Goal: Information Seeking & Learning: Learn about a topic

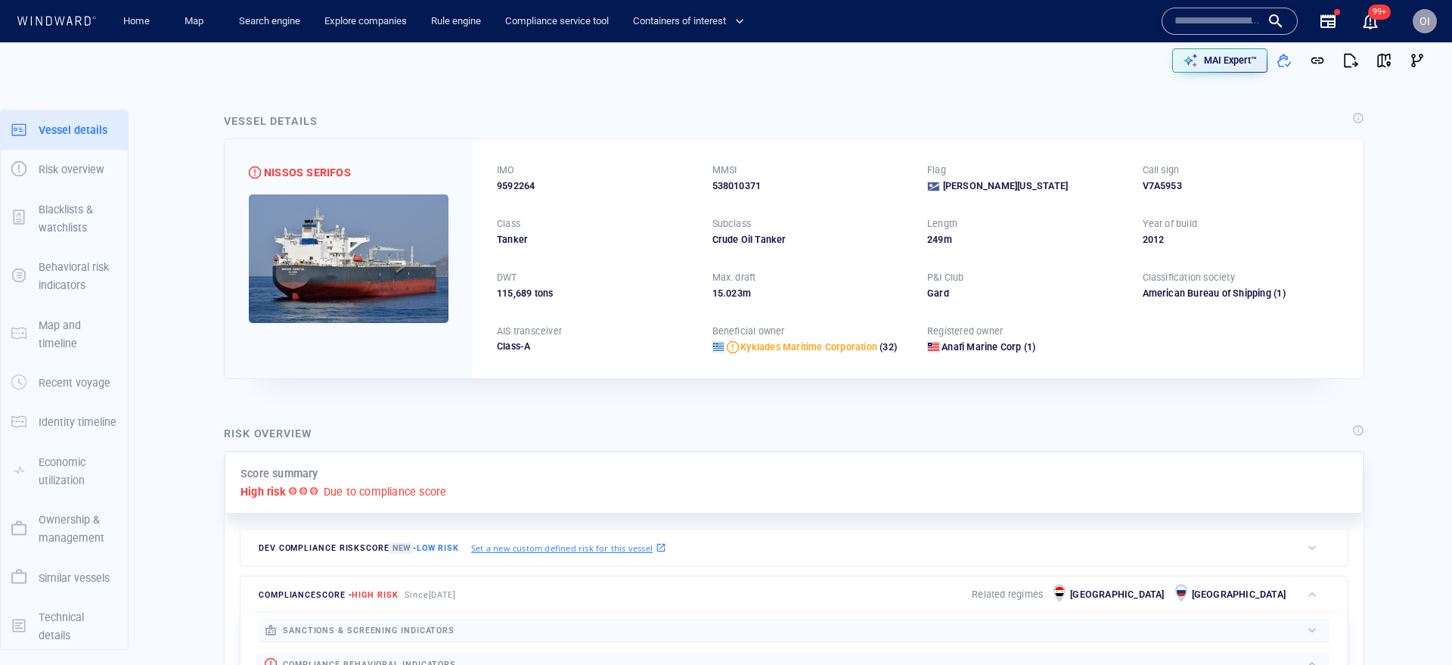
click at [517, 187] on span "9592264" at bounding box center [516, 186] width 38 height 14
copy span "9592264"
click at [751, 179] on div "538010371" at bounding box center [810, 186] width 197 height 14
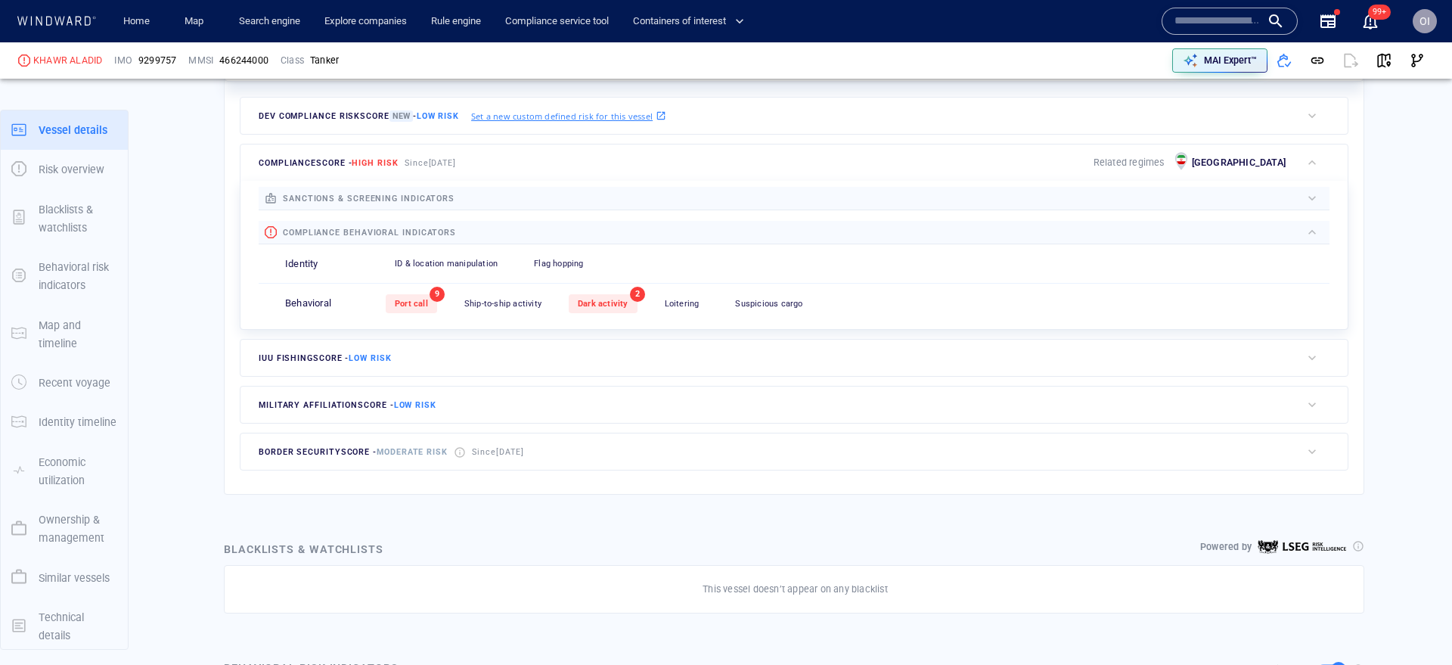
scroll to position [39, 0]
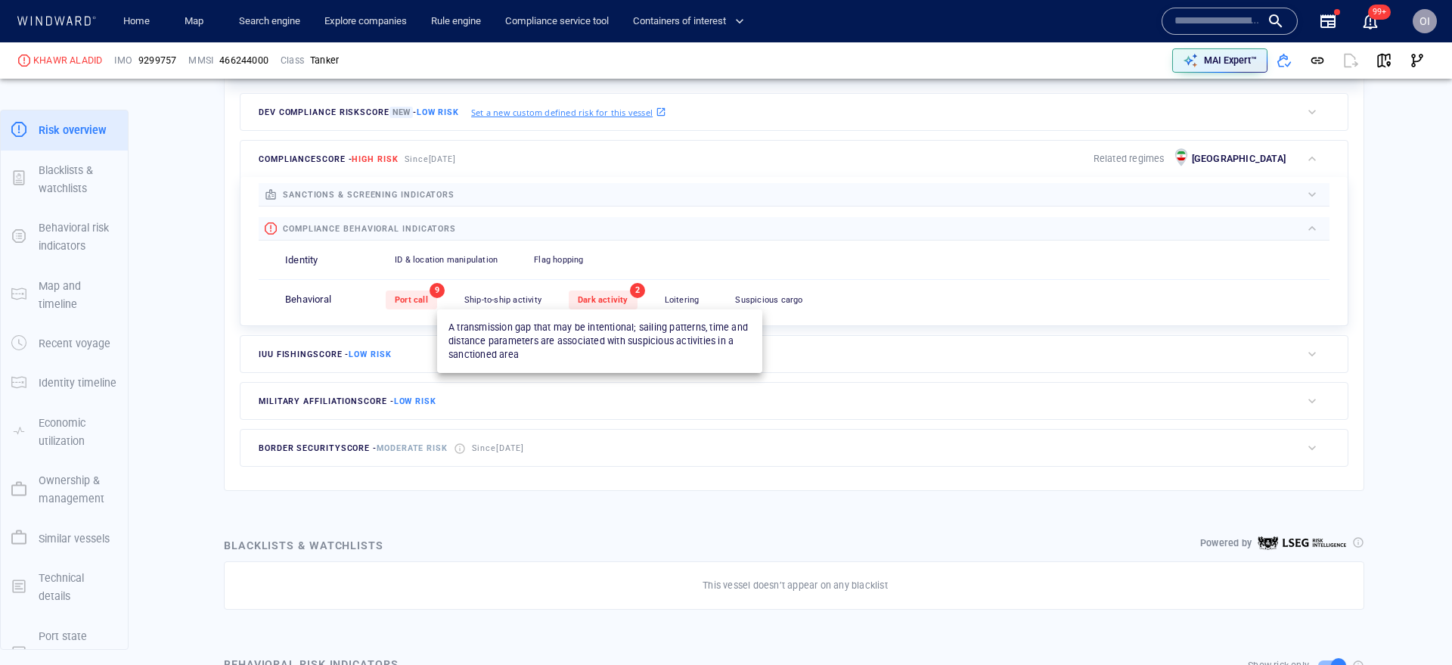
click at [612, 307] on div "Dark activity" at bounding box center [603, 299] width 69 height 19
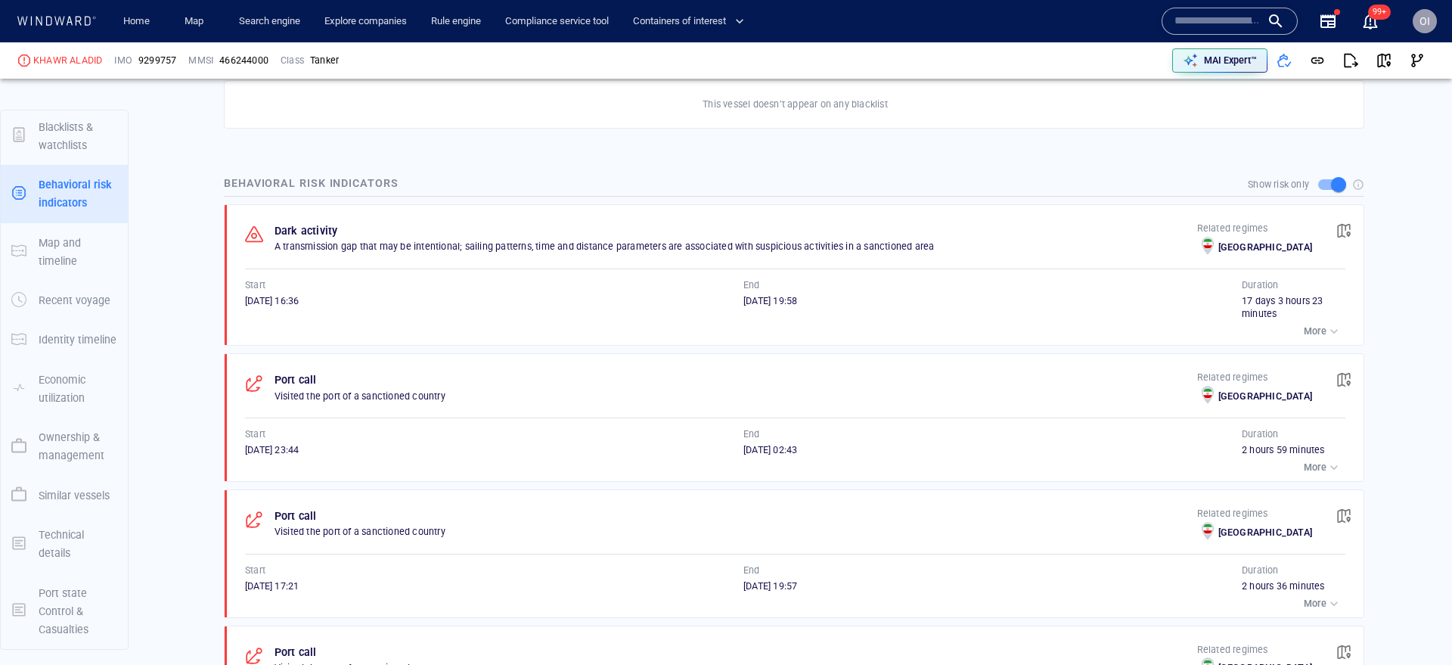
scroll to position [918, 0]
click at [1342, 230] on span "button" at bounding box center [1343, 229] width 15 height 15
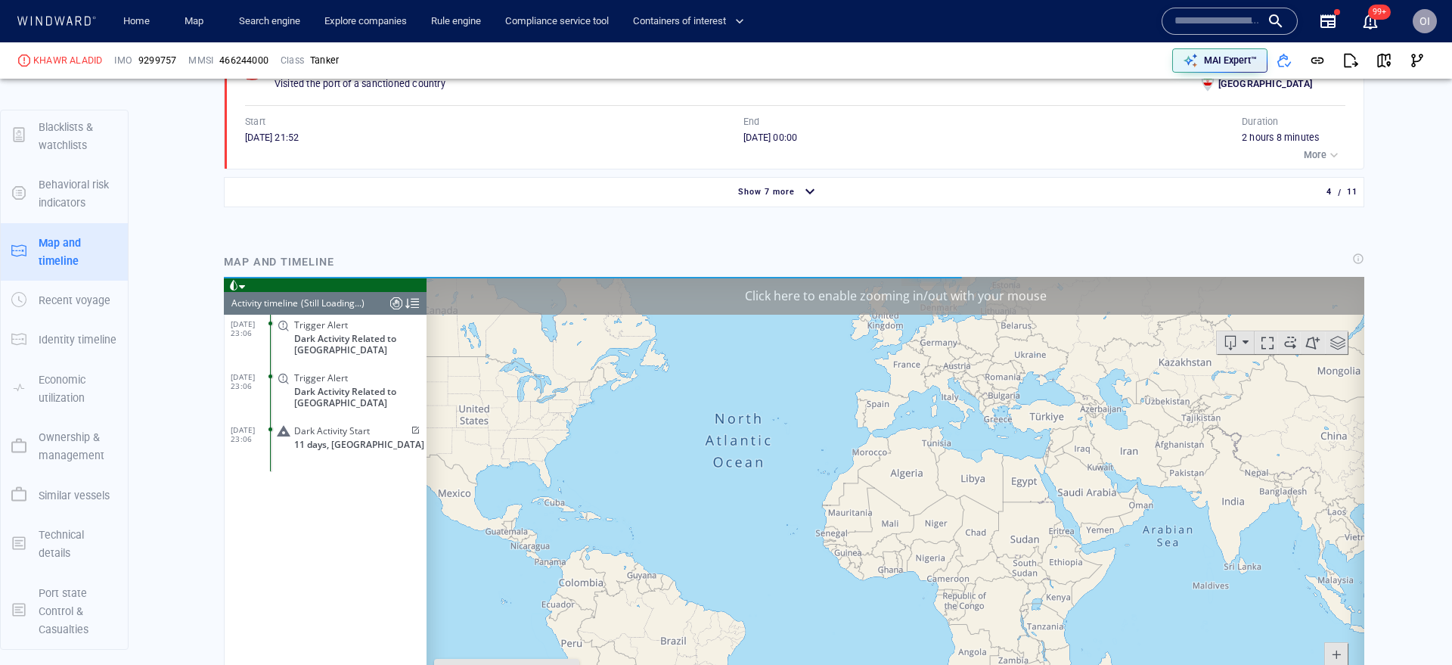
scroll to position [6695, 0]
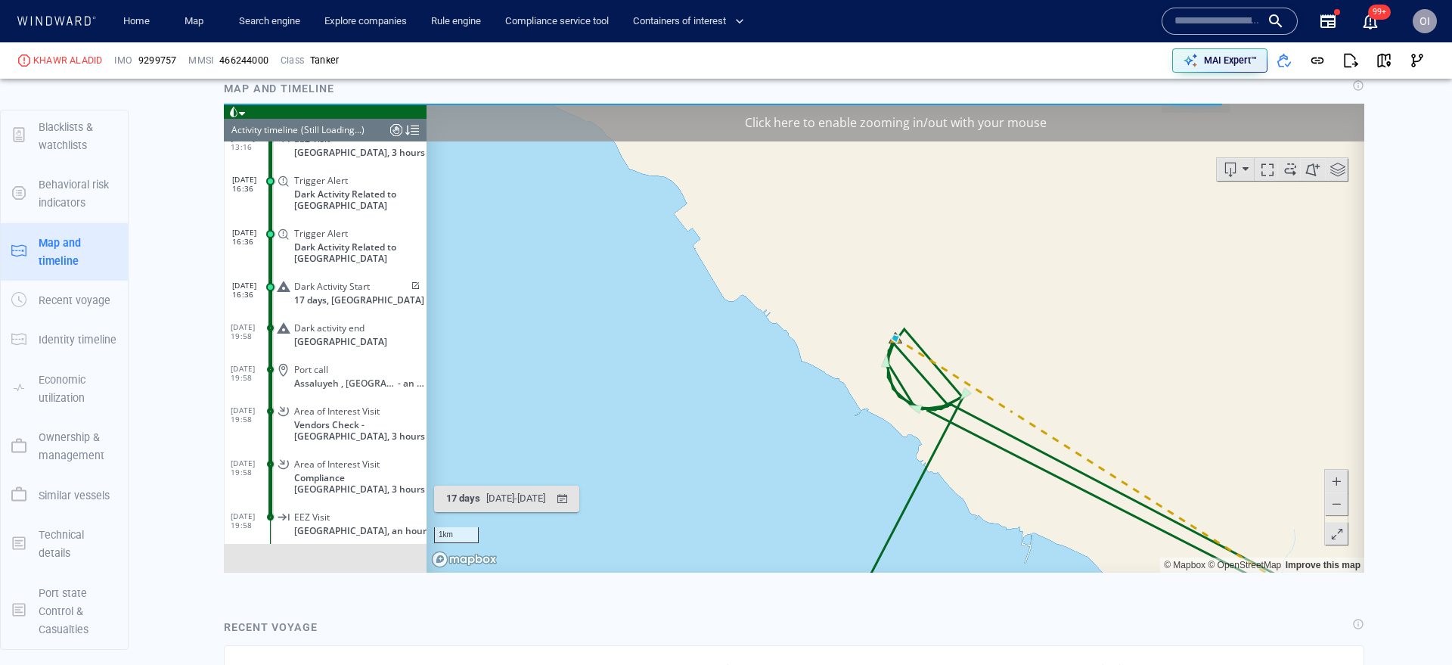
scroll to position [1717, 0]
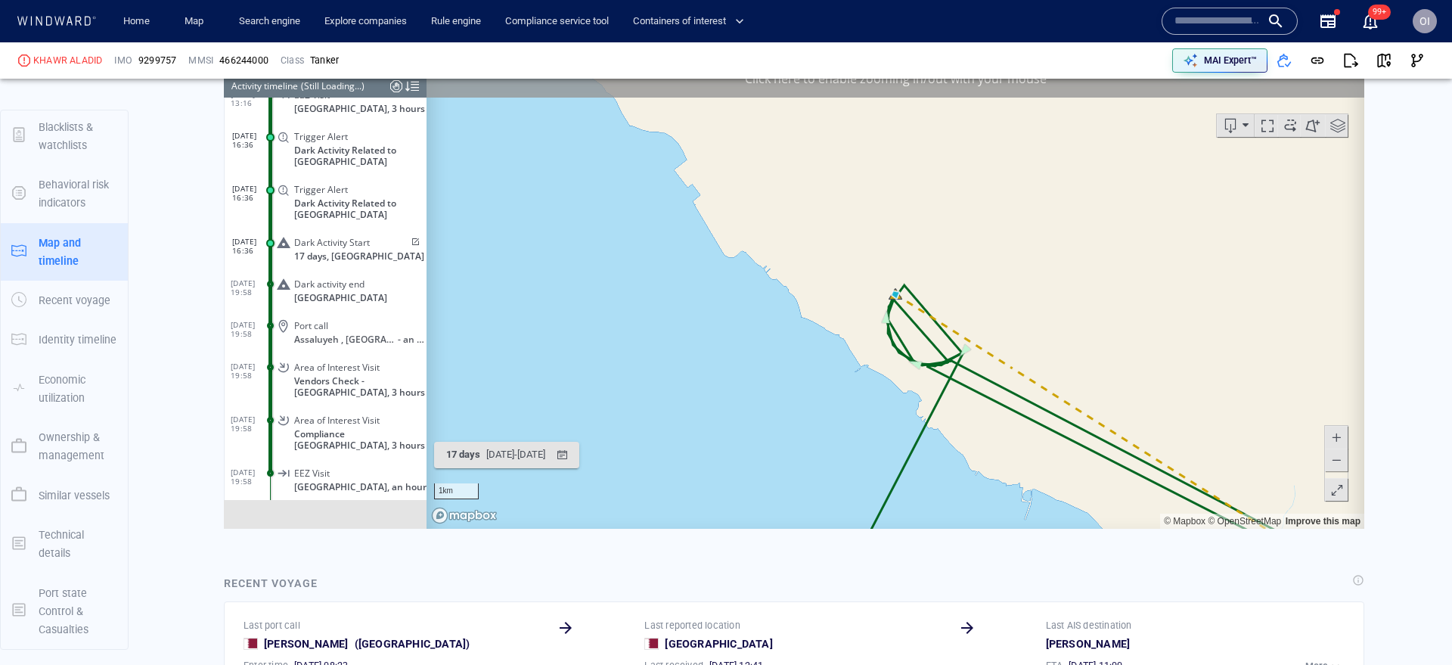
click at [1338, 454] on span at bounding box center [1335, 459] width 15 height 23
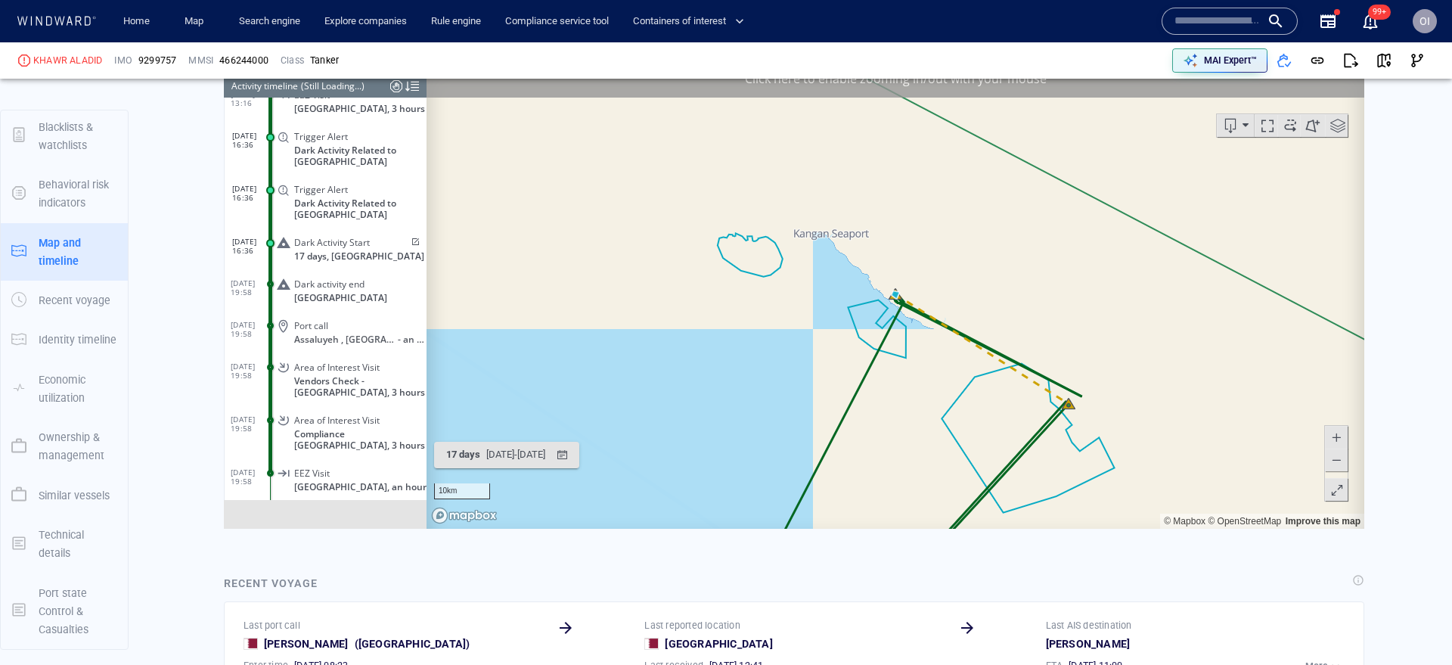
click at [1338, 454] on span at bounding box center [1335, 459] width 15 height 23
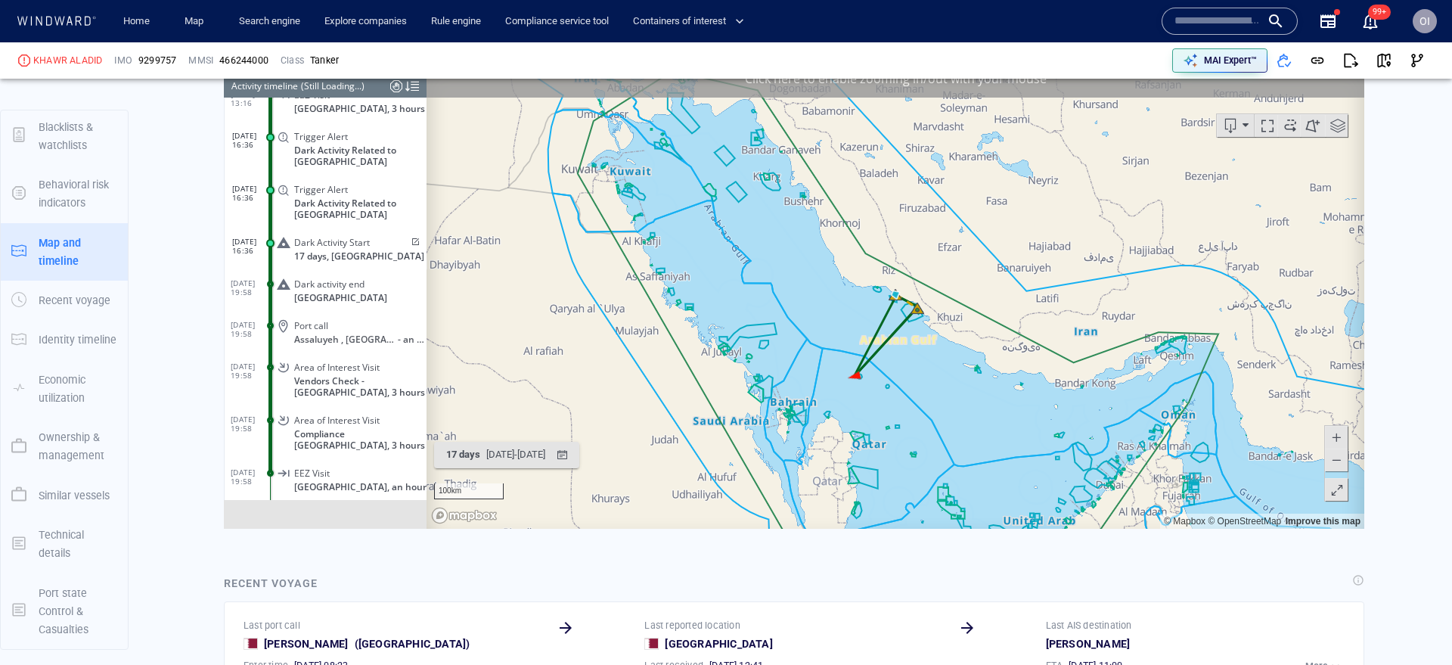
click at [1338, 435] on span at bounding box center [1335, 437] width 15 height 23
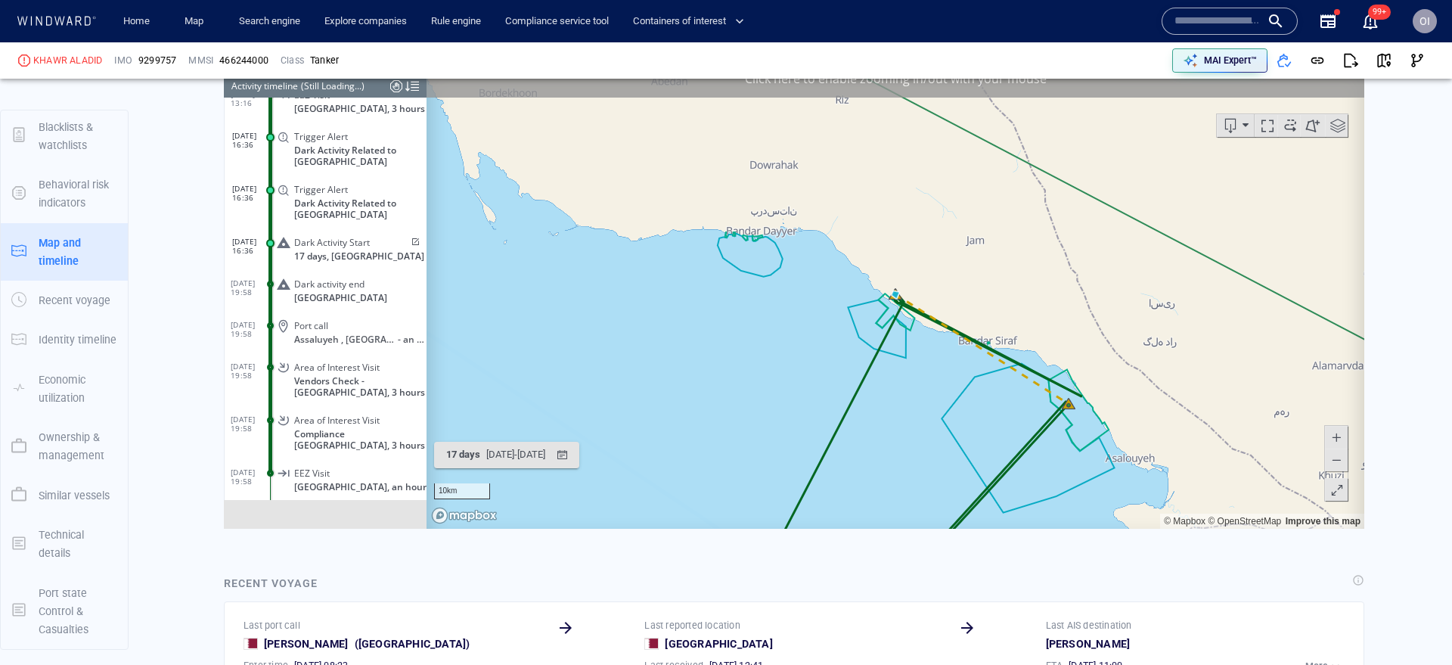
click at [1338, 435] on span at bounding box center [1335, 437] width 15 height 23
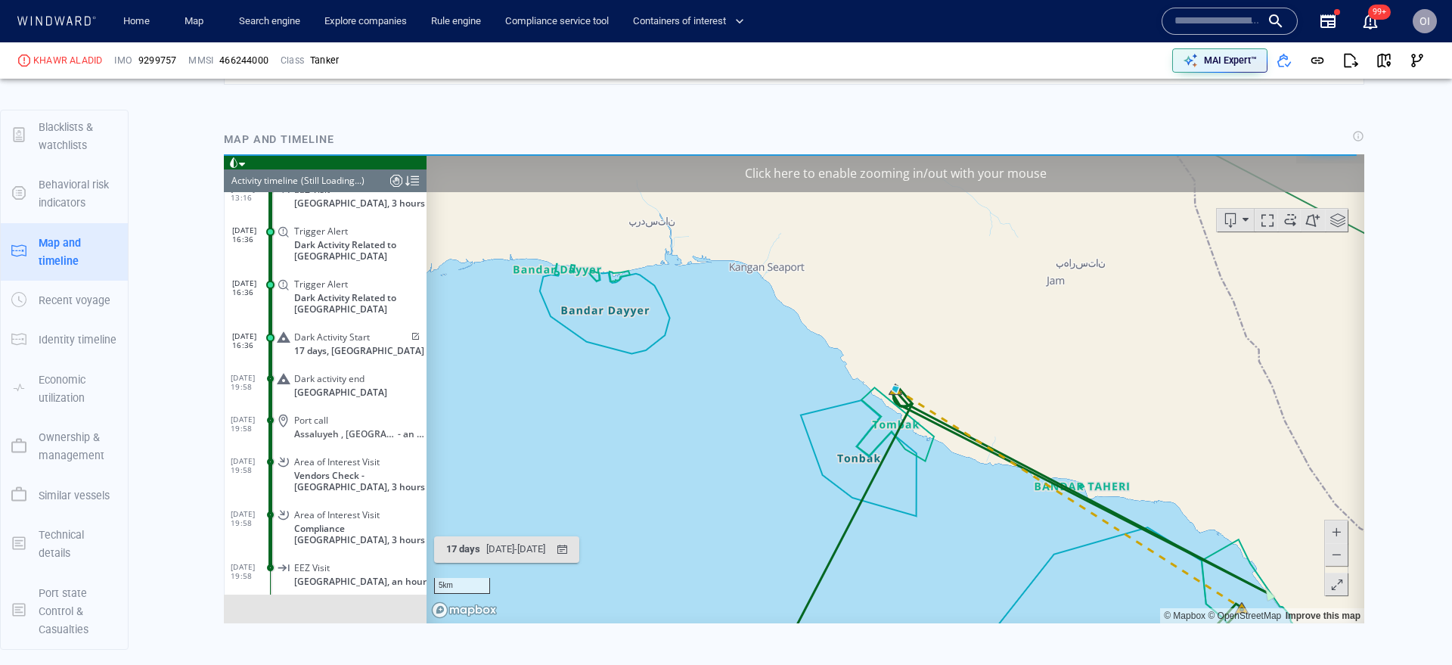
scroll to position [1619, 0]
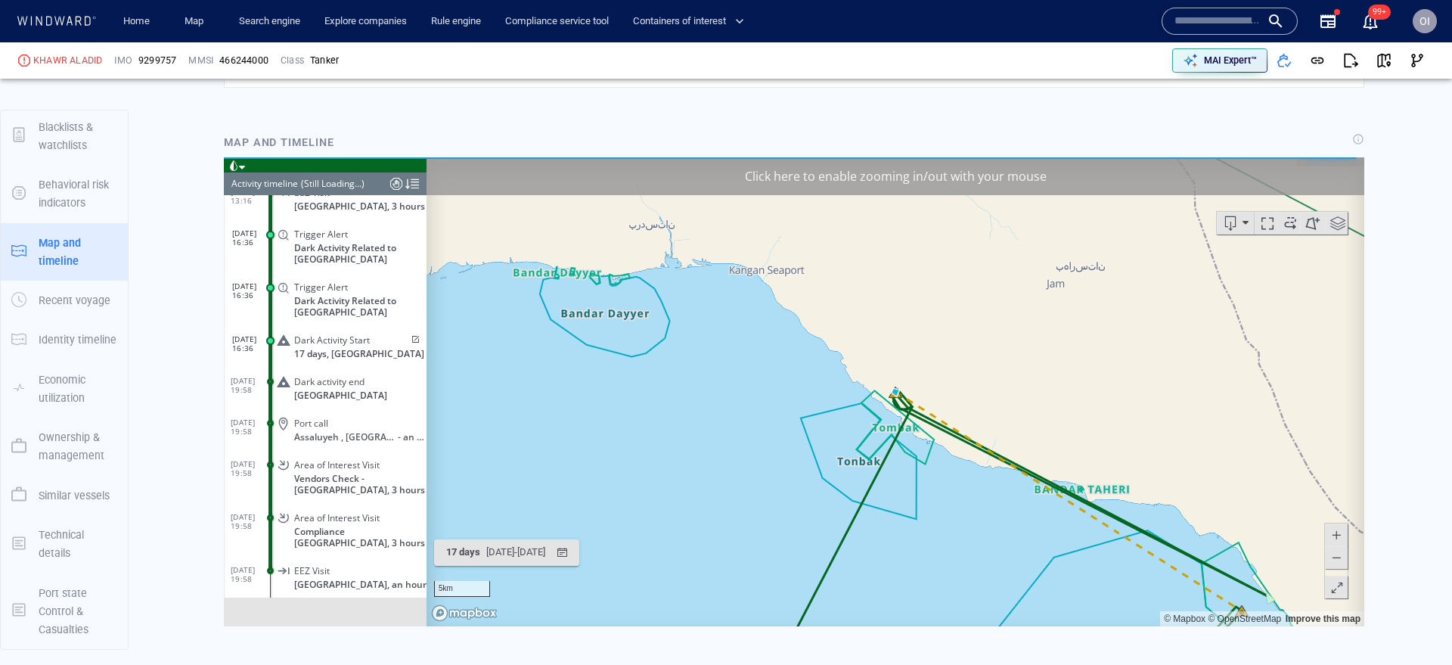
click at [1336, 551] on span at bounding box center [1335, 557] width 15 height 23
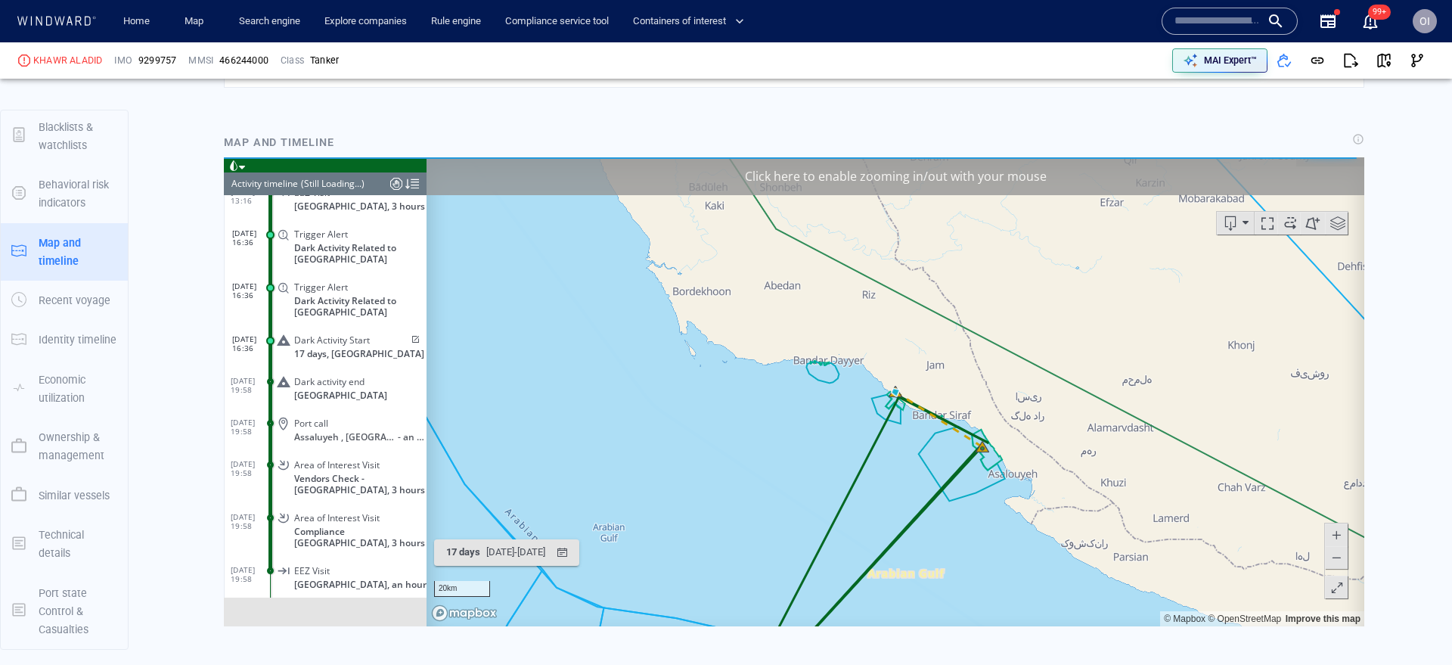
click at [1336, 551] on span at bounding box center [1335, 557] width 15 height 23
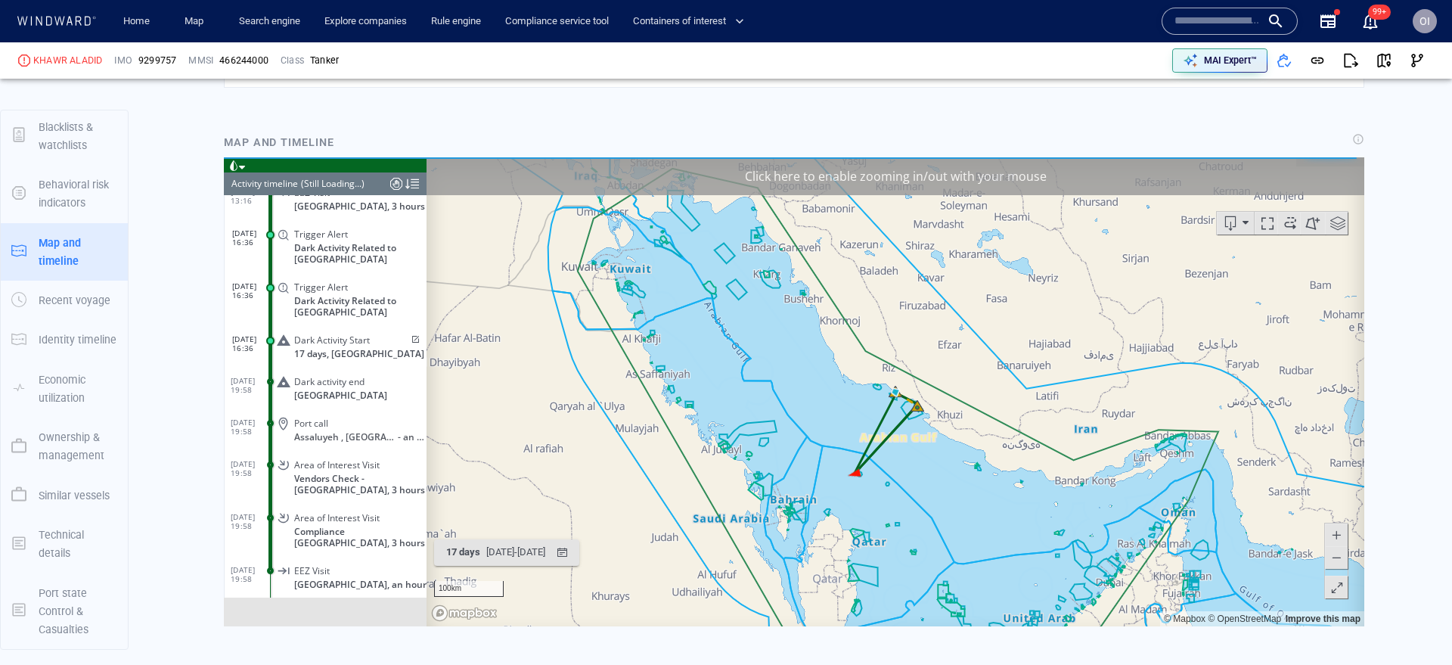
drag, startPoint x: 925, startPoint y: 452, endPoint x: 859, endPoint y: 452, distance: 65.8
click at [859, 452] on canvas "Map" at bounding box center [895, 391] width 938 height 469
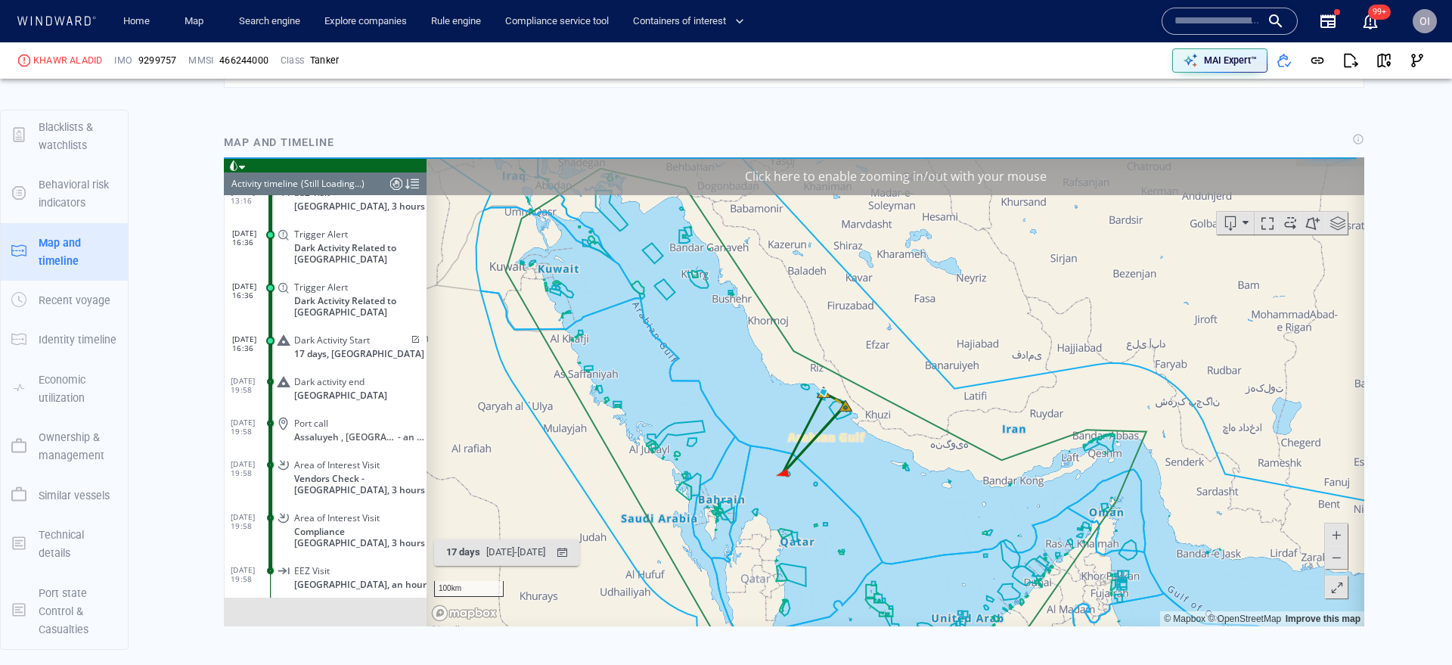
click at [1334, 528] on span at bounding box center [1335, 534] width 15 height 23
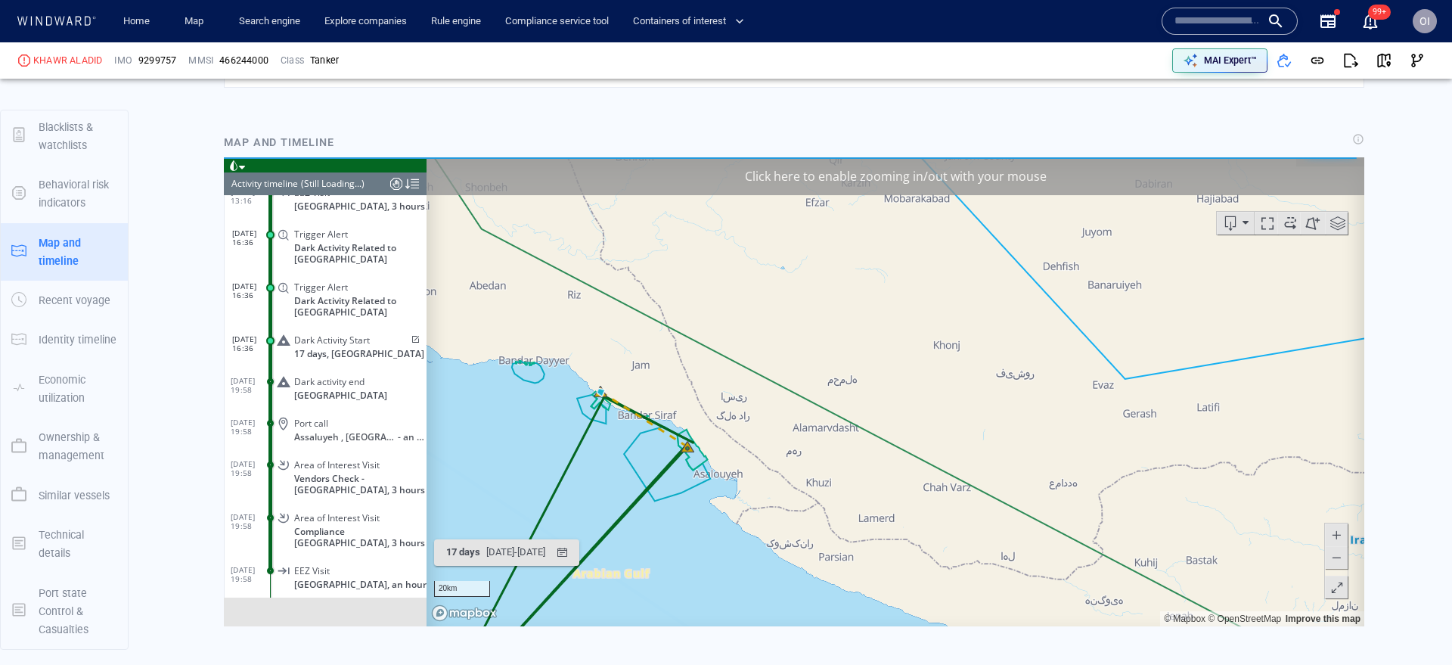
click at [1334, 528] on span at bounding box center [1335, 534] width 15 height 23
drag, startPoint x: 993, startPoint y: 570, endPoint x: 1181, endPoint y: 307, distance: 323.1
click at [1181, 307] on canvas "Map" at bounding box center [895, 391] width 938 height 469
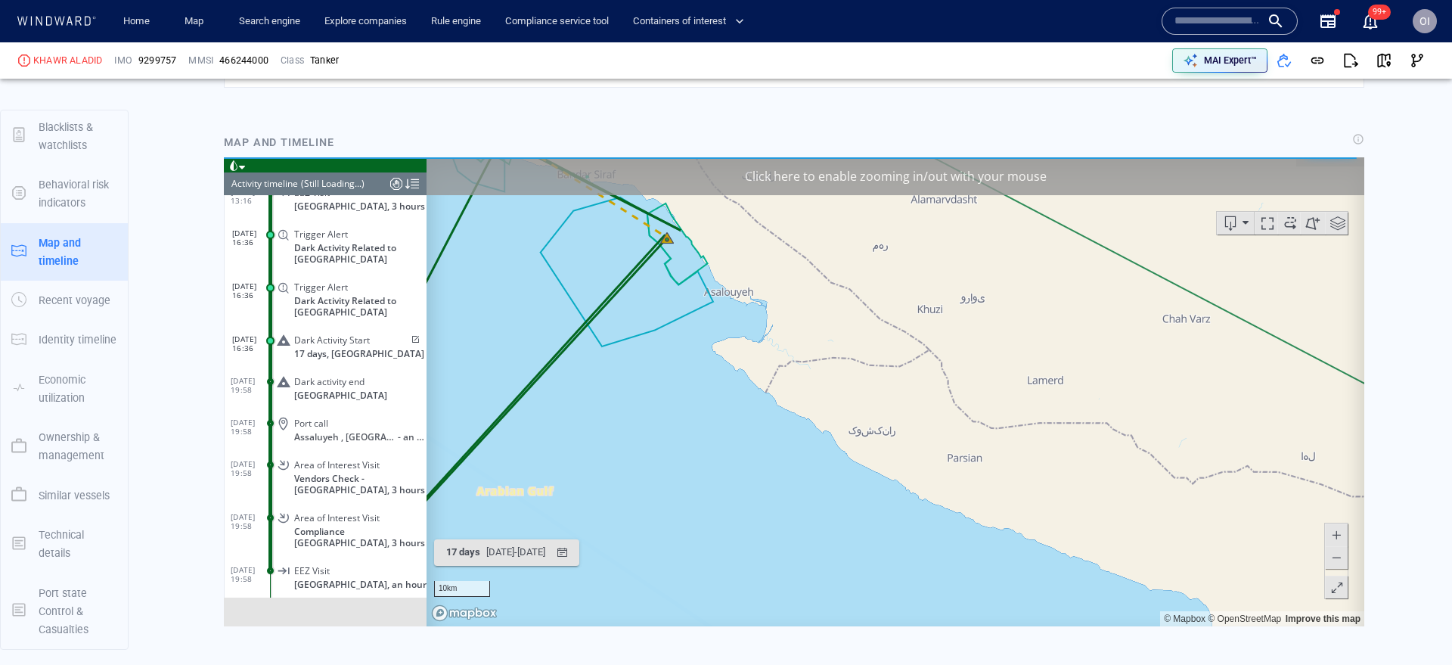
drag, startPoint x: 1013, startPoint y: 399, endPoint x: 1255, endPoint y: 472, distance: 252.6
click at [1255, 472] on canvas "Map" at bounding box center [895, 391] width 938 height 469
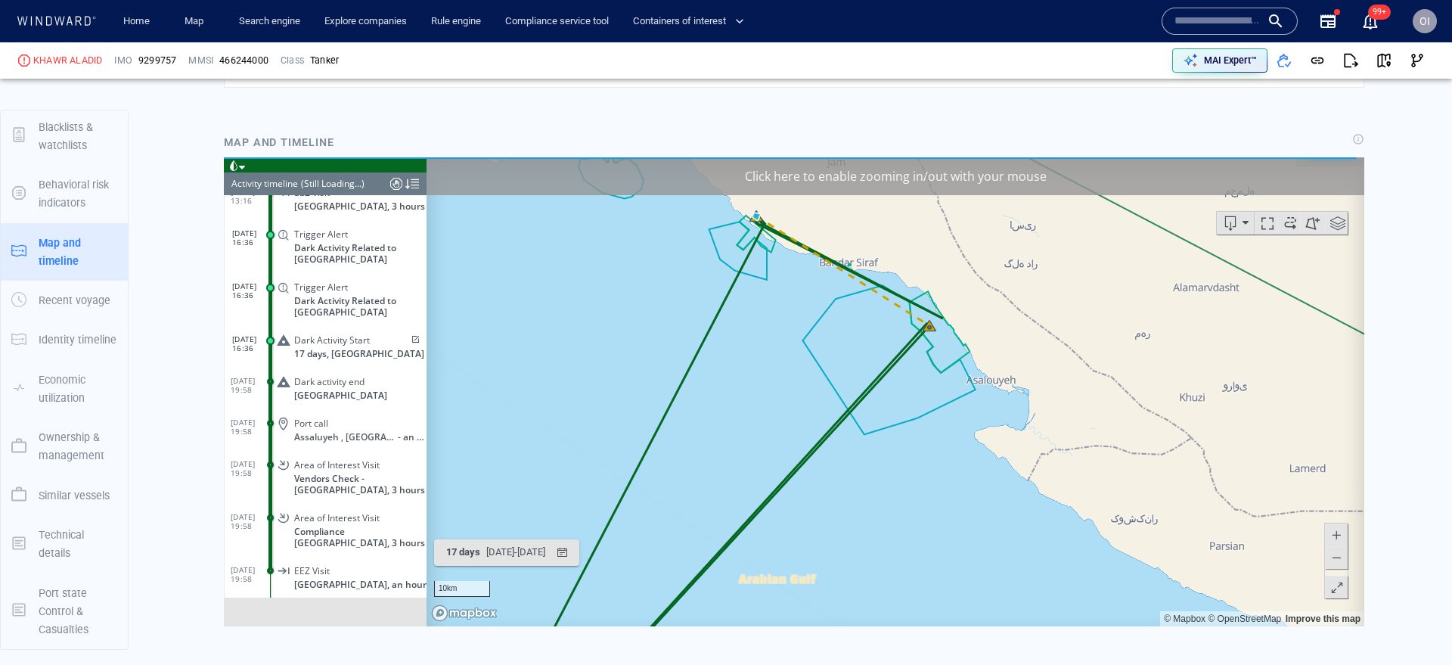
drag, startPoint x: 979, startPoint y: 443, endPoint x: 1028, endPoint y: 460, distance: 51.9
click at [1028, 460] on canvas "Map" at bounding box center [895, 391] width 938 height 469
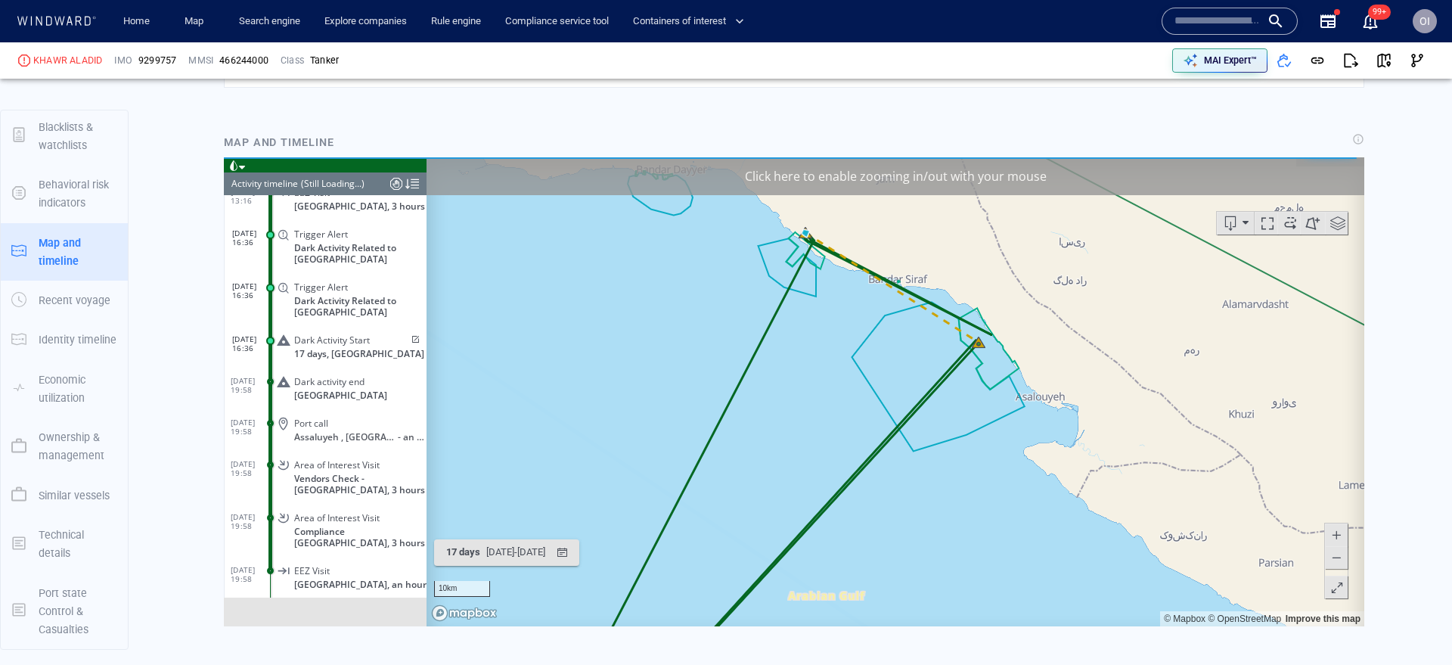
click at [1334, 536] on span at bounding box center [1335, 534] width 15 height 23
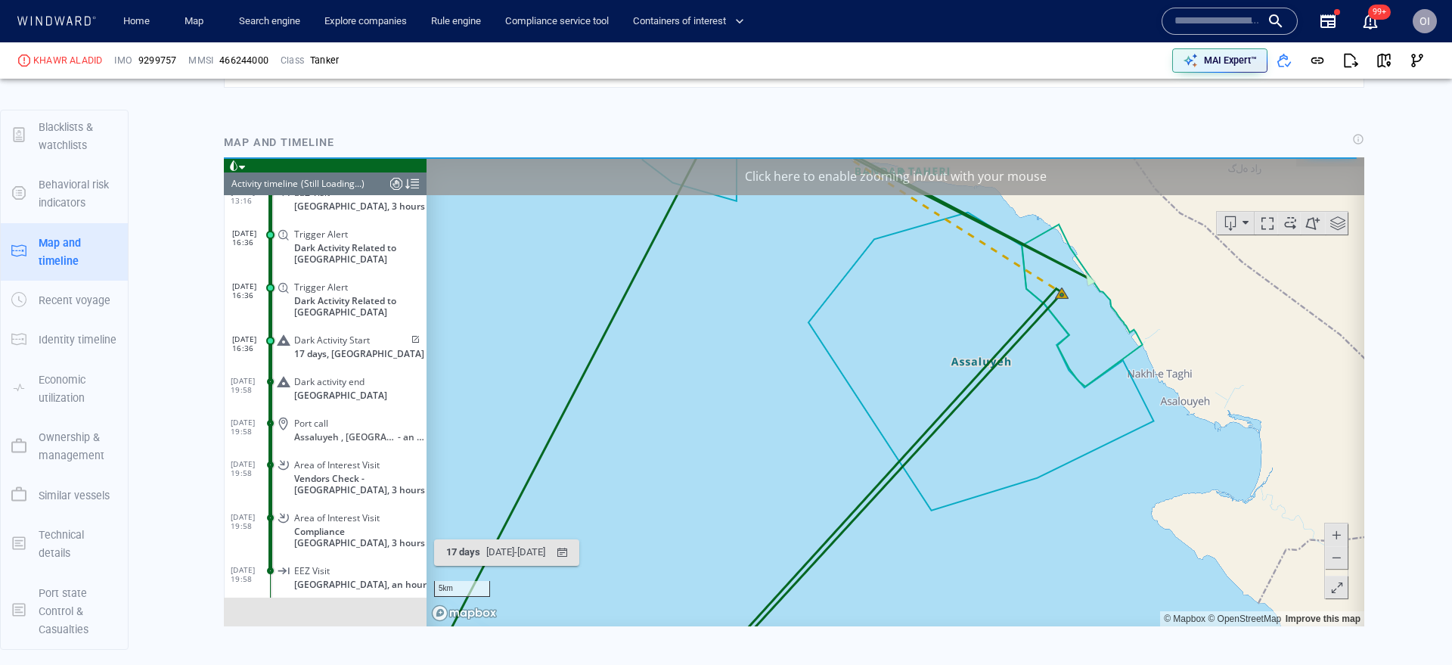
drag, startPoint x: 1210, startPoint y: 433, endPoint x: 1210, endPoint y: 549, distance: 115.7
click at [1210, 549] on canvas "Map" at bounding box center [895, 391] width 938 height 469
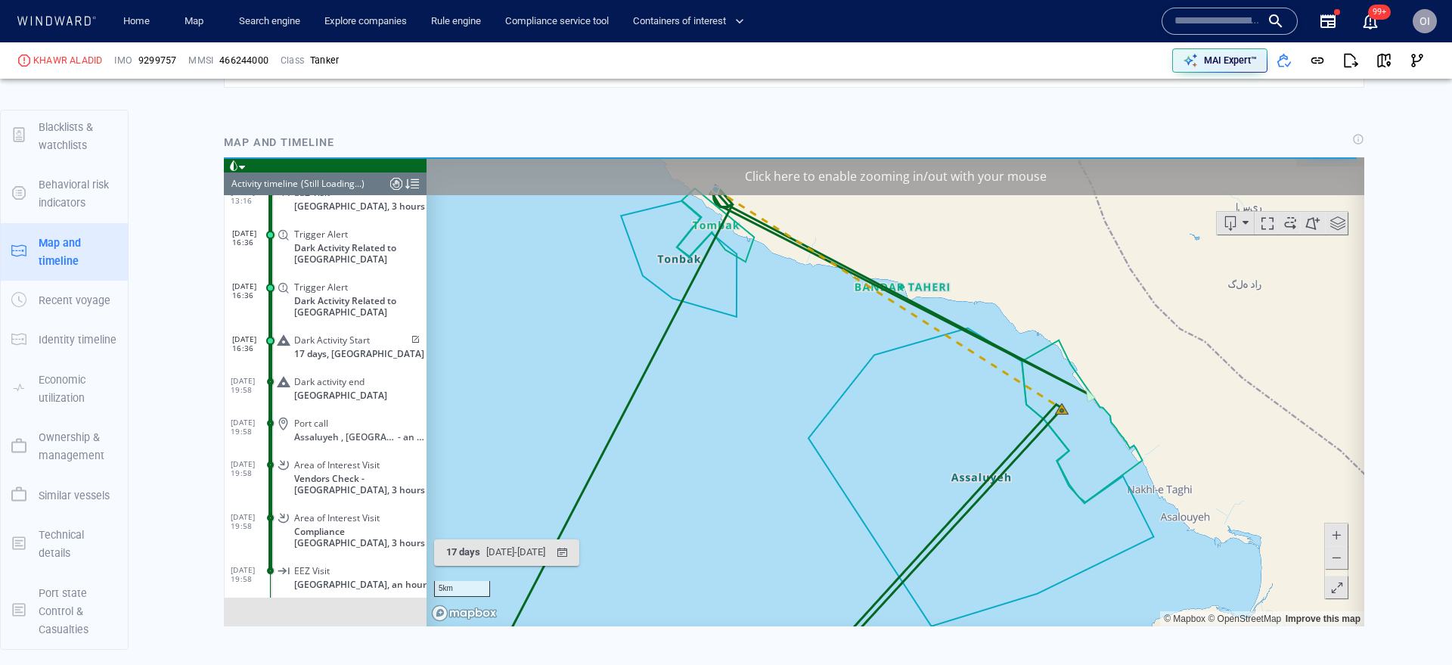
drag, startPoint x: 1069, startPoint y: 411, endPoint x: 1080, endPoint y: 488, distance: 77.8
click at [1080, 488] on canvas "Map" at bounding box center [895, 391] width 938 height 469
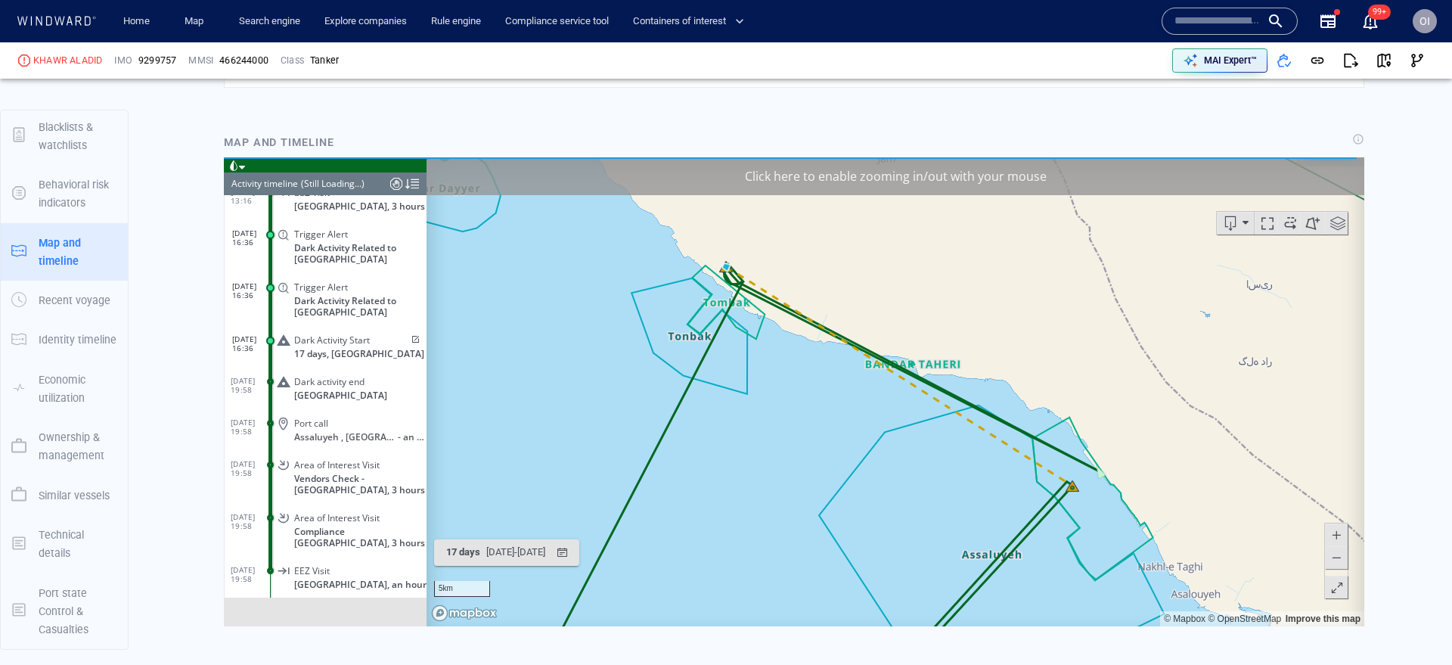
click at [1341, 535] on span at bounding box center [1335, 534] width 15 height 23
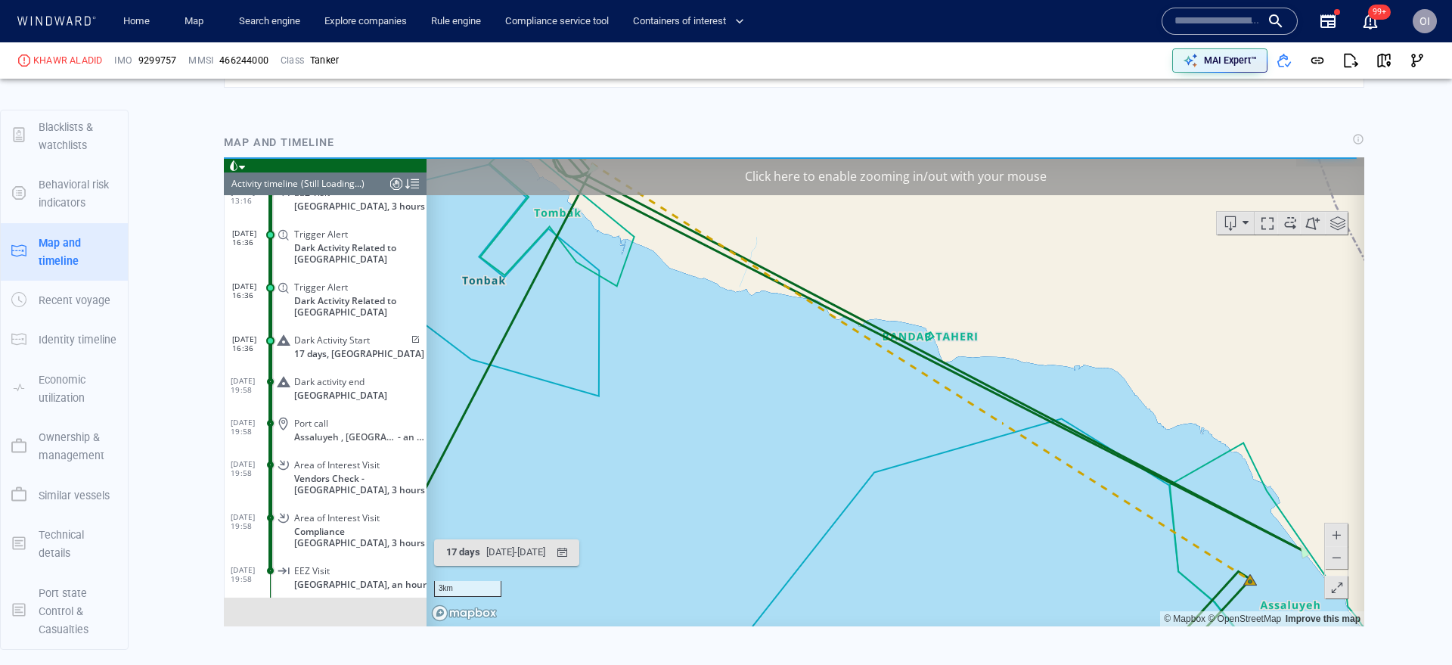
click at [1334, 559] on span at bounding box center [1335, 557] width 15 height 23
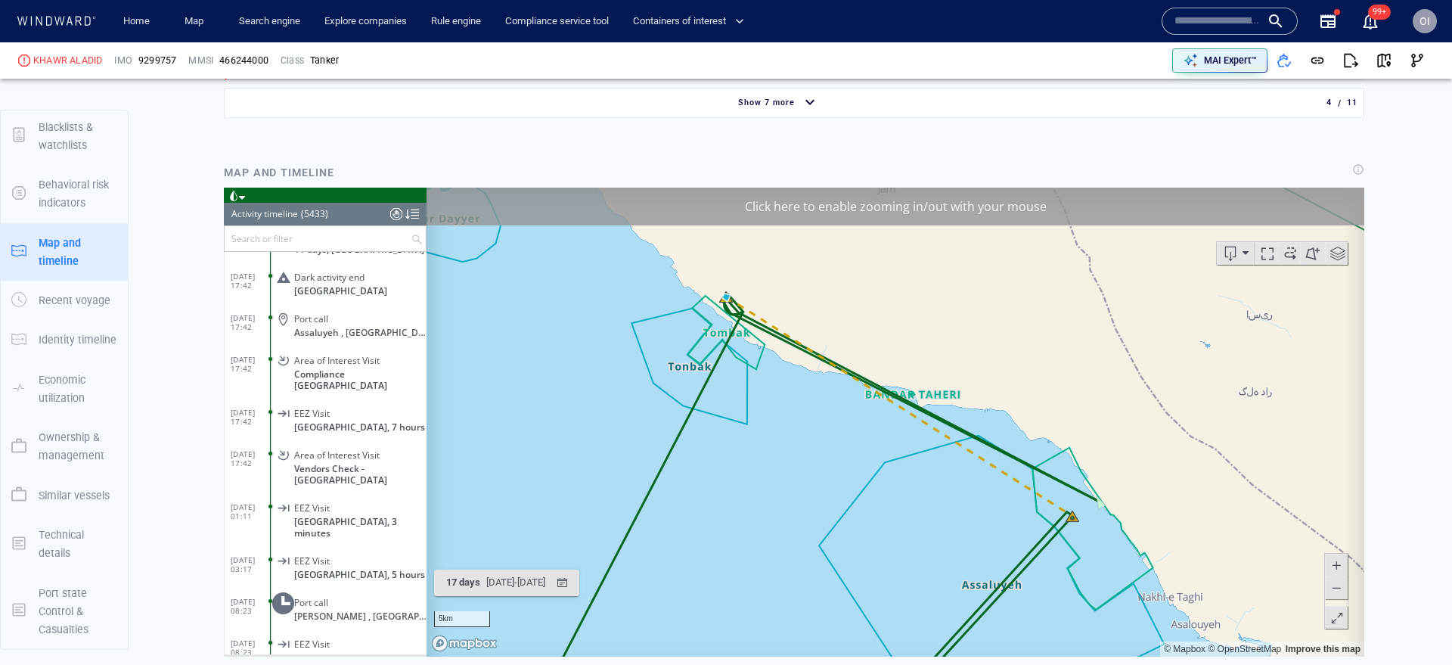
scroll to position [1600, 0]
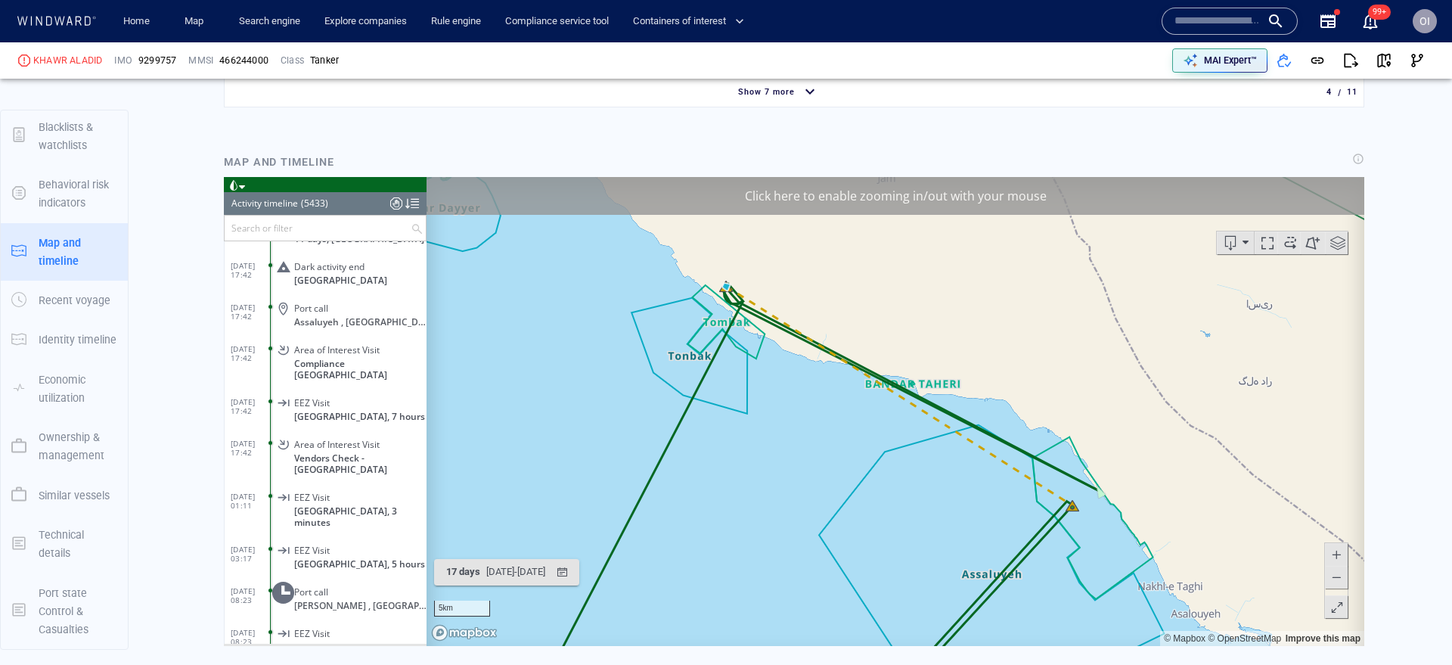
click at [1337, 571] on span at bounding box center [1335, 577] width 15 height 23
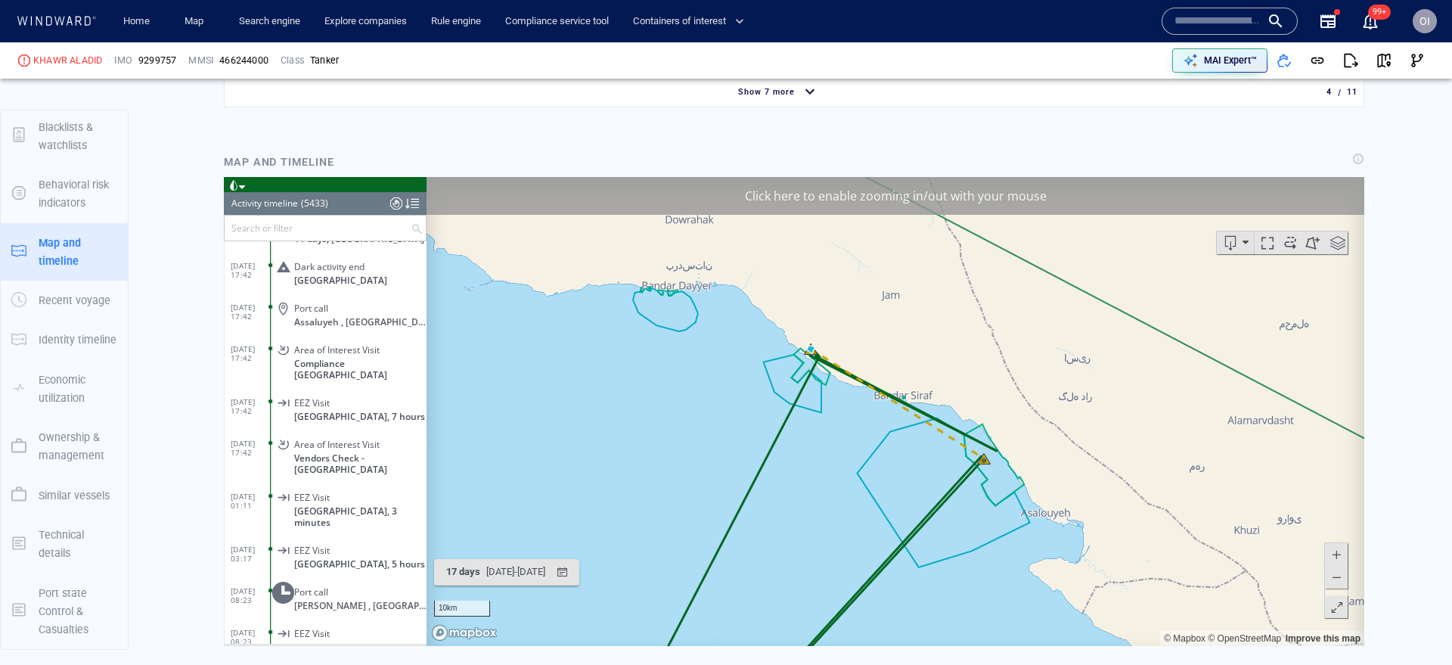
click at [1337, 573] on span at bounding box center [1335, 577] width 15 height 23
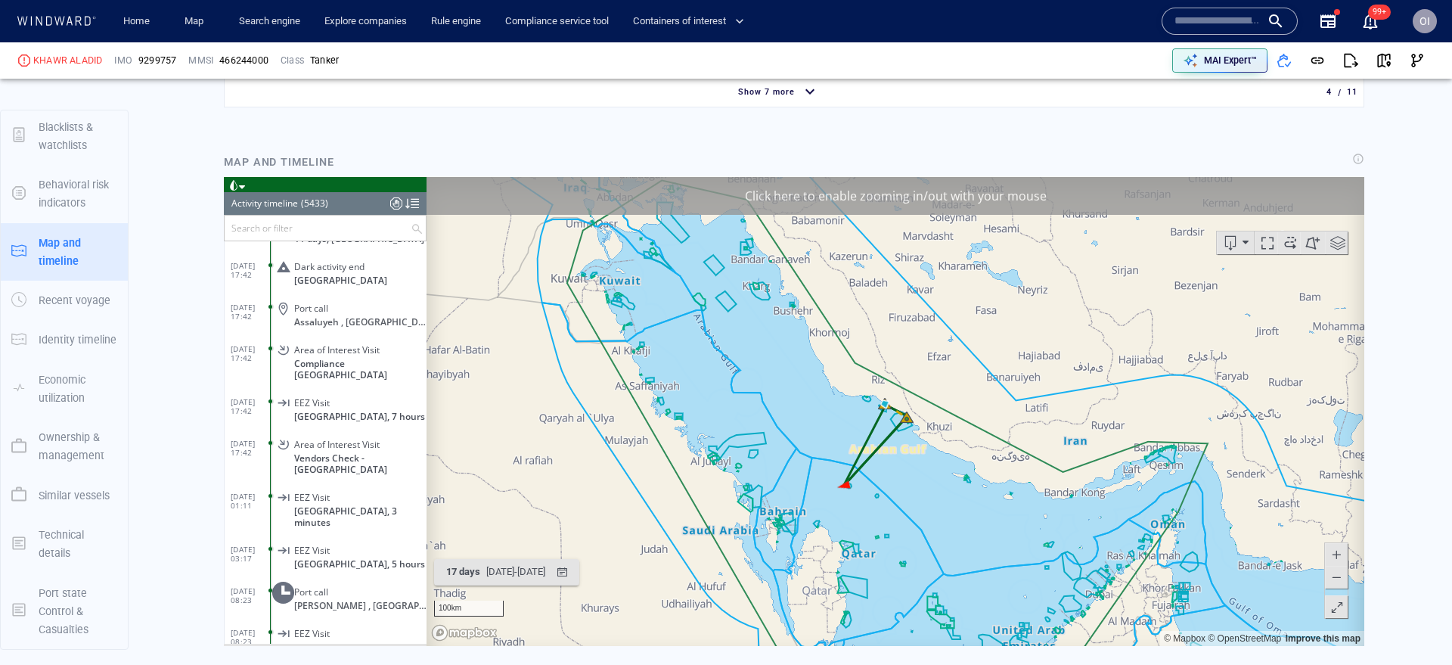
click at [1338, 547] on span at bounding box center [1335, 554] width 15 height 23
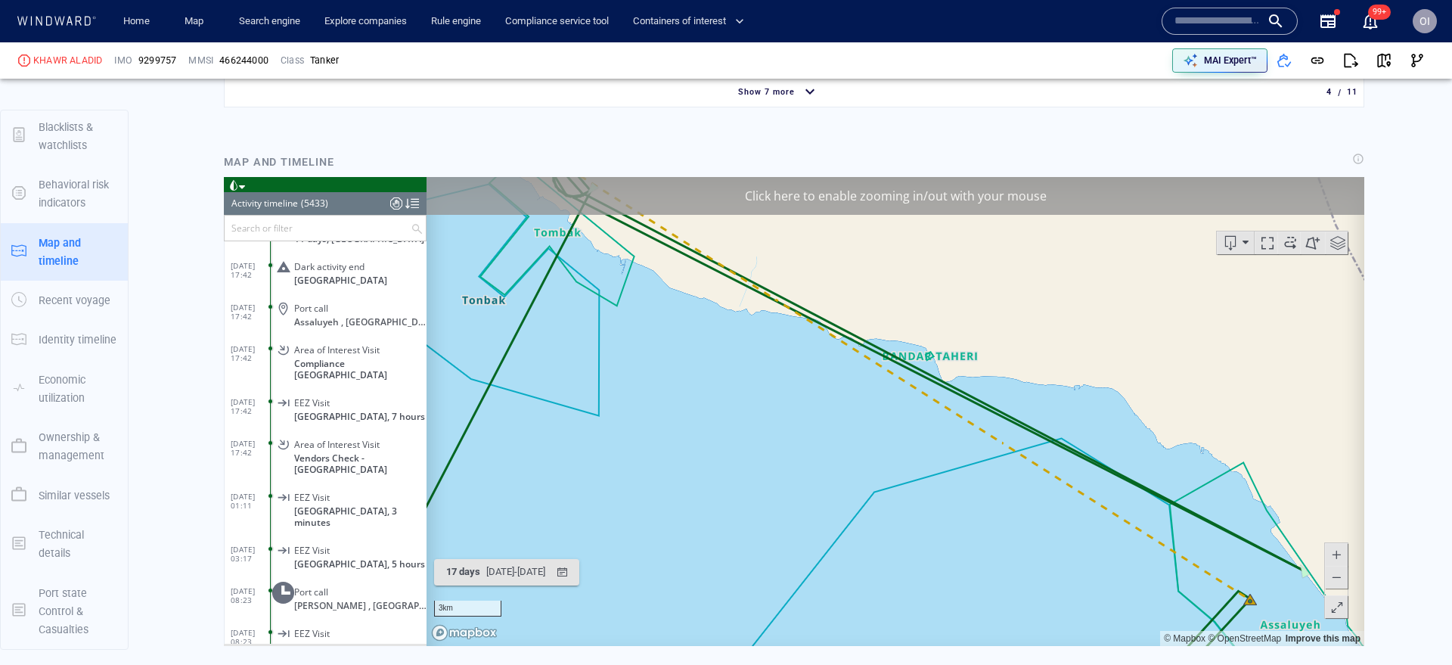
drag, startPoint x: 1148, startPoint y: 522, endPoint x: 1148, endPoint y: 572, distance: 49.9
click at [1148, 572] on canvas "Map" at bounding box center [895, 411] width 938 height 469
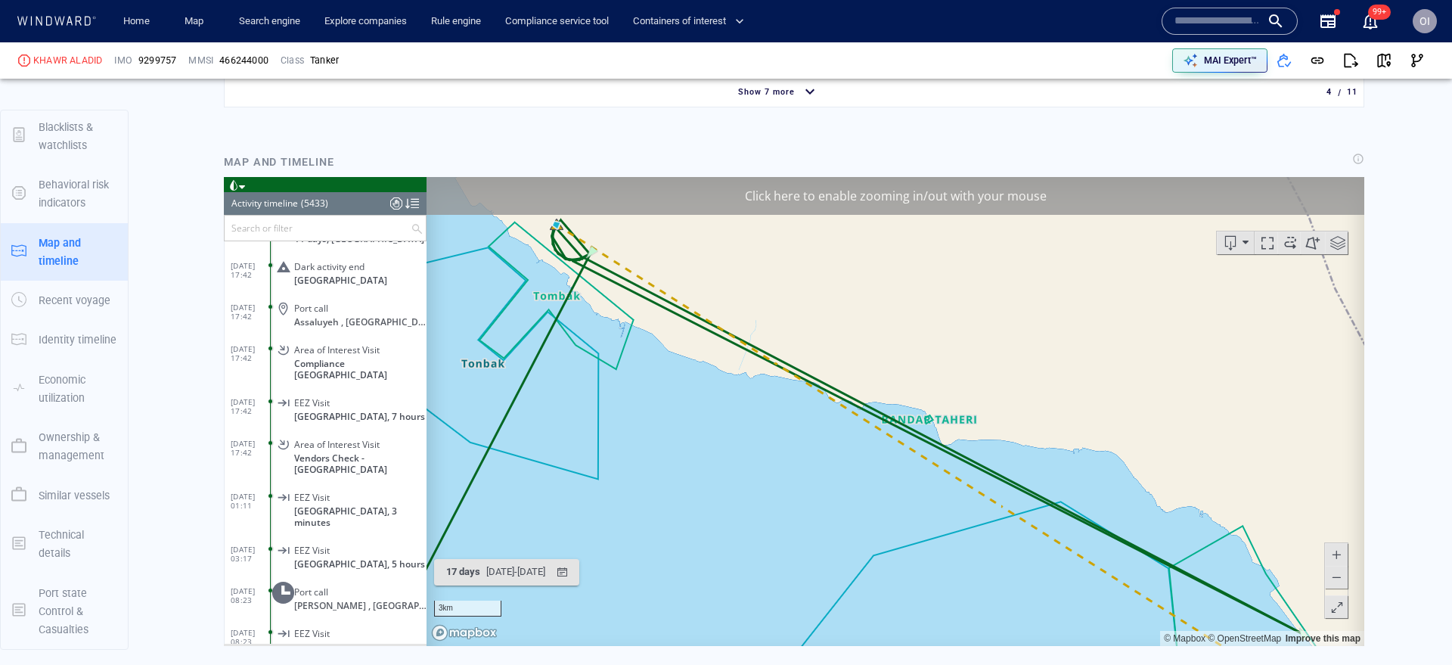
click at [1342, 578] on span at bounding box center [1335, 577] width 15 height 23
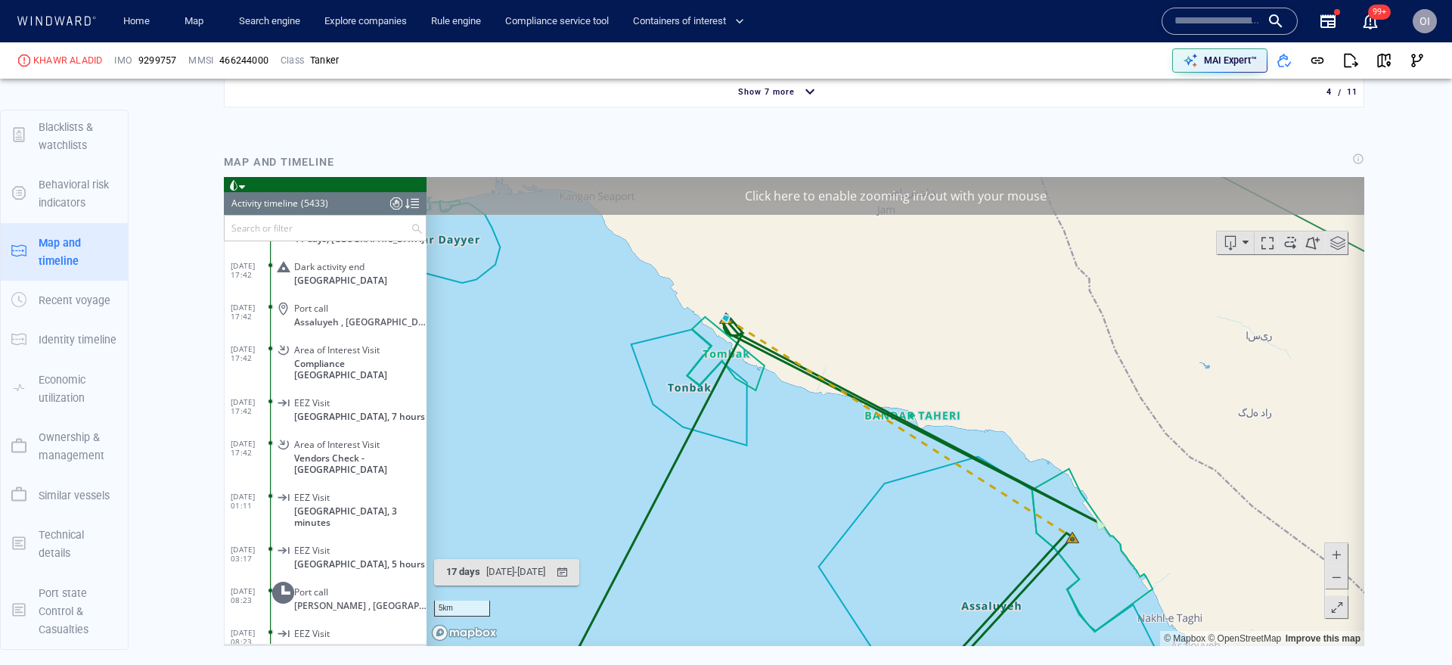
click at [1186, 576] on canvas "Map" at bounding box center [895, 411] width 938 height 469
click at [1340, 548] on span at bounding box center [1335, 554] width 15 height 23
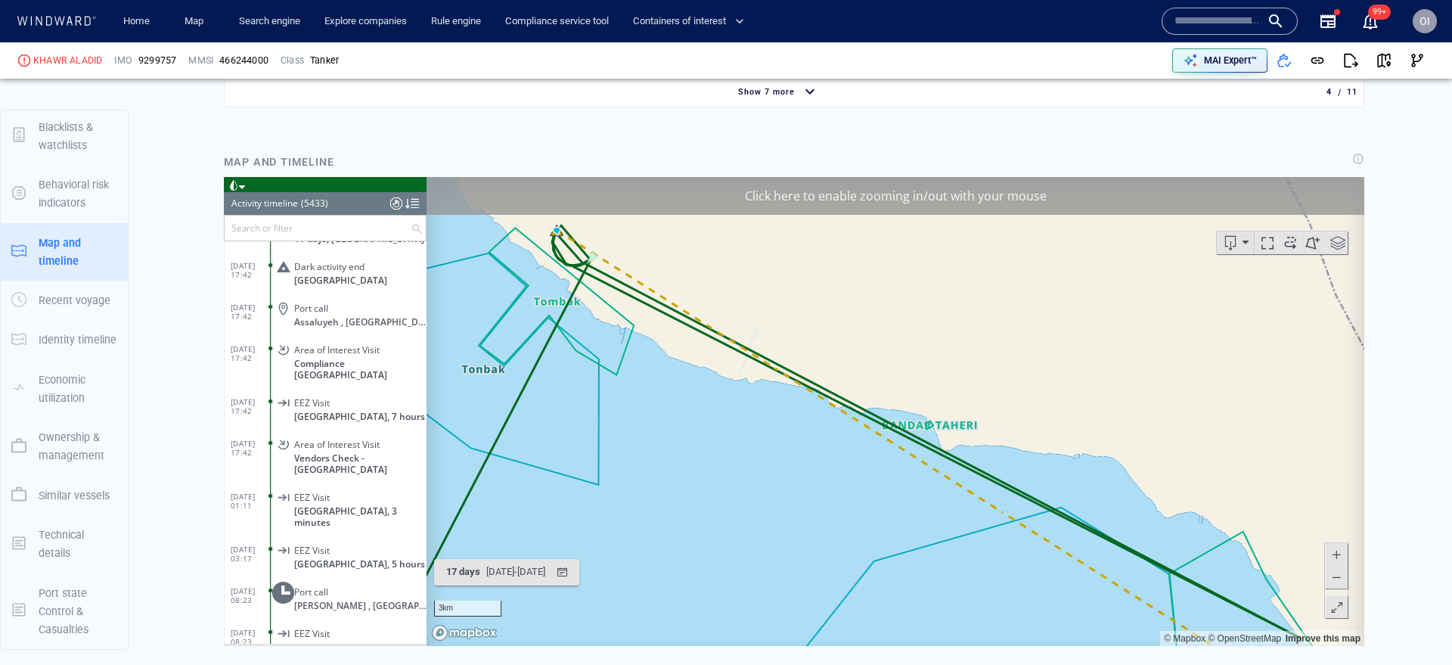
click at [1332, 581] on span at bounding box center [1335, 577] width 15 height 23
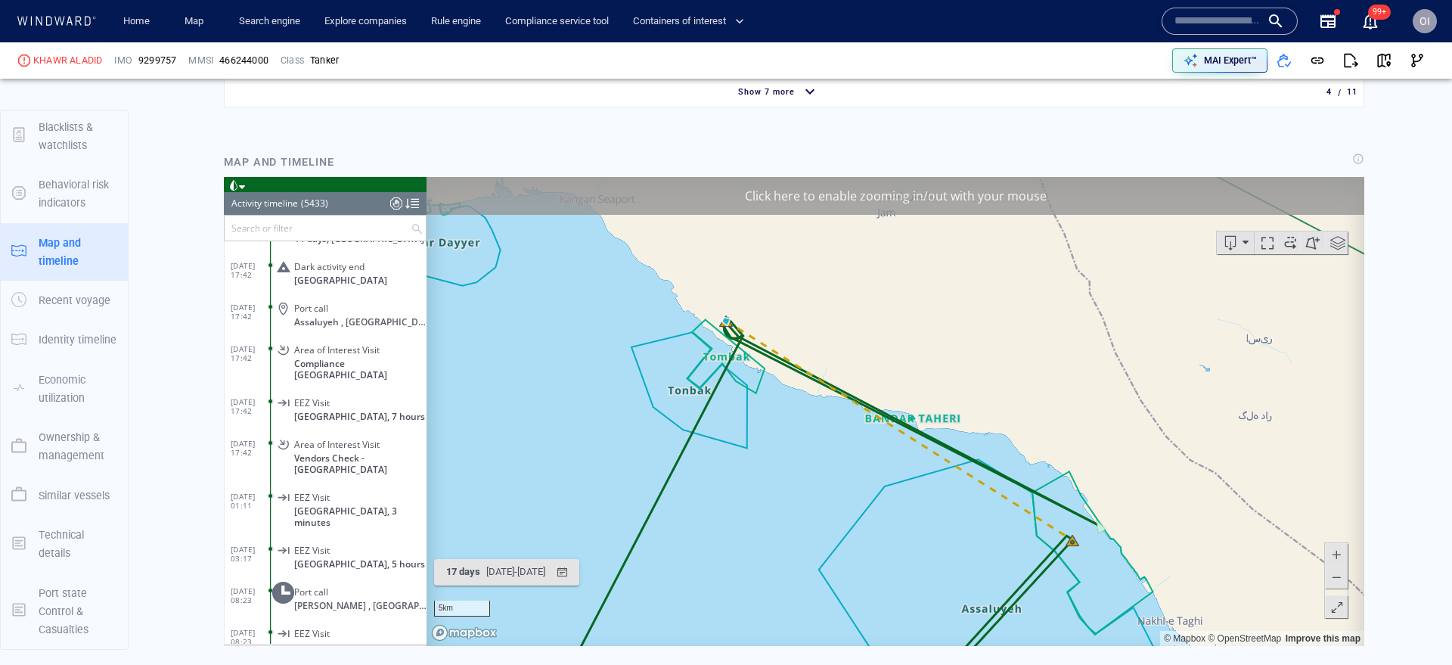
drag, startPoint x: 1170, startPoint y: 538, endPoint x: 1144, endPoint y: 541, distance: 26.6
click at [1144, 541] on canvas "Map" at bounding box center [895, 411] width 938 height 469
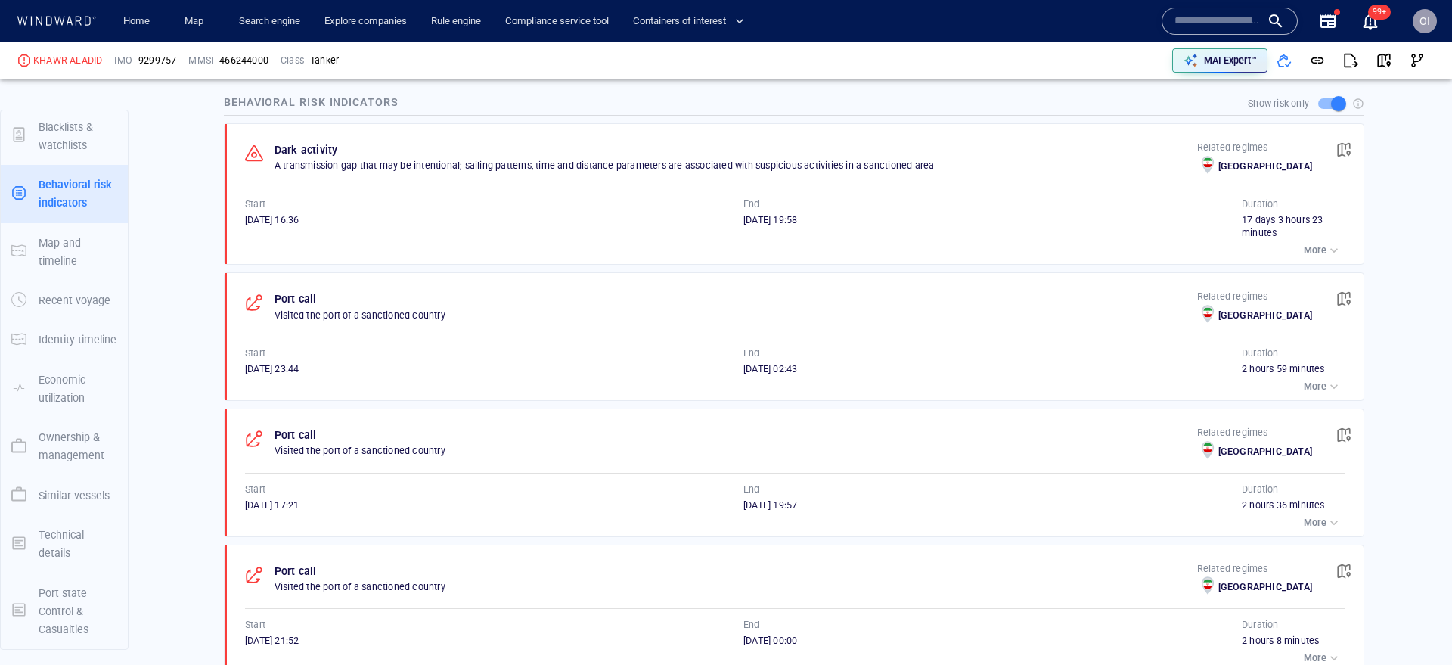
scroll to position [805, 0]
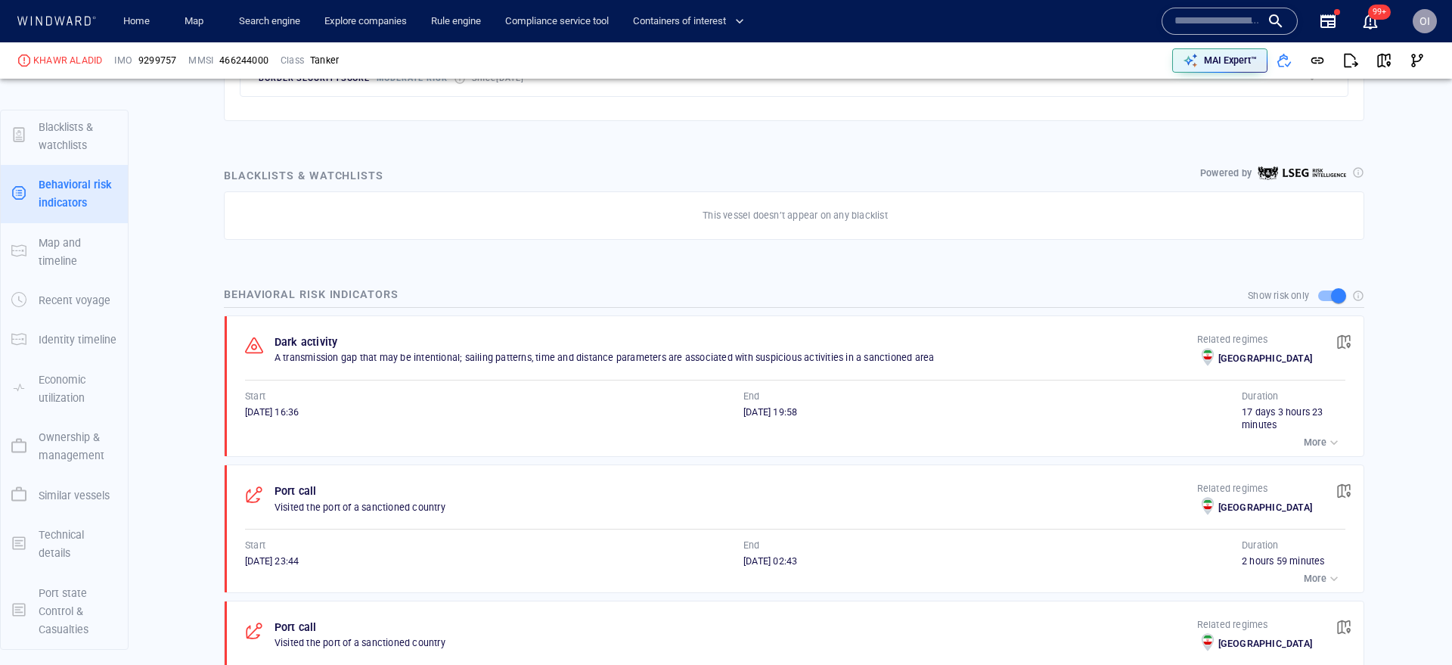
click at [1350, 330] on button "button" at bounding box center [1343, 341] width 33 height 33
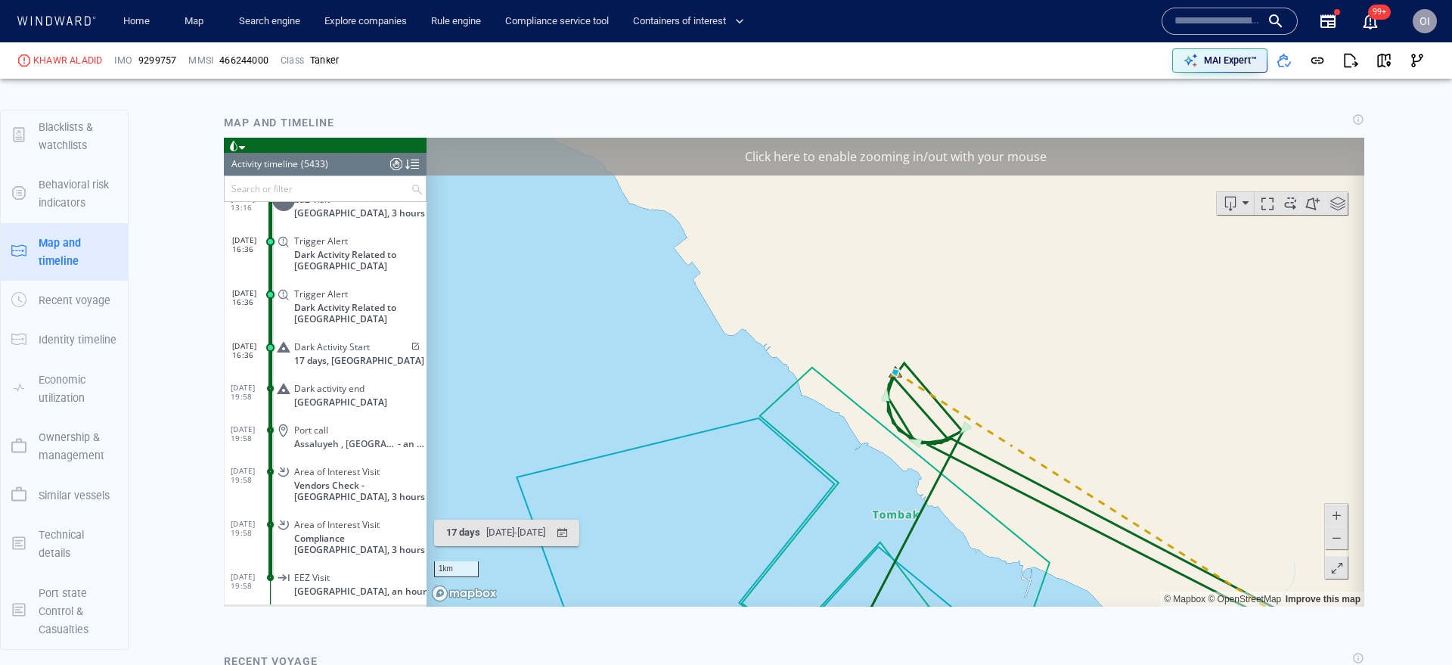
scroll to position [1642, 0]
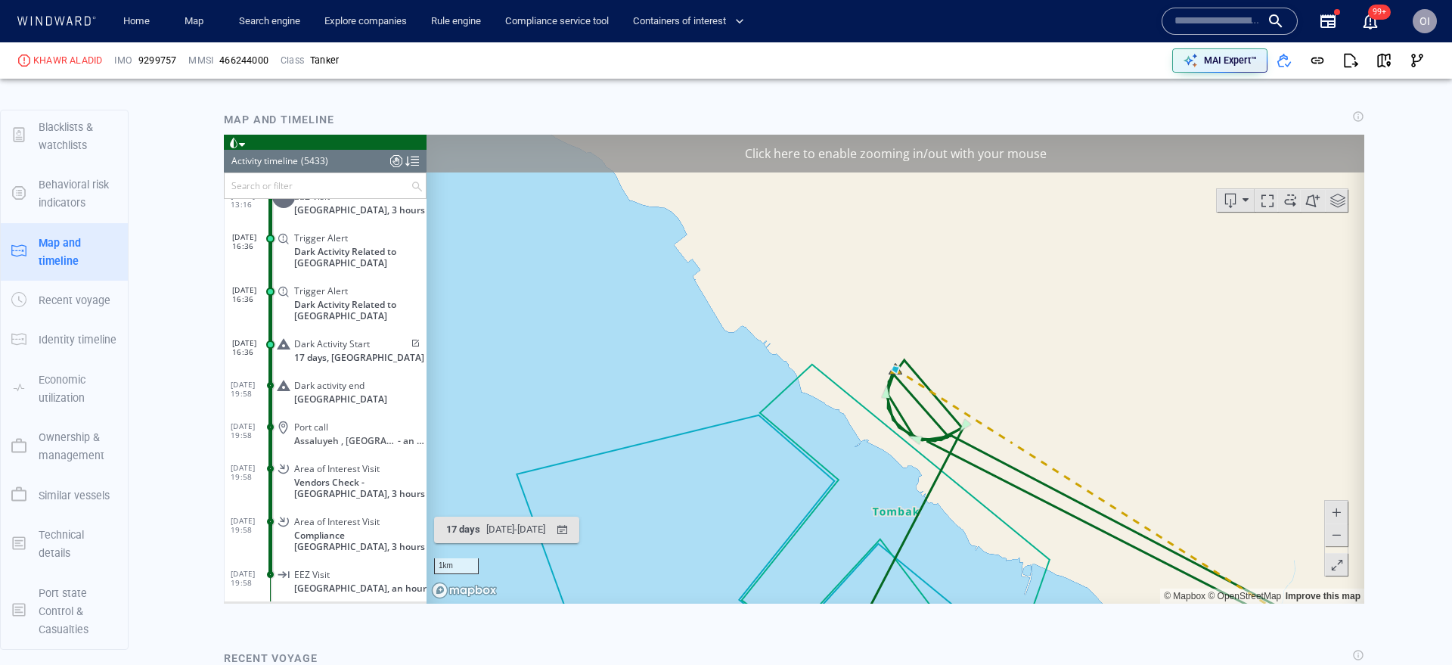
click at [1337, 529] on span at bounding box center [1335, 534] width 15 height 23
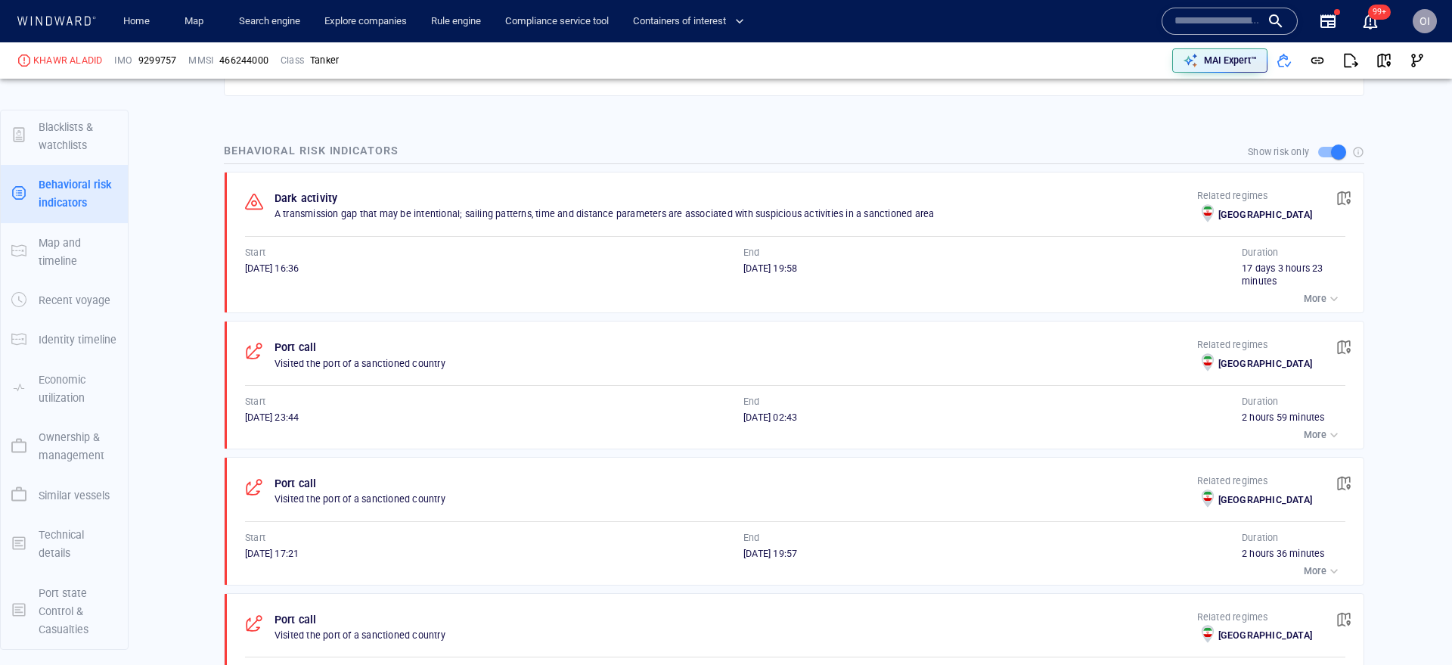
scroll to position [903, 0]
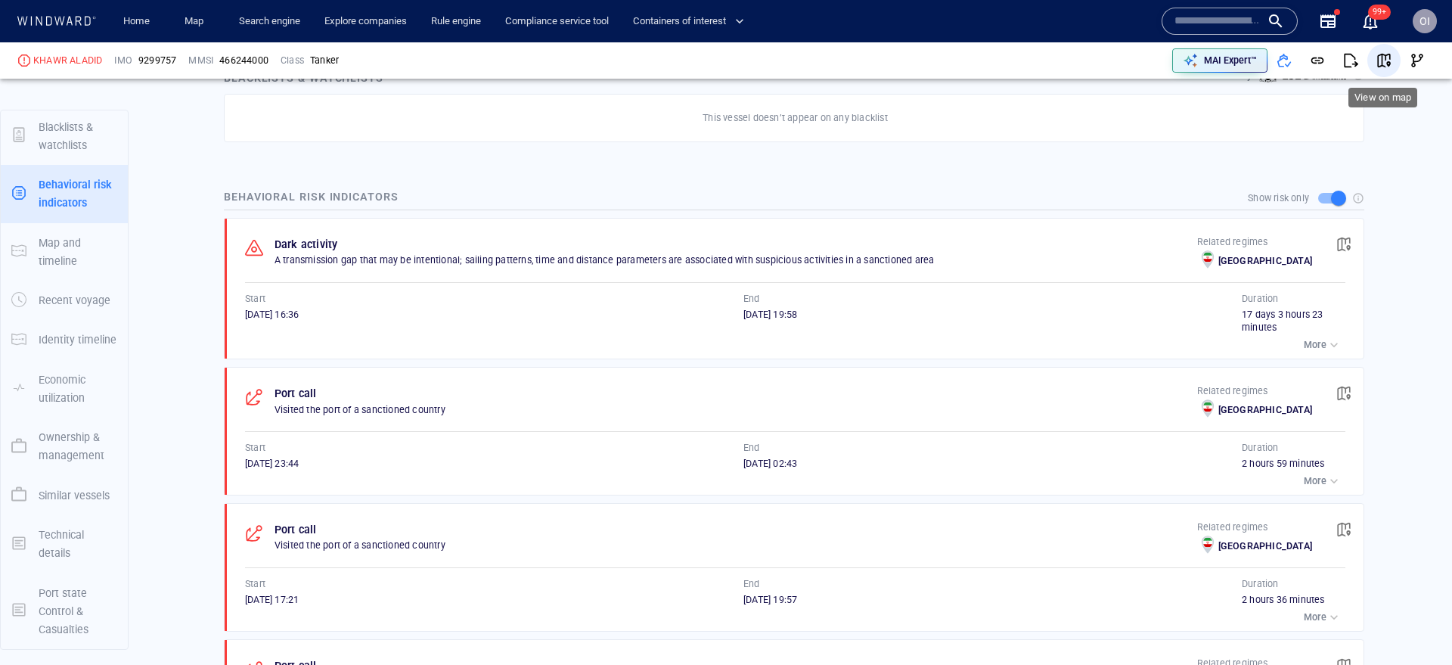
click at [1376, 55] on span "button" at bounding box center [1383, 60] width 15 height 15
drag, startPoint x: 327, startPoint y: 318, endPoint x: 246, endPoint y: 318, distance: 80.9
click at [246, 318] on div "19/07/2025 16:36" at bounding box center [494, 315] width 498 height 14
click at [243, 318] on div "Dark activity A transmission gap that may be intentional; sailing patterns, tim…" at bounding box center [798, 289] width 1129 height 141
drag, startPoint x: 243, startPoint y: 318, endPoint x: 321, endPoint y: 318, distance: 77.9
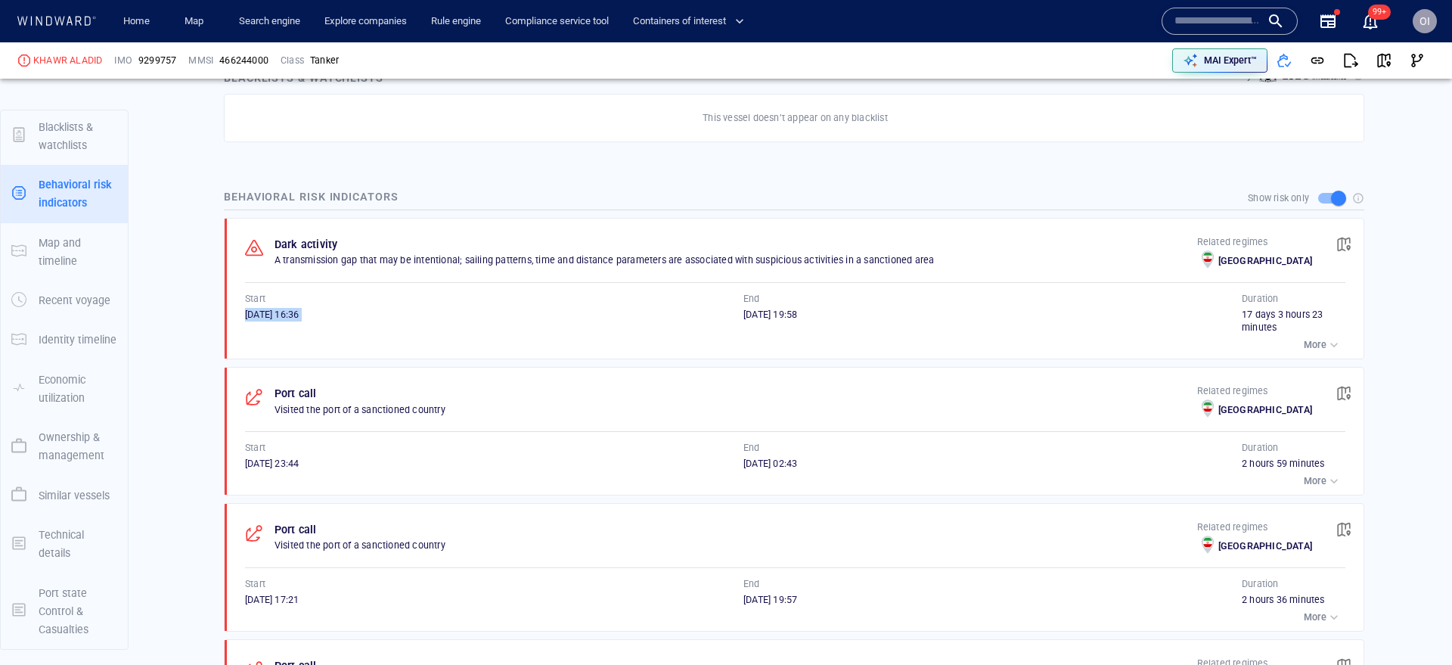
click at [321, 318] on div "Dark activity A transmission gap that may be intentional; sailing patterns, tim…" at bounding box center [798, 289] width 1129 height 141
drag, startPoint x: 711, startPoint y: 309, endPoint x: 840, endPoint y: 311, distance: 128.5
click at [840, 311] on div "Start 19/07/2025 16:36 End 05/08/2025 19:58" at bounding box center [743, 313] width 996 height 43
click at [840, 311] on div "05/08/2025 19:58" at bounding box center [992, 315] width 498 height 14
drag, startPoint x: 826, startPoint y: 311, endPoint x: 742, endPoint y: 311, distance: 83.2
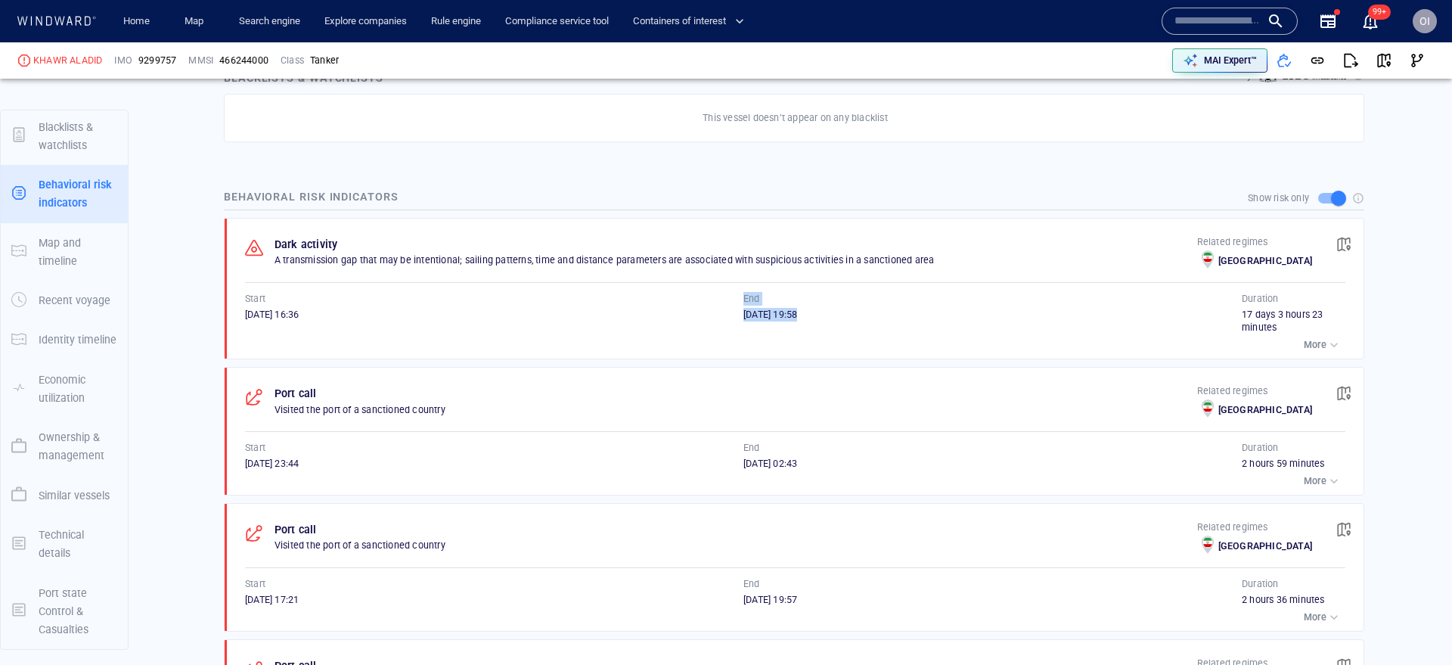
click at [743, 311] on div "05/08/2025 19:58" at bounding box center [992, 315] width 498 height 14
click at [396, 325] on div "19/07/2025 16:36" at bounding box center [494, 321] width 498 height 27
drag, startPoint x: 334, startPoint y: 315, endPoint x: 243, endPoint y: 300, distance: 92.7
click at [245, 300] on div "Start 19/07/2025 16:36" at bounding box center [494, 313] width 498 height 43
click at [245, 321] on div "19/07/2025 16:36" at bounding box center [494, 315] width 498 height 14
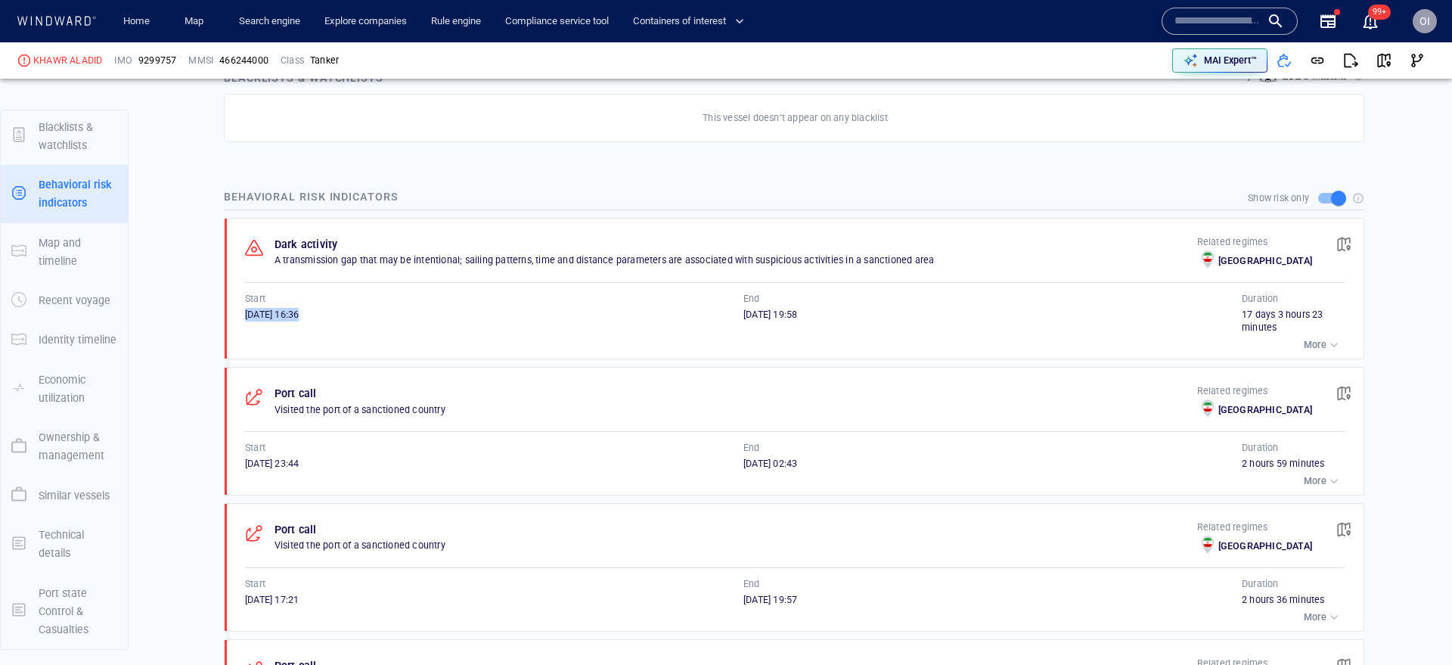
drag, startPoint x: 245, startPoint y: 315, endPoint x: 323, endPoint y: 315, distance: 77.9
click at [299, 315] on span "19/07/2025 16:36" at bounding box center [272, 313] width 54 height 11
drag, startPoint x: 737, startPoint y: 311, endPoint x: 822, endPoint y: 312, distance: 84.7
click at [822, 312] on div "Start 19/07/2025 16:36 End 05/08/2025 19:58" at bounding box center [743, 313] width 996 height 43
click at [822, 312] on div "05/08/2025 19:58" at bounding box center [992, 315] width 498 height 14
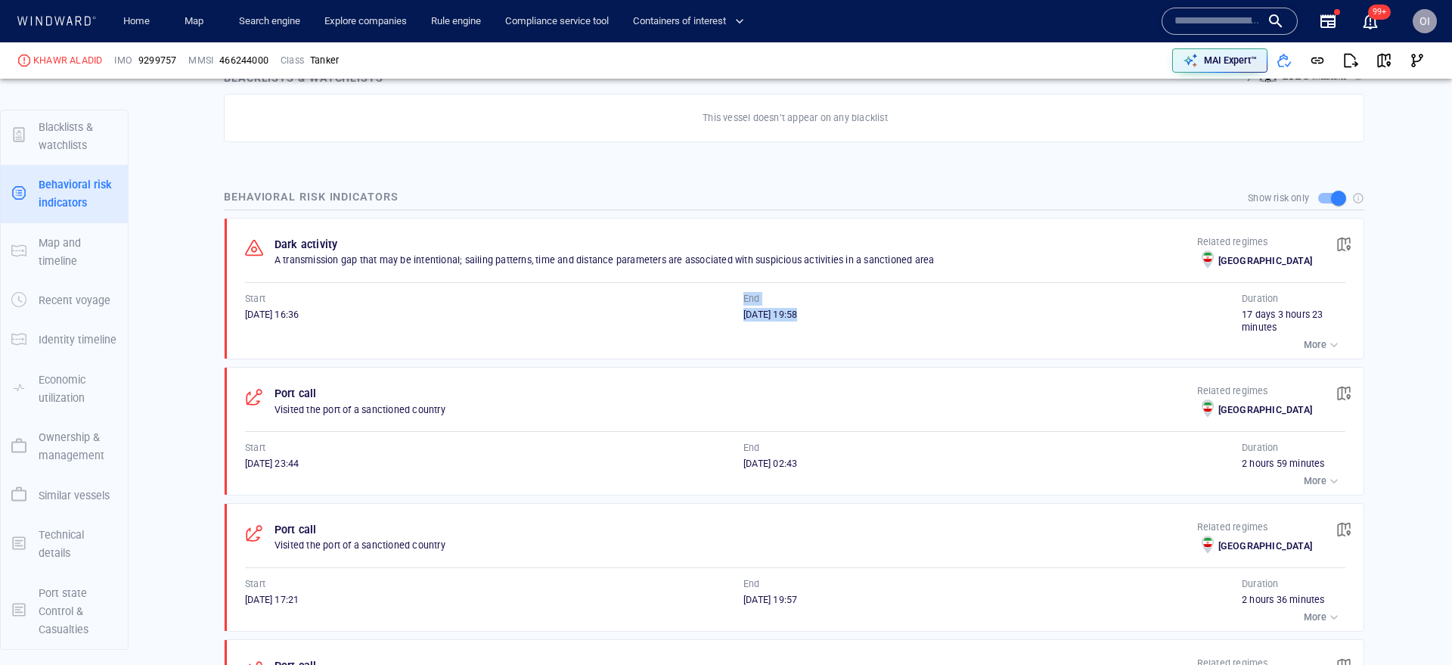
drag, startPoint x: 826, startPoint y: 312, endPoint x: 741, endPoint y: 312, distance: 85.4
click at [741, 312] on div "Start 19/07/2025 16:36 End 05/08/2025 19:58" at bounding box center [743, 313] width 996 height 43
click at [737, 313] on div "19/07/2025 16:36" at bounding box center [494, 315] width 498 height 14
drag, startPoint x: 336, startPoint y: 319, endPoint x: 242, endPoint y: 303, distance: 95.1
click at [245, 303] on div "Start 19/07/2025 16:36" at bounding box center [494, 313] width 498 height 43
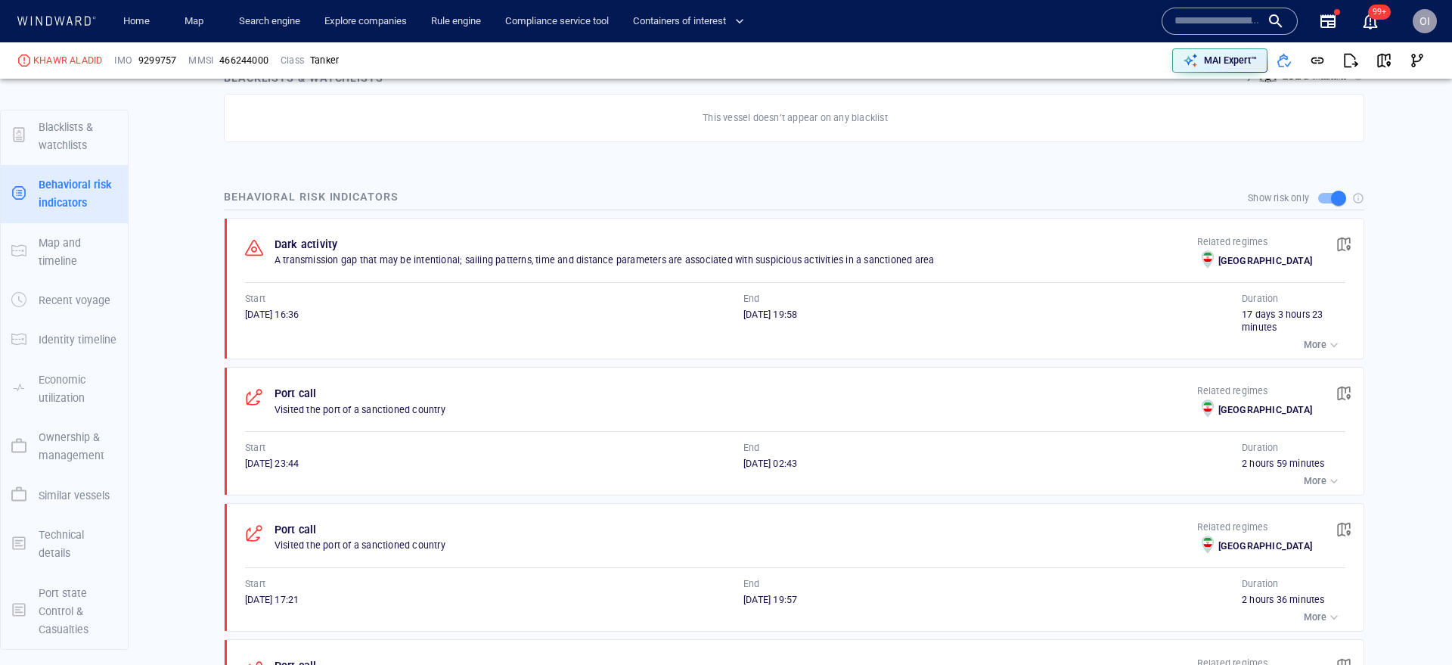
click at [243, 315] on div "Dark activity A transmission gap that may be intentional; sailing patterns, tim…" at bounding box center [798, 289] width 1129 height 141
drag, startPoint x: 243, startPoint y: 315, endPoint x: 337, endPoint y: 315, distance: 94.5
click at [337, 315] on div "Dark activity A transmission gap that may be intentional; sailing patterns, tim…" at bounding box center [798, 289] width 1129 height 141
click at [337, 315] on div "19/07/2025 16:36" at bounding box center [494, 315] width 498 height 14
drag, startPoint x: 742, startPoint y: 313, endPoint x: 839, endPoint y: 315, distance: 96.8
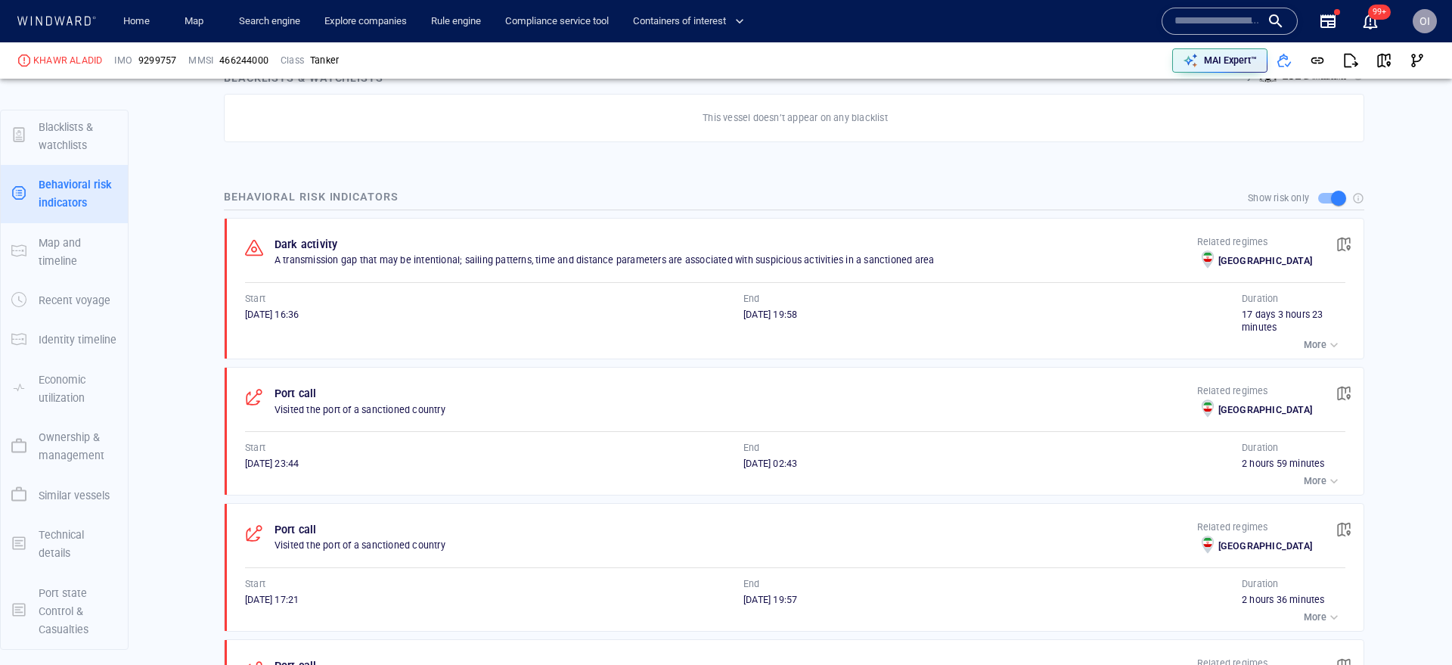
click at [839, 315] on div "05/08/2025 19:58" at bounding box center [992, 315] width 498 height 14
drag, startPoint x: 824, startPoint y: 315, endPoint x: 744, endPoint y: 315, distance: 80.1
click at [744, 315] on div "05/08/2025 19:58" at bounding box center [992, 315] width 498 height 14
click at [786, 315] on span "05/08/2025 19:58" at bounding box center [770, 313] width 54 height 11
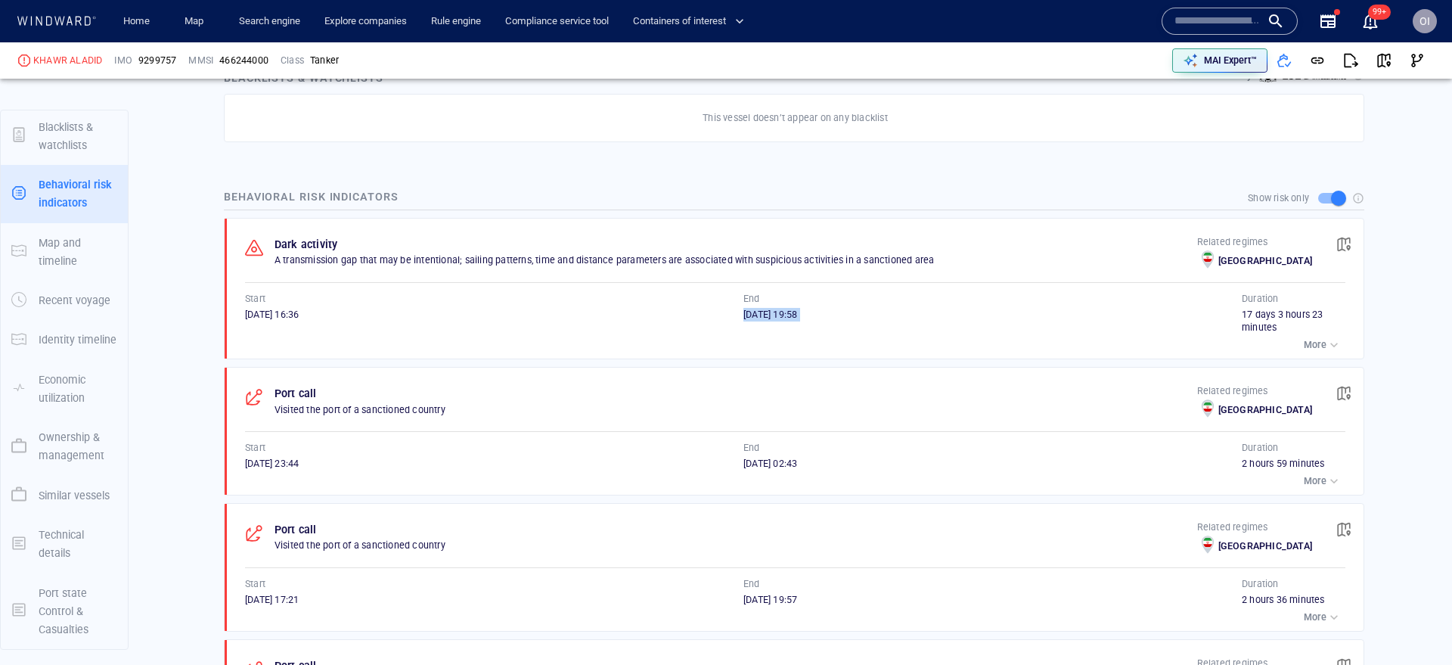
click at [786, 315] on span "05/08/2025 19:58" at bounding box center [770, 313] width 54 height 11
click at [260, 313] on span "19/07/2025 16:36" at bounding box center [272, 313] width 54 height 11
click at [797, 317] on span "05/08/2025 19:58" at bounding box center [770, 313] width 54 height 11
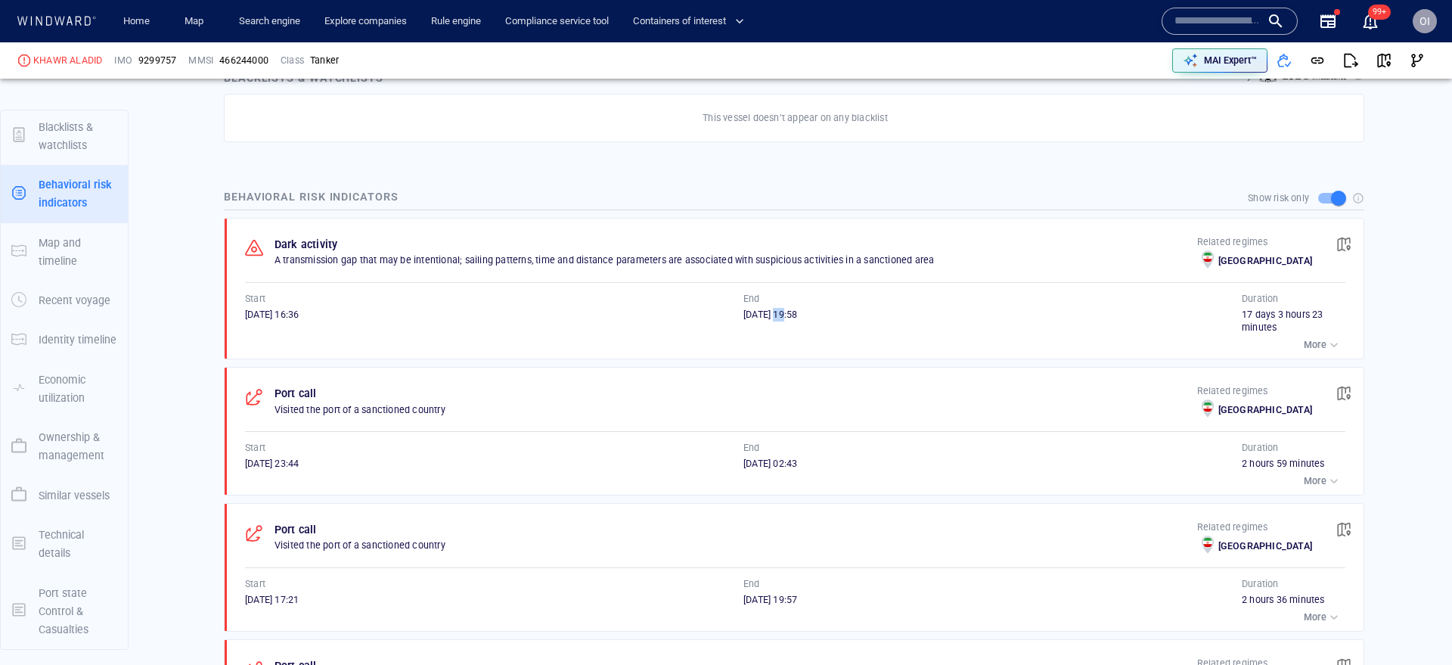
click at [797, 317] on span "05/08/2025 19:58" at bounding box center [770, 313] width 54 height 11
click at [797, 315] on span "05/08/2025 19:58" at bounding box center [770, 313] width 54 height 11
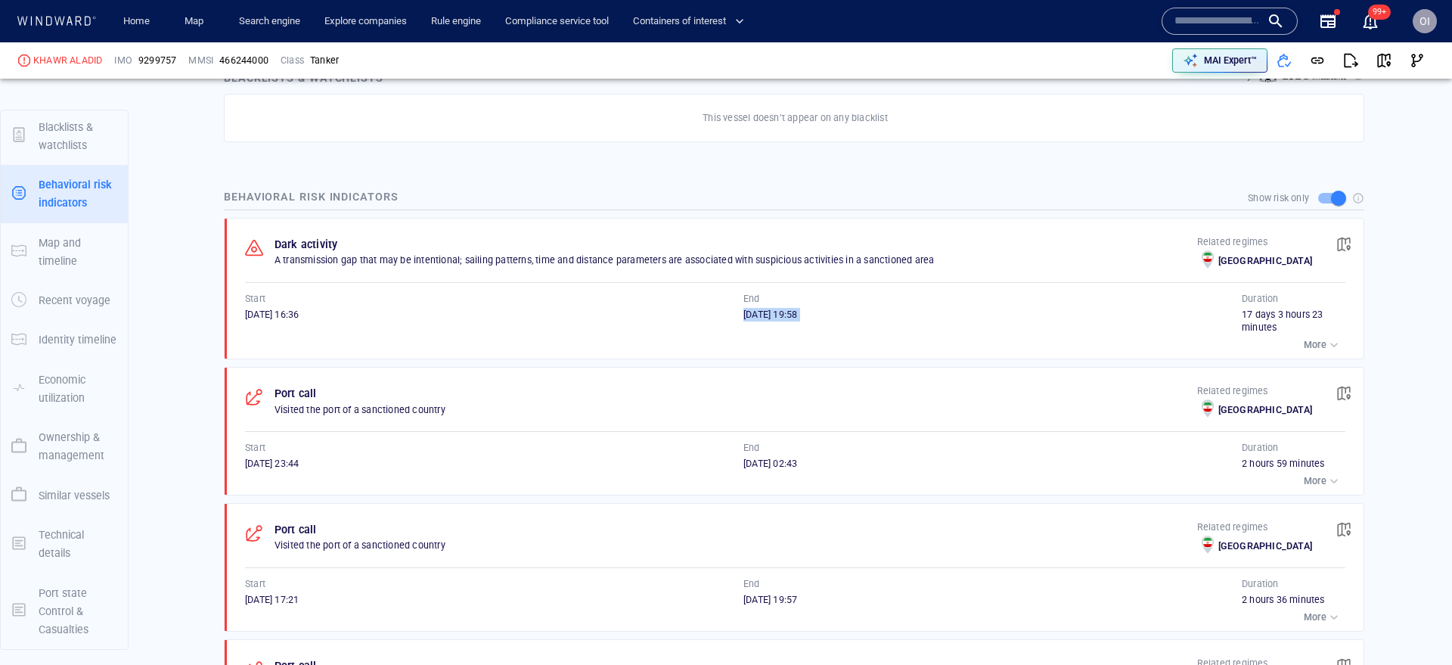
click at [835, 317] on div "05/08/2025 19:58" at bounding box center [992, 315] width 498 height 14
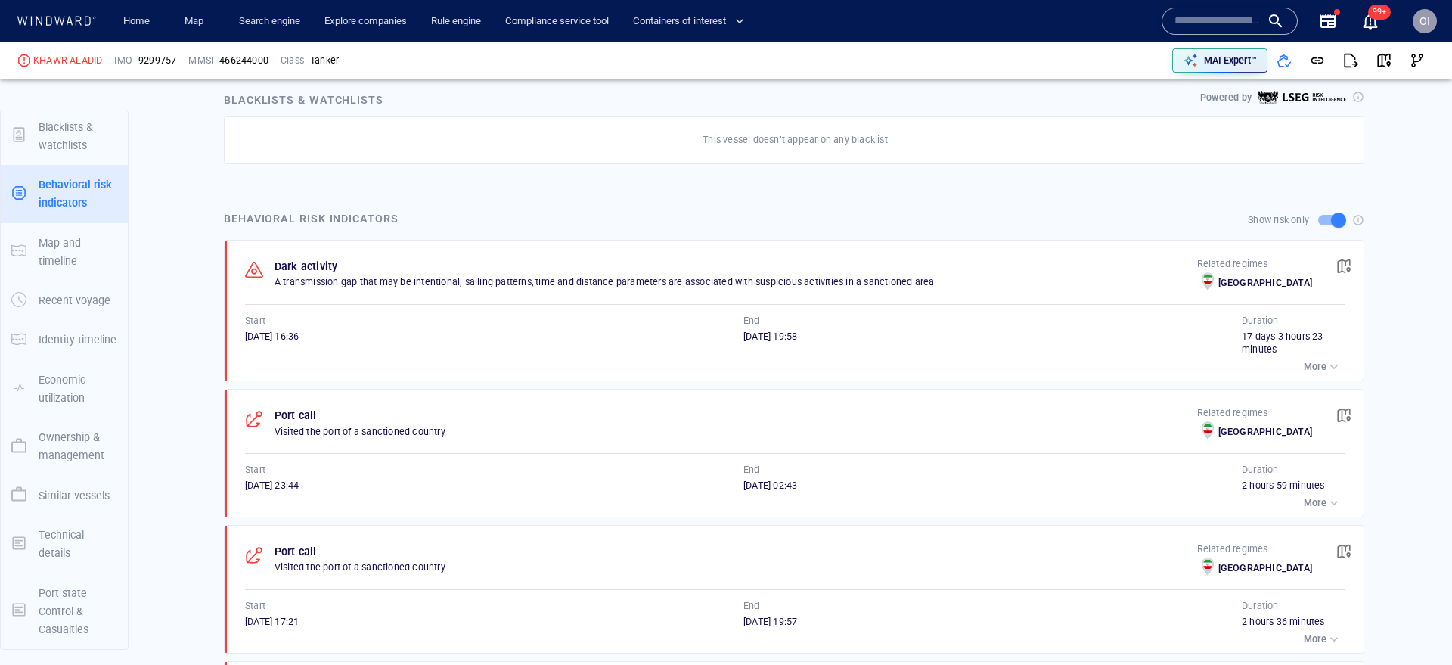
click at [1331, 367] on div "button" at bounding box center [1333, 366] width 15 height 15
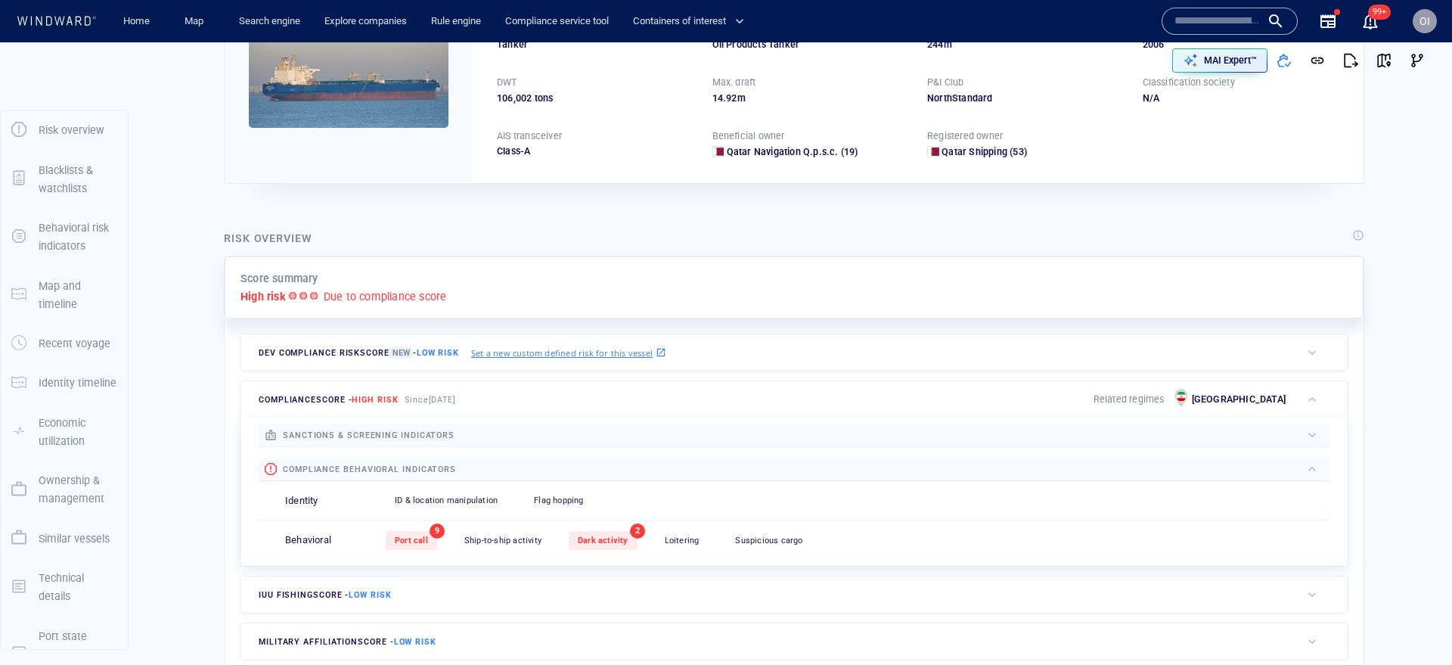
scroll to position [0, 0]
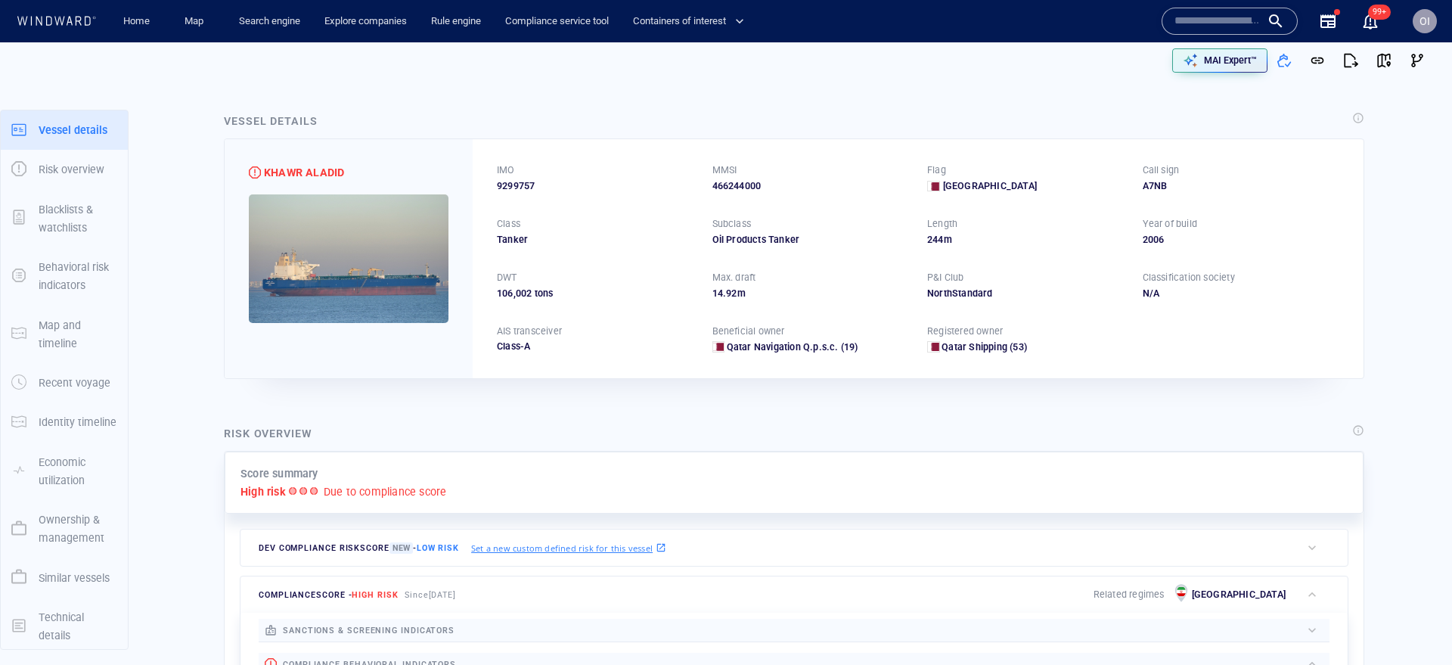
click at [516, 191] on span "9299757" at bounding box center [516, 186] width 38 height 14
copy span "9299757"
click at [749, 190] on div "466244000" at bounding box center [810, 186] width 197 height 14
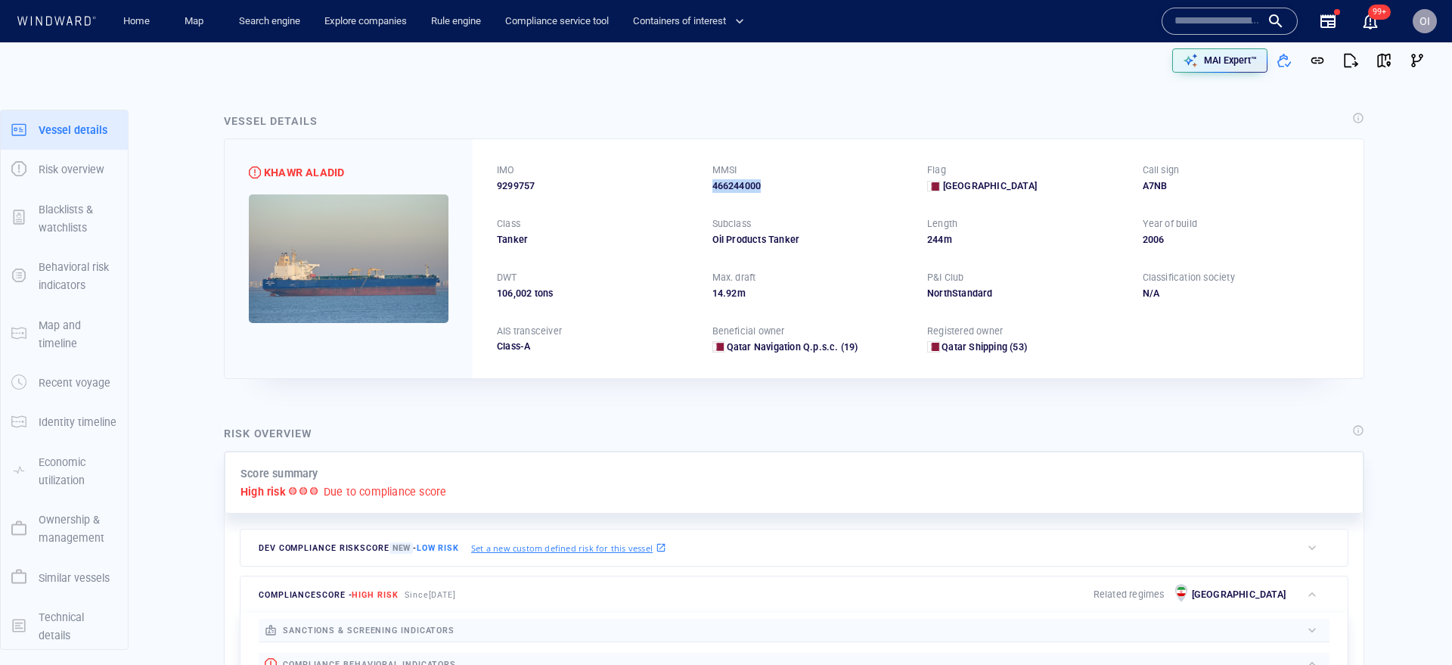
copy div "466244000"
click at [1190, 44] on div "MAI Expert™" at bounding box center [1078, 60] width 711 height 33
click at [1192, 34] on div at bounding box center [1229, 21] width 136 height 27
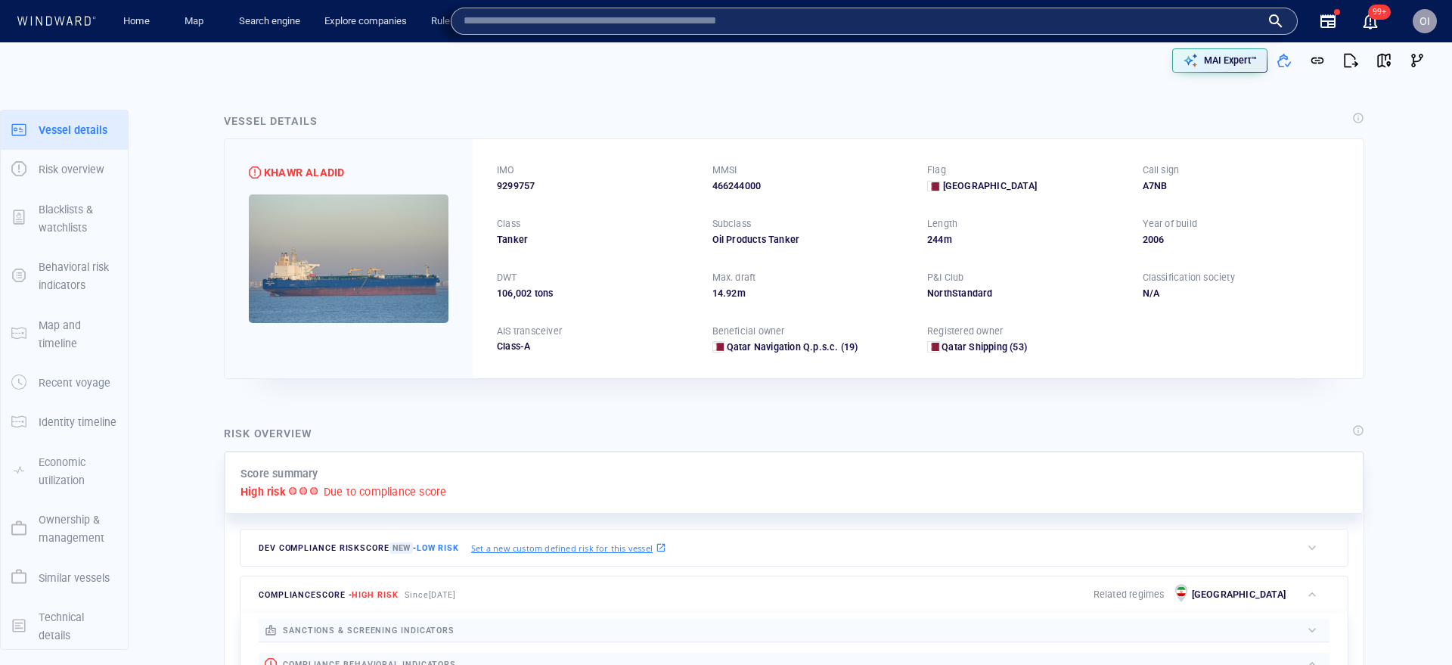
click at [1121, 29] on input "text" at bounding box center [861, 21] width 797 height 23
paste input "*********"
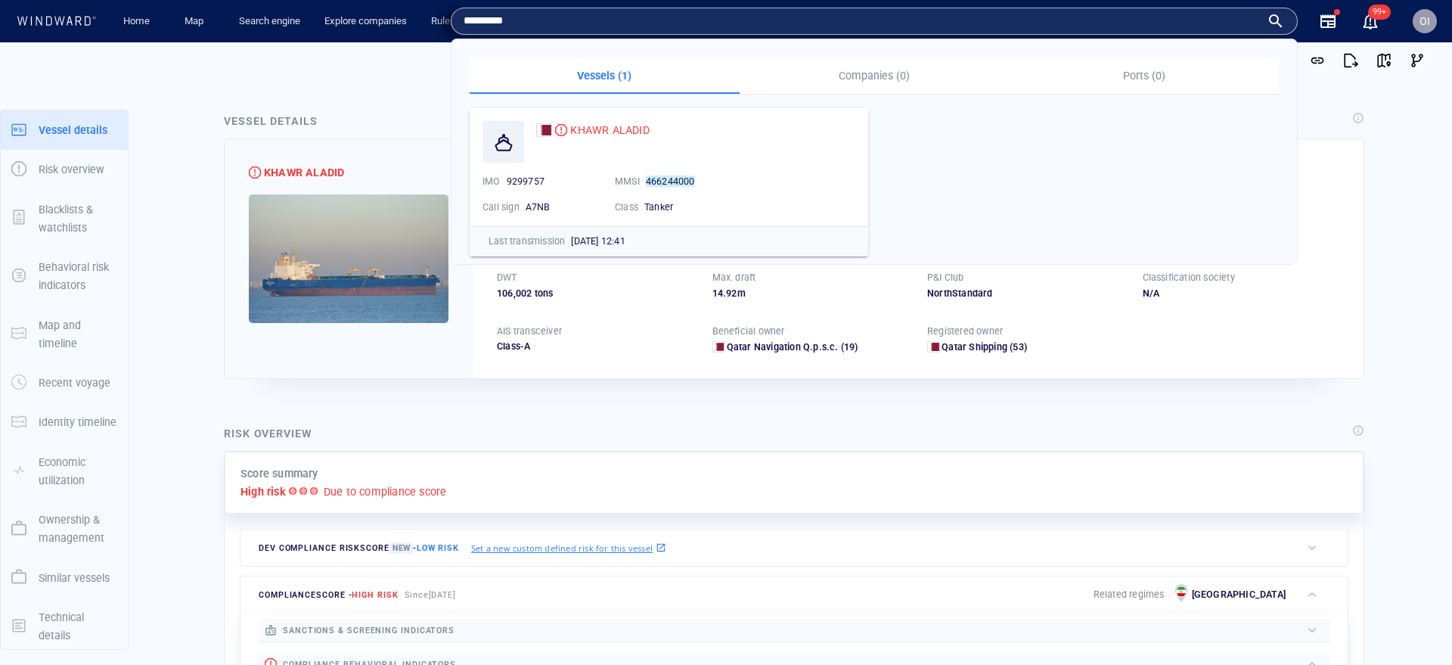
click at [411, 125] on div "Vessel details" at bounding box center [794, 122] width 1146 height 26
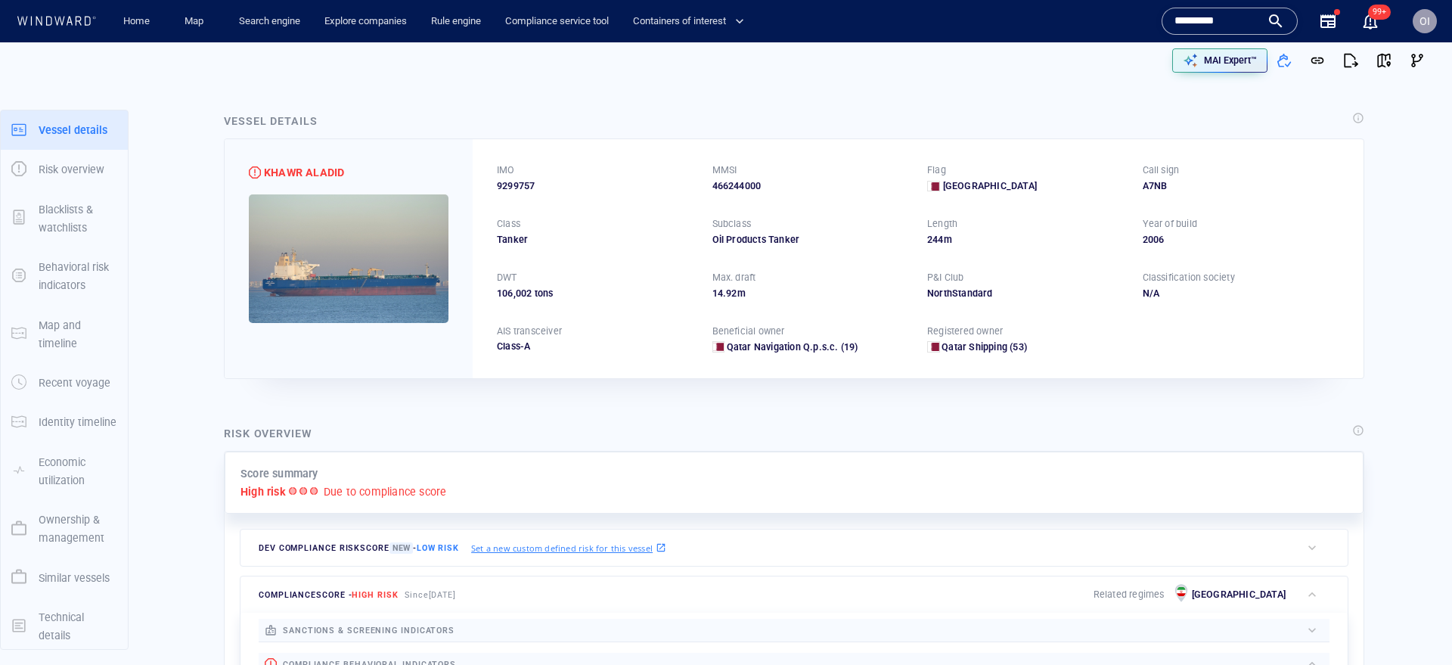
click at [543, 185] on div "9299757" at bounding box center [595, 186] width 197 height 14
click at [516, 185] on span "9299757" at bounding box center [516, 186] width 38 height 14
copy span "9299757"
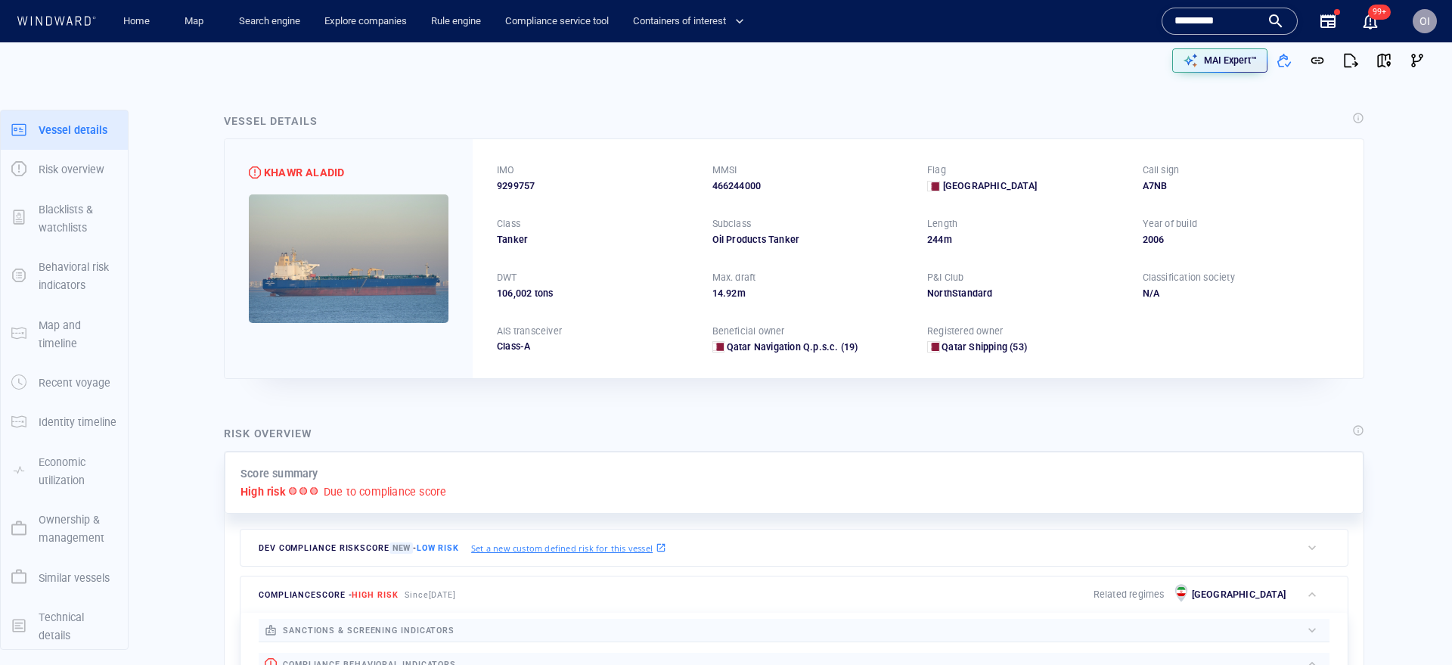
click at [1210, 26] on input "*********" at bounding box center [1217, 21] width 86 height 23
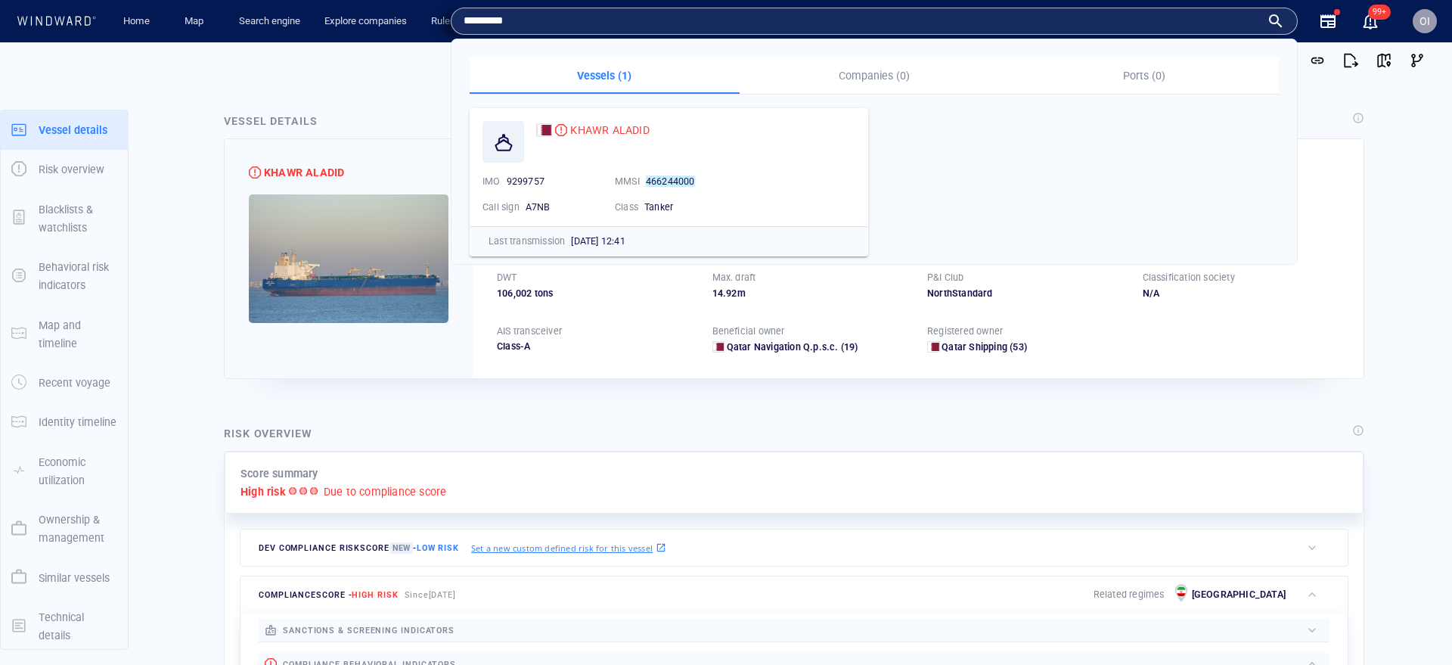
click at [757, 24] on input "*********" at bounding box center [861, 21] width 797 height 23
paste input "text"
type input "*******"
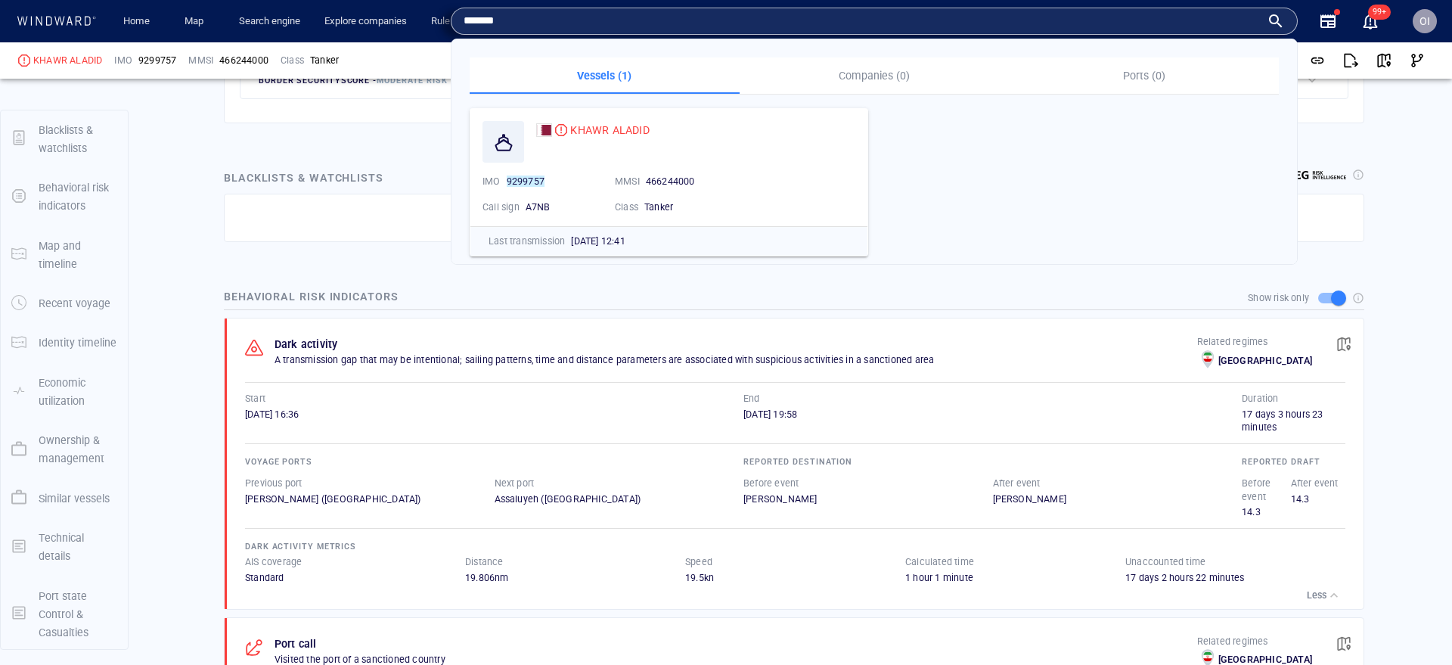
scroll to position [82, 0]
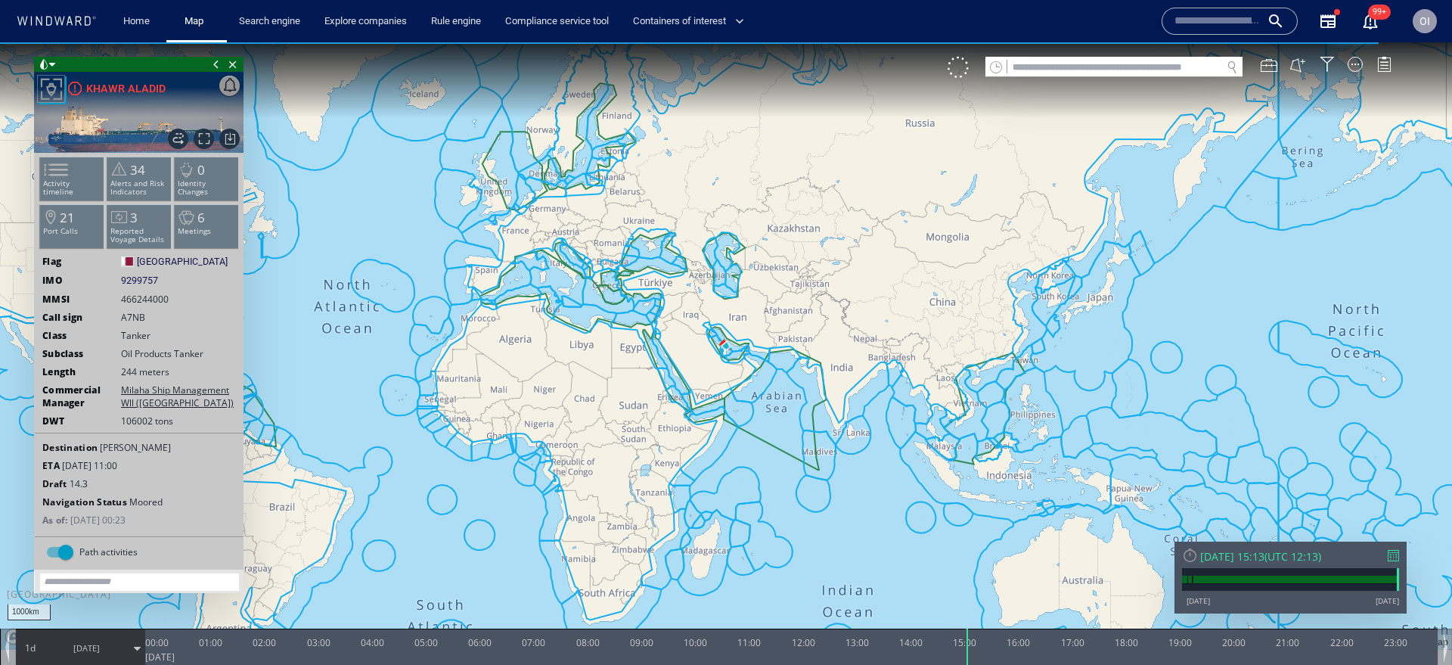
click at [79, 183] on p "Activity timeline" at bounding box center [72, 187] width 64 height 17
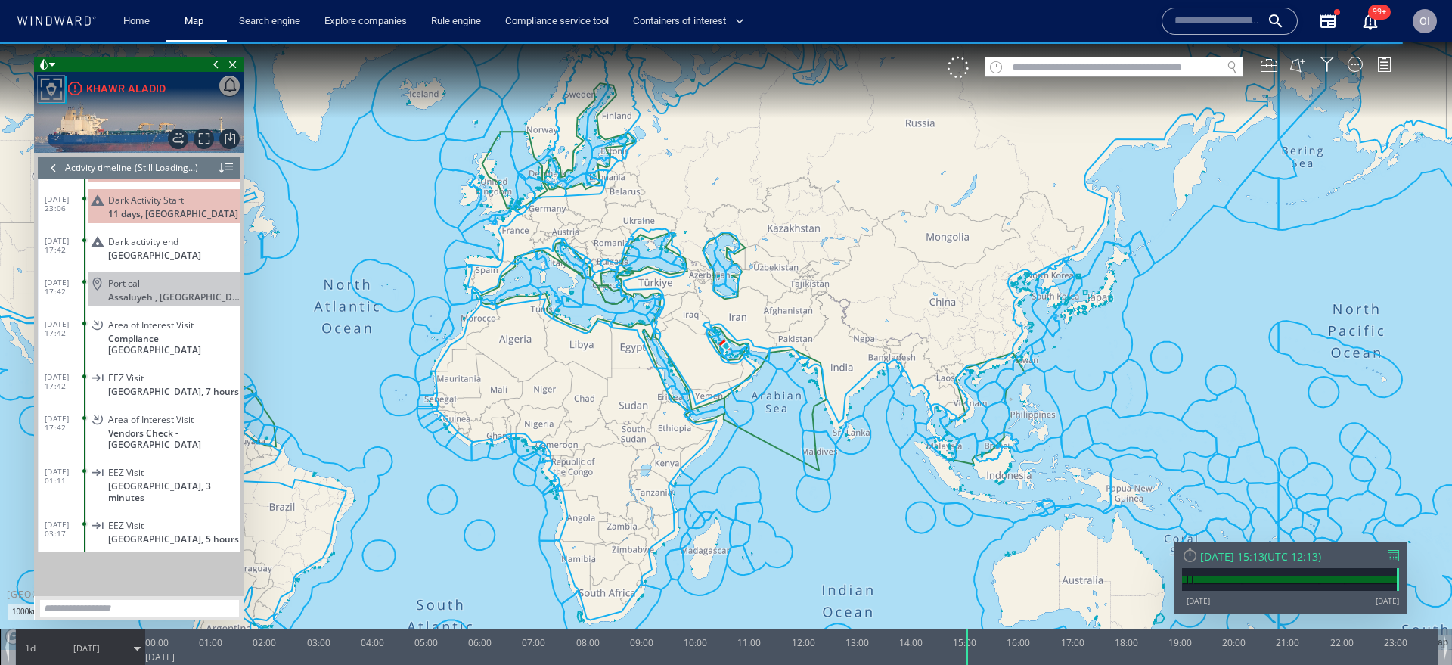
scroll to position [7221, 0]
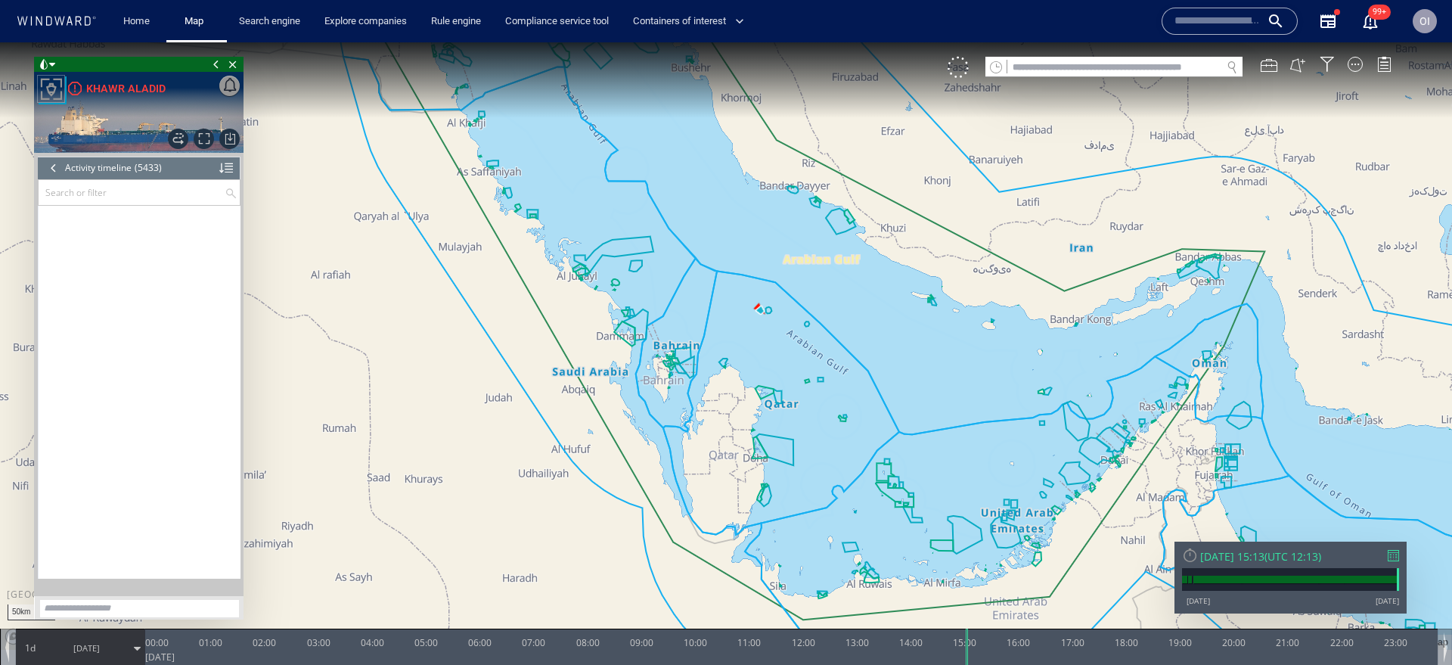
scroll to position [225550, 0]
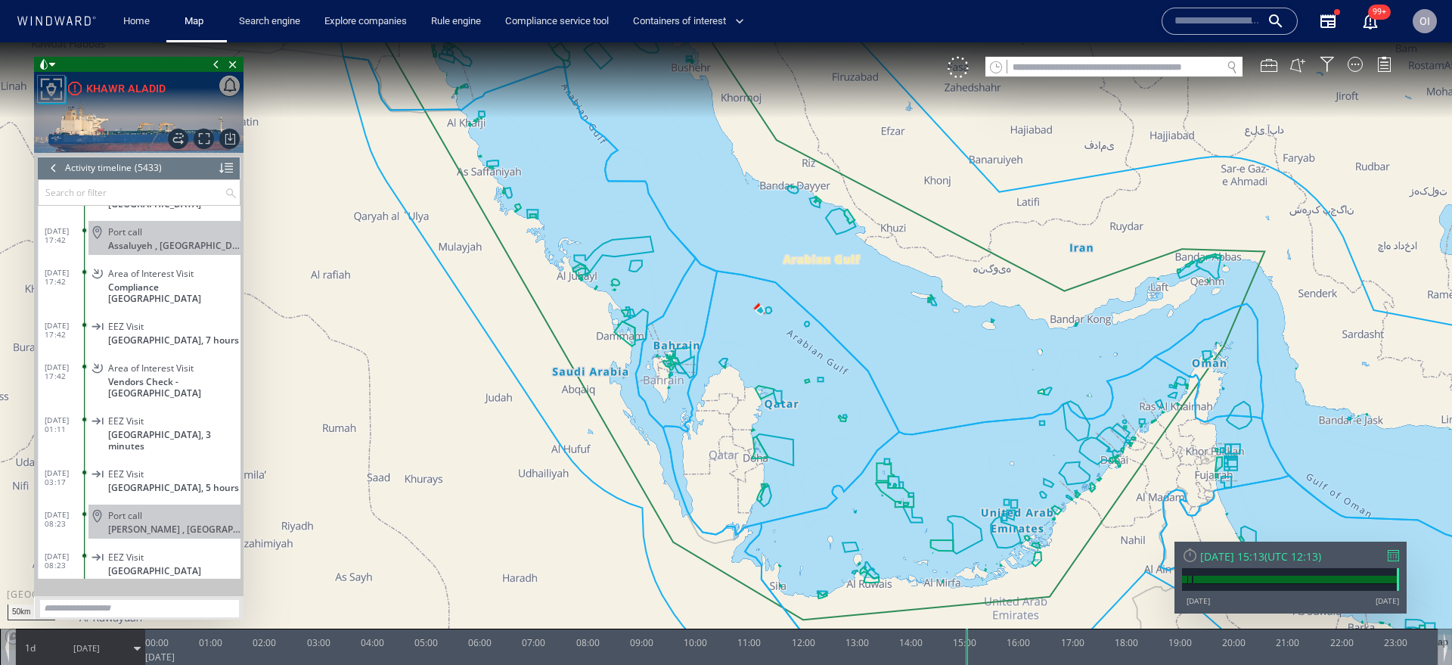
click at [1393, 551] on div at bounding box center [1392, 555] width 11 height 11
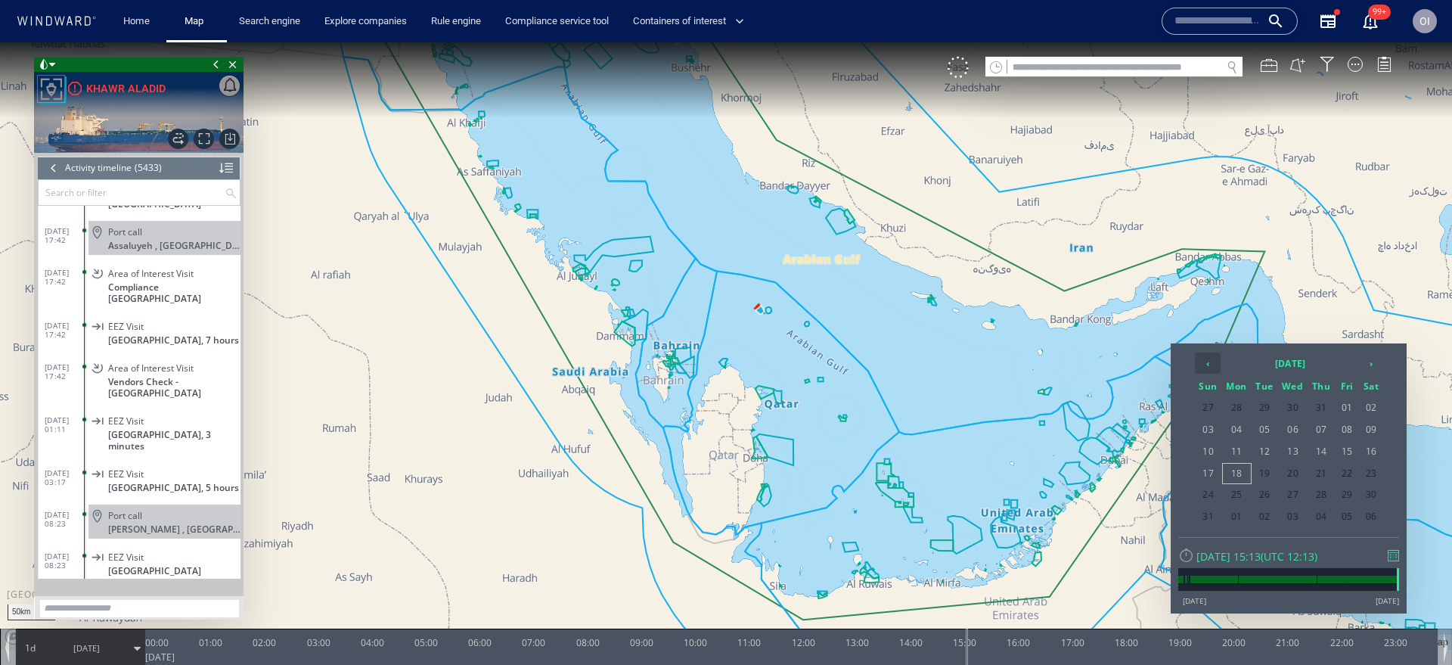
click at [1212, 361] on th "‹" at bounding box center [1208, 362] width 26 height 21
click at [1218, 365] on th "‹" at bounding box center [1208, 362] width 26 height 21
click at [1375, 365] on th "›" at bounding box center [1370, 362] width 23 height 21
click at [1370, 448] on span "19" at bounding box center [1370, 452] width 23 height 20
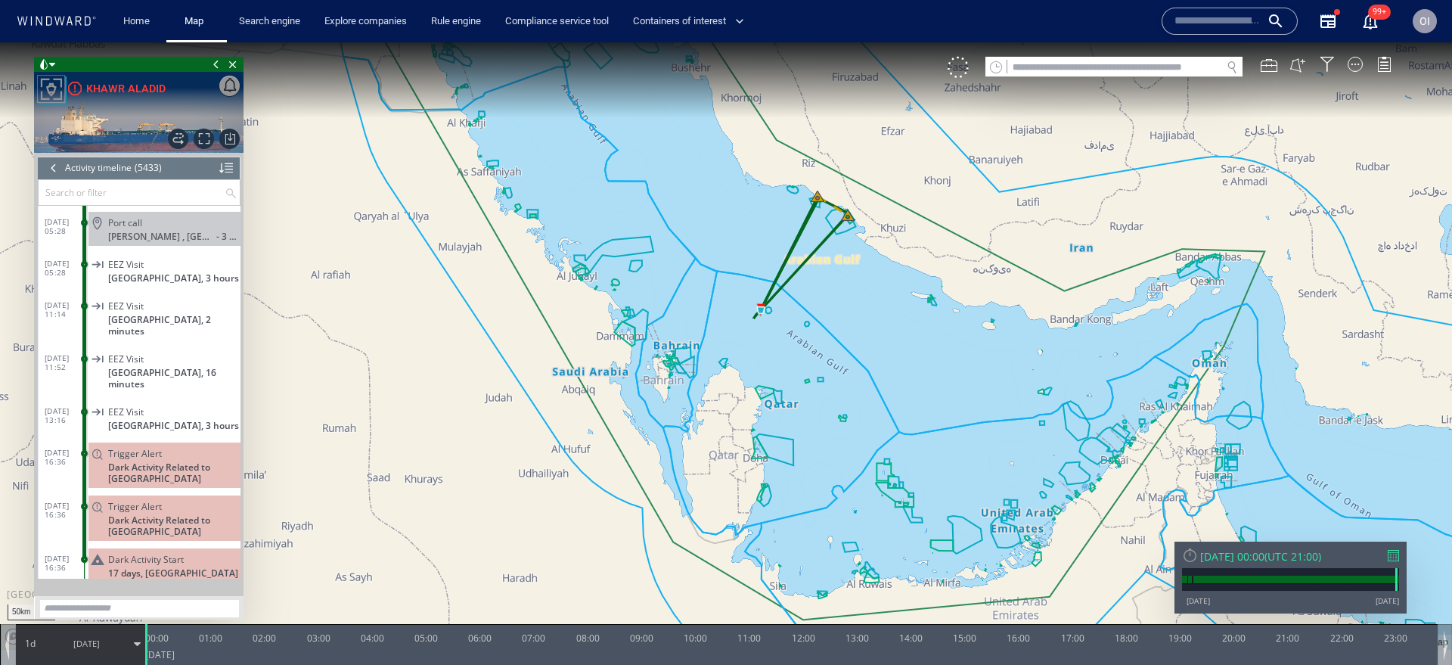
scroll to position [224793, 0]
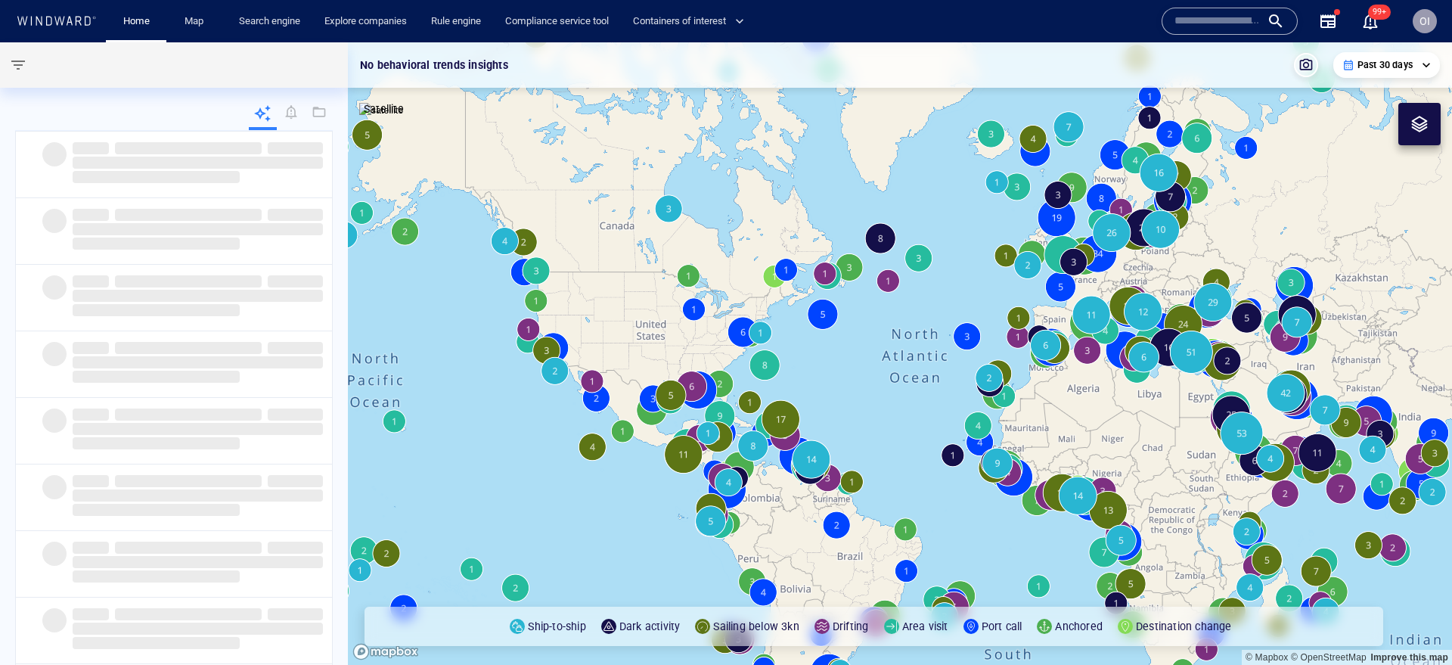
click at [1210, 21] on input "text" at bounding box center [1217, 21] width 86 height 23
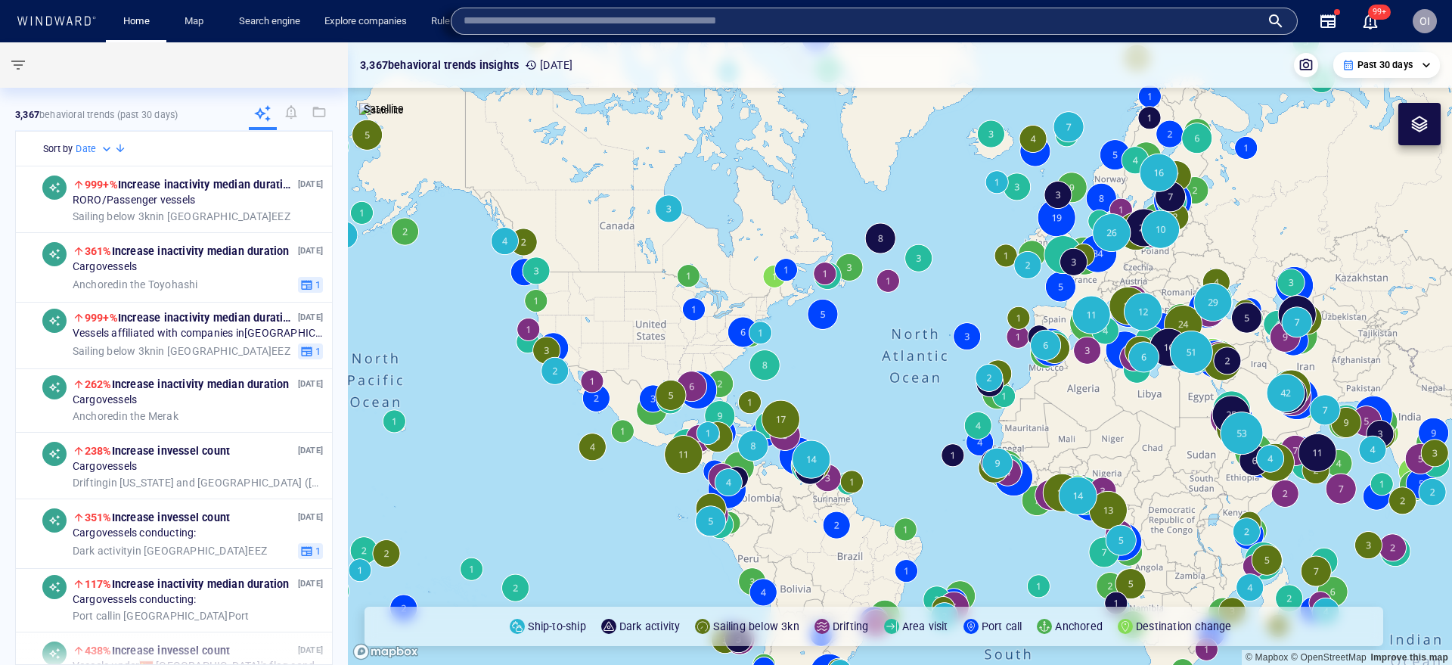
paste input "*******"
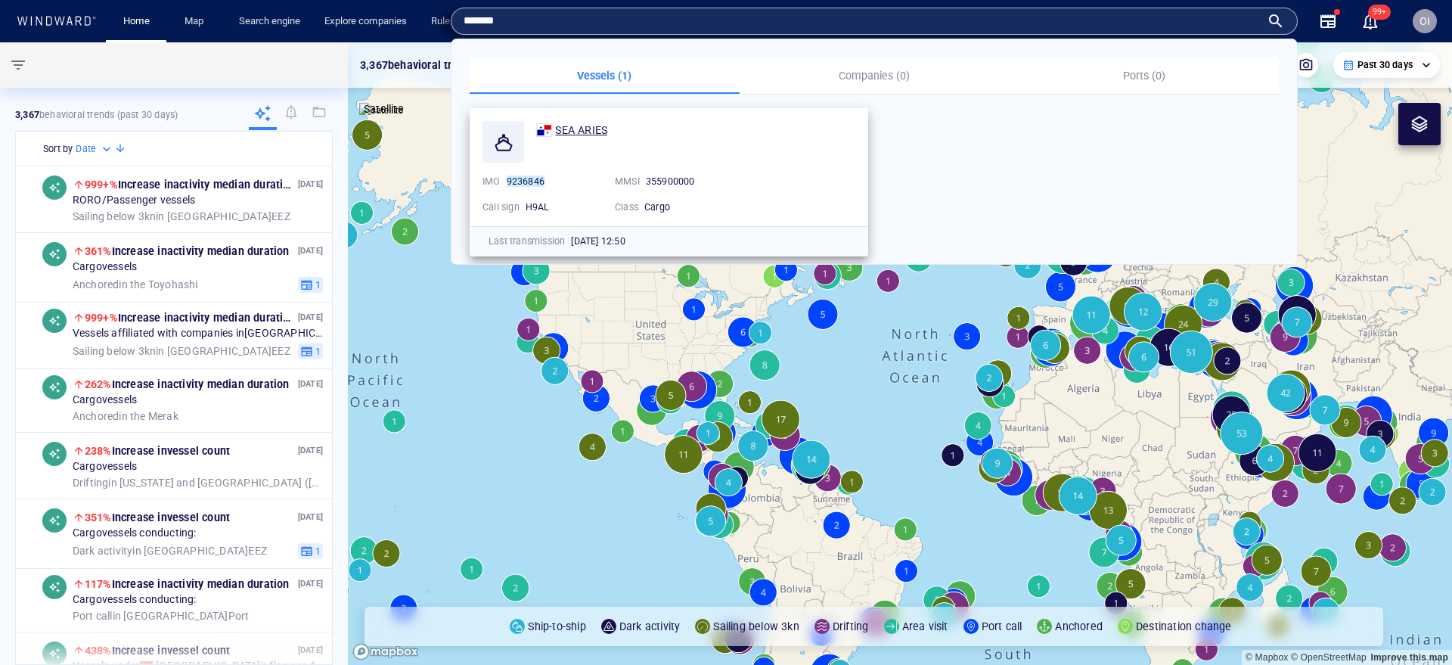
type input "*******"
click at [575, 131] on span "SEA ARIES" at bounding box center [581, 130] width 52 height 12
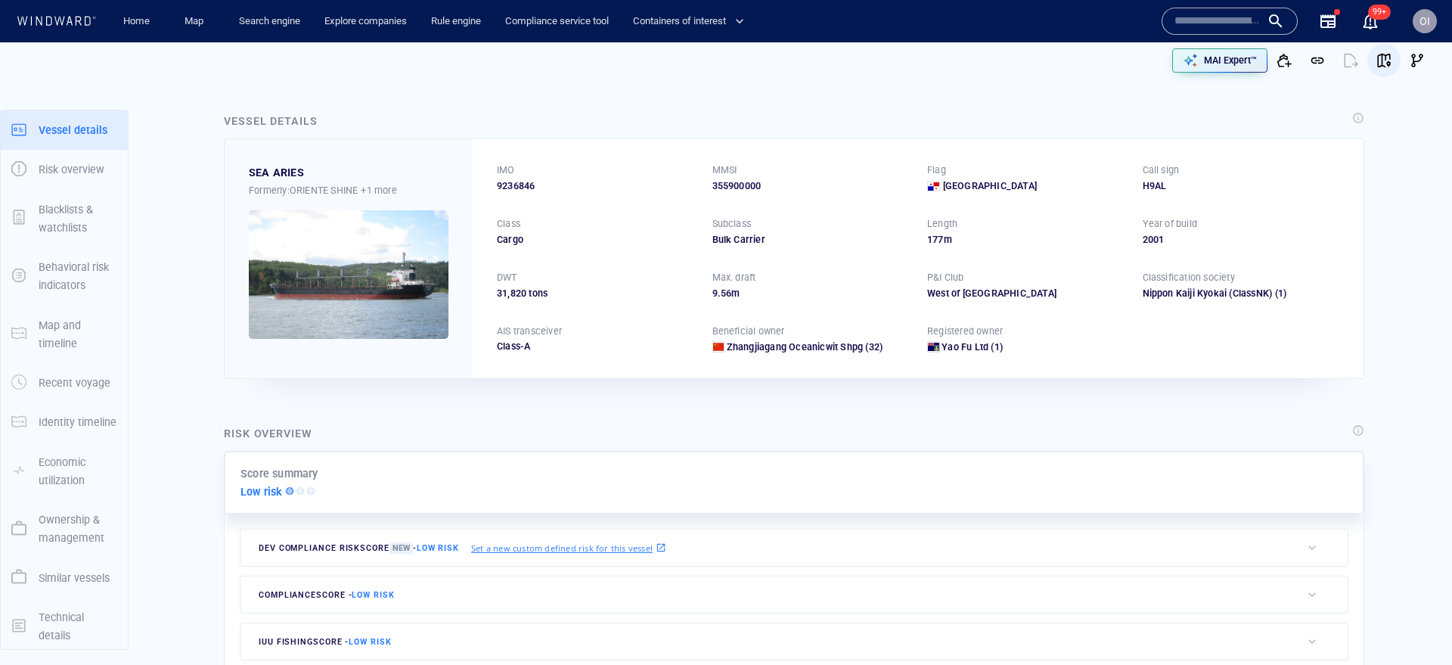
click at [1383, 59] on span "button" at bounding box center [1383, 60] width 15 height 15
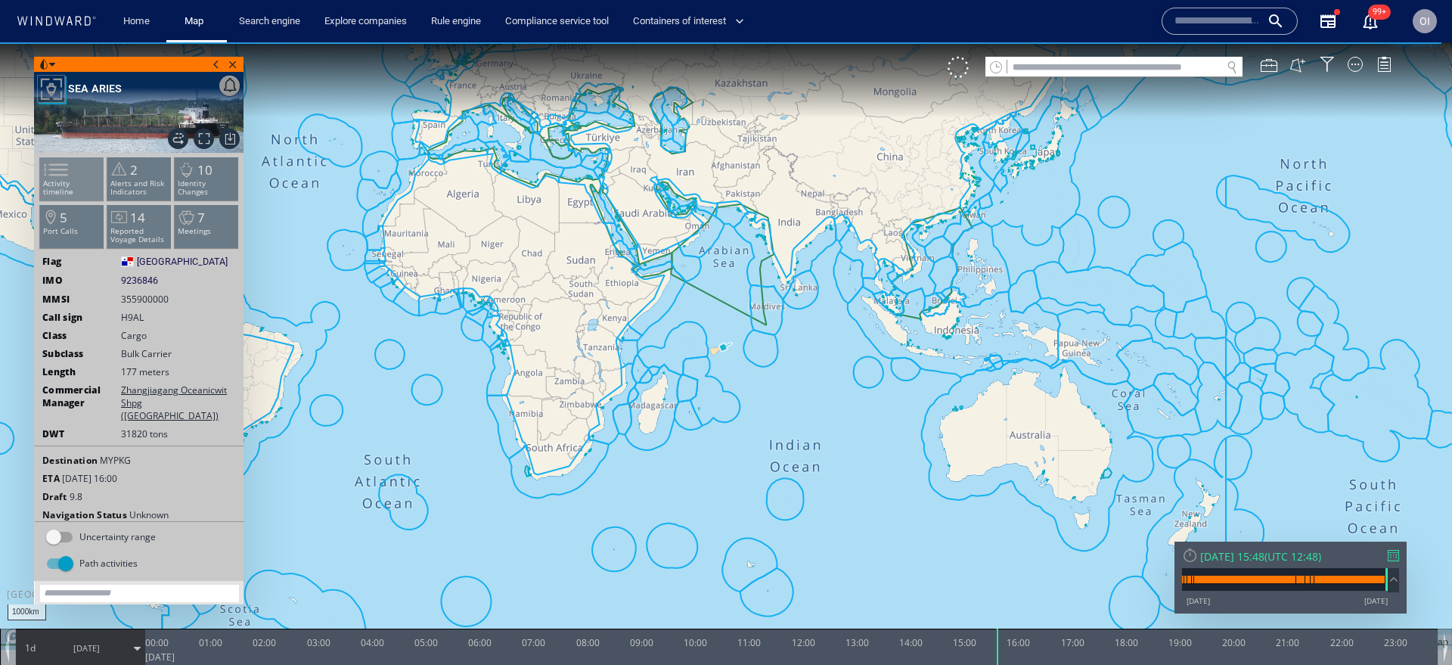
click at [58, 179] on span at bounding box center [47, 170] width 23 height 22
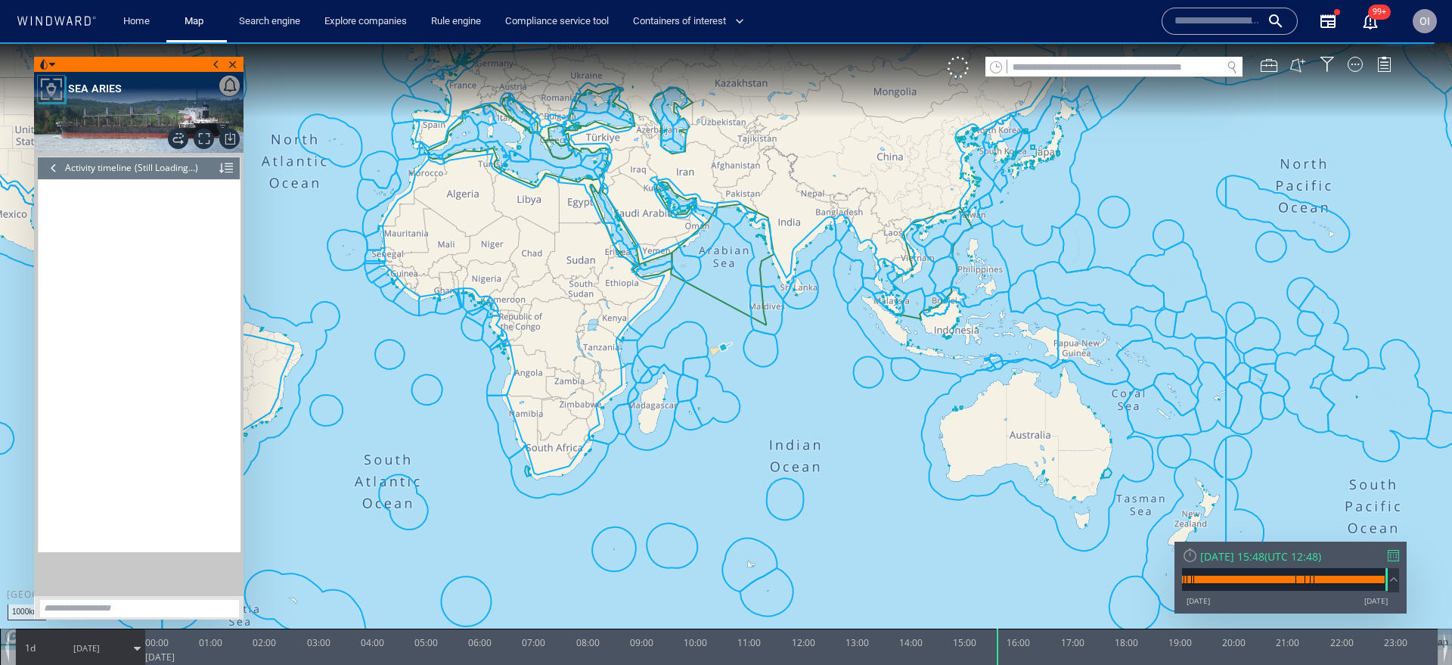
scroll to position [7362, 0]
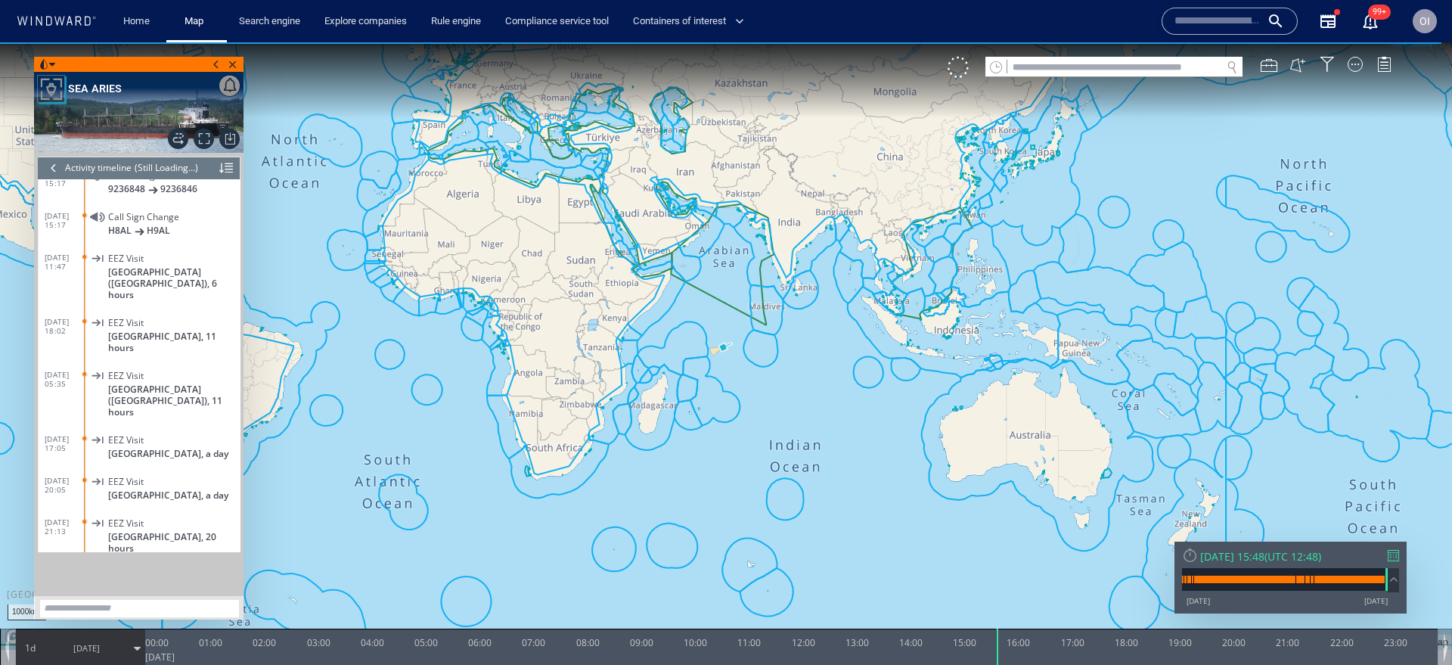
click at [73, 642] on span "[DATE]" at bounding box center [86, 647] width 26 height 11
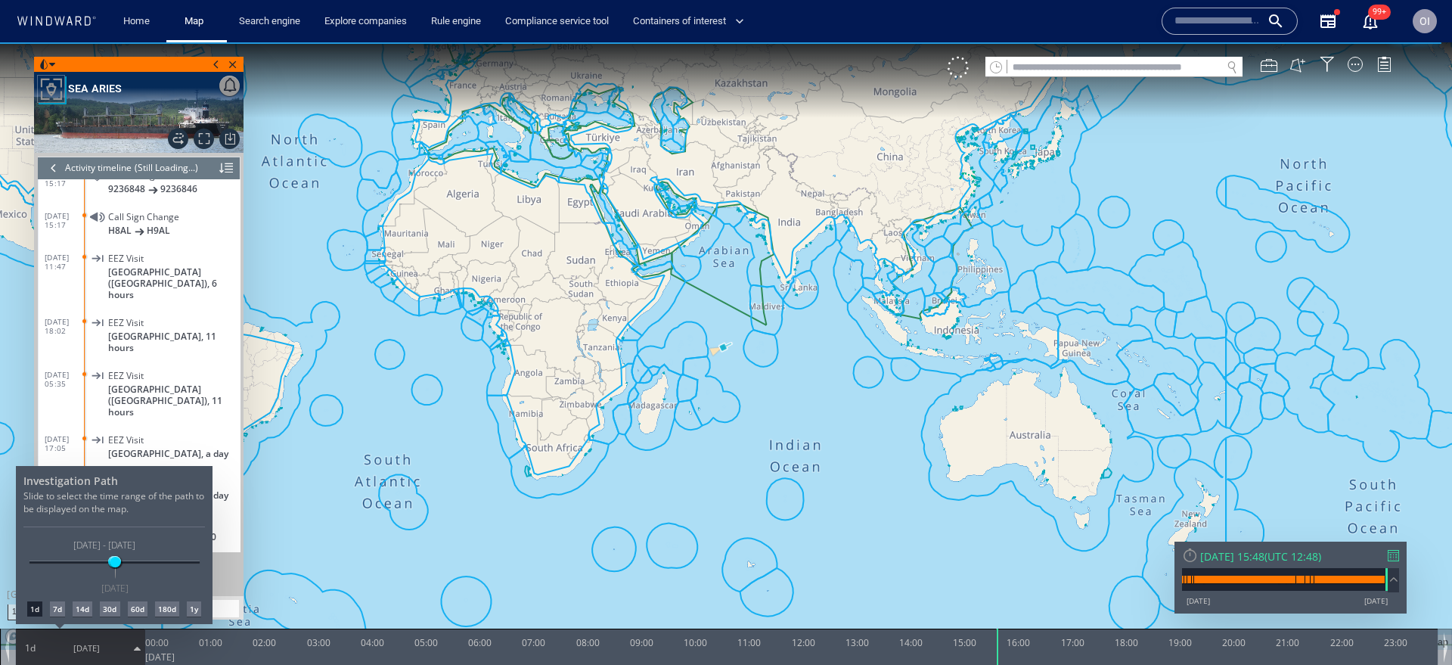
click at [108, 608] on div "30d" at bounding box center [110, 608] width 20 height 15
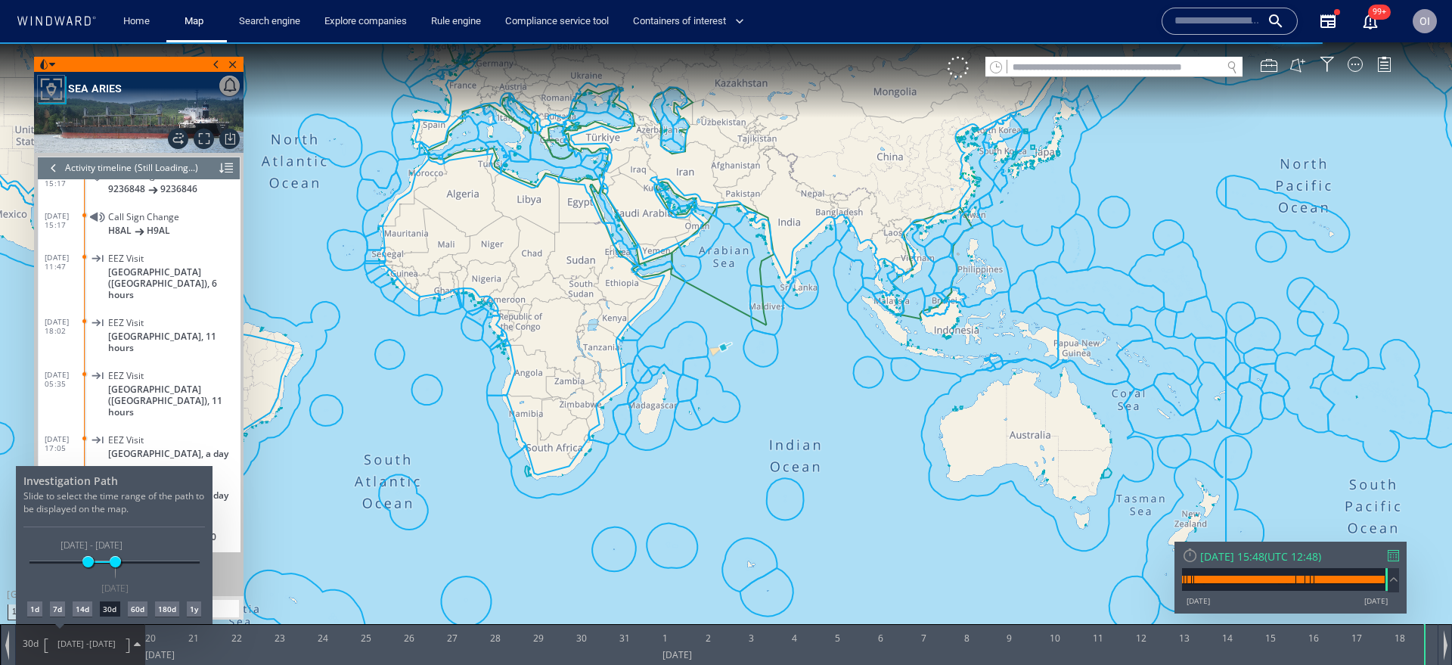
scroll to position [7400, 0]
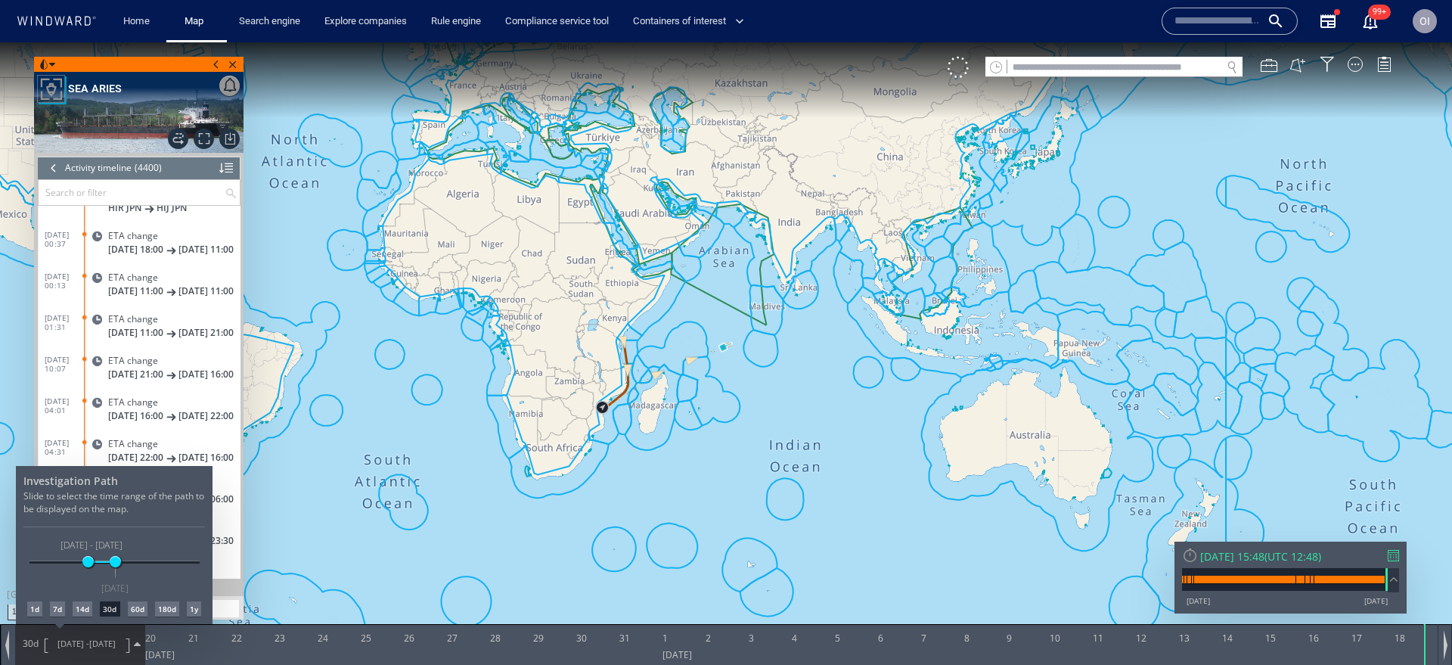
click at [913, 476] on div at bounding box center [726, 353] width 1452 height 622
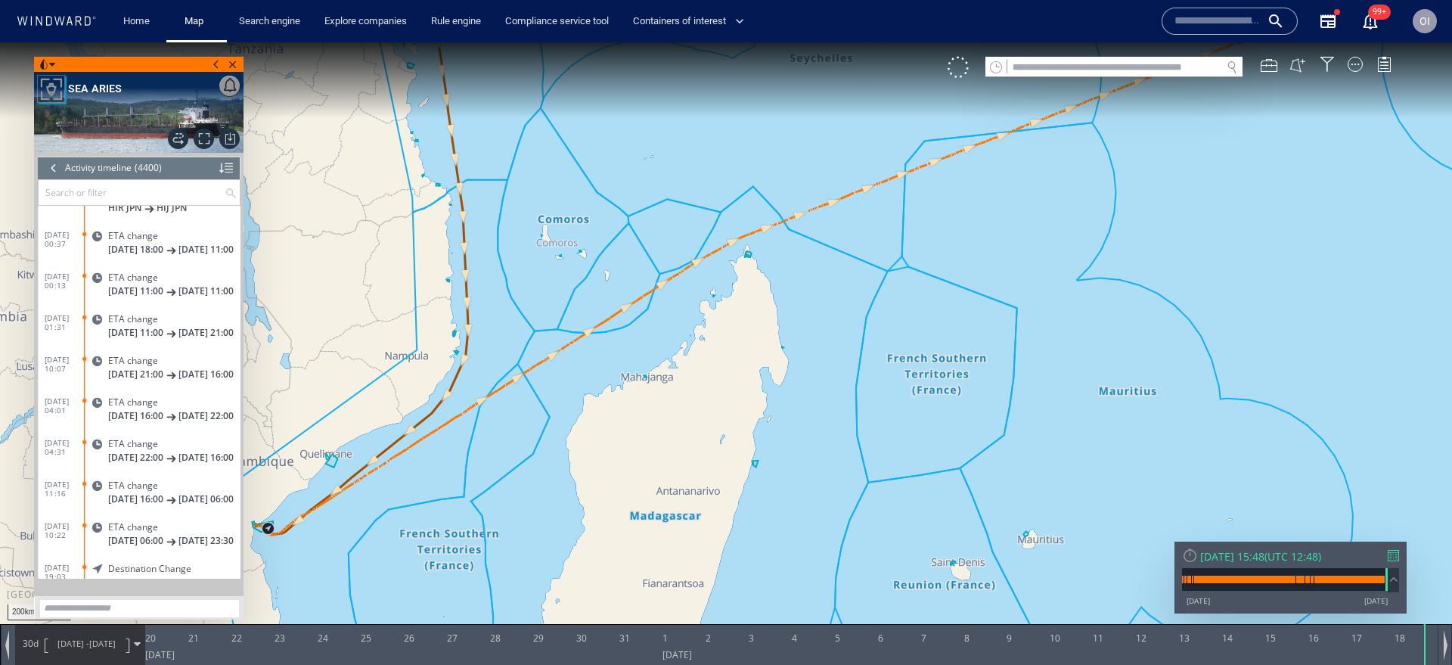
drag, startPoint x: 302, startPoint y: 465, endPoint x: 413, endPoint y: 405, distance: 126.2
click at [413, 405] on canvas "Map" at bounding box center [726, 345] width 1452 height 607
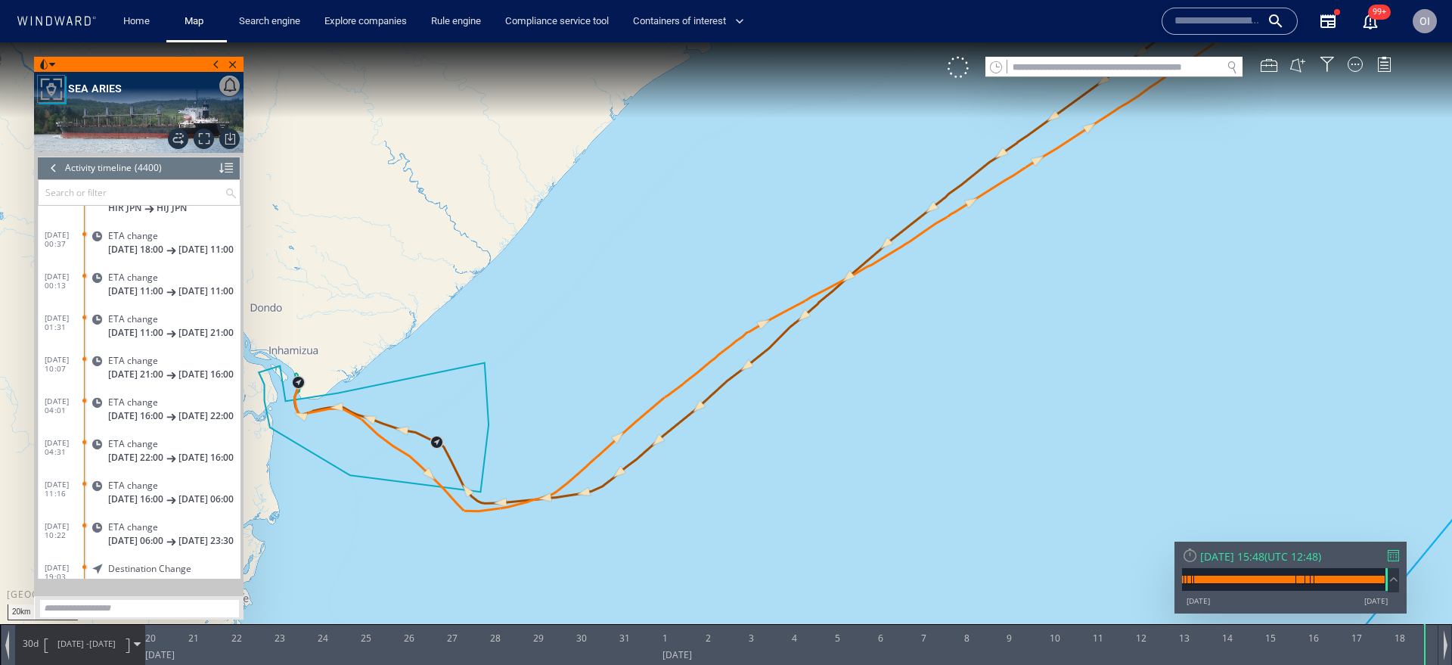
drag, startPoint x: 323, startPoint y: 440, endPoint x: 386, endPoint y: 442, distance: 63.5
click at [386, 441] on canvas "Map" at bounding box center [726, 345] width 1452 height 607
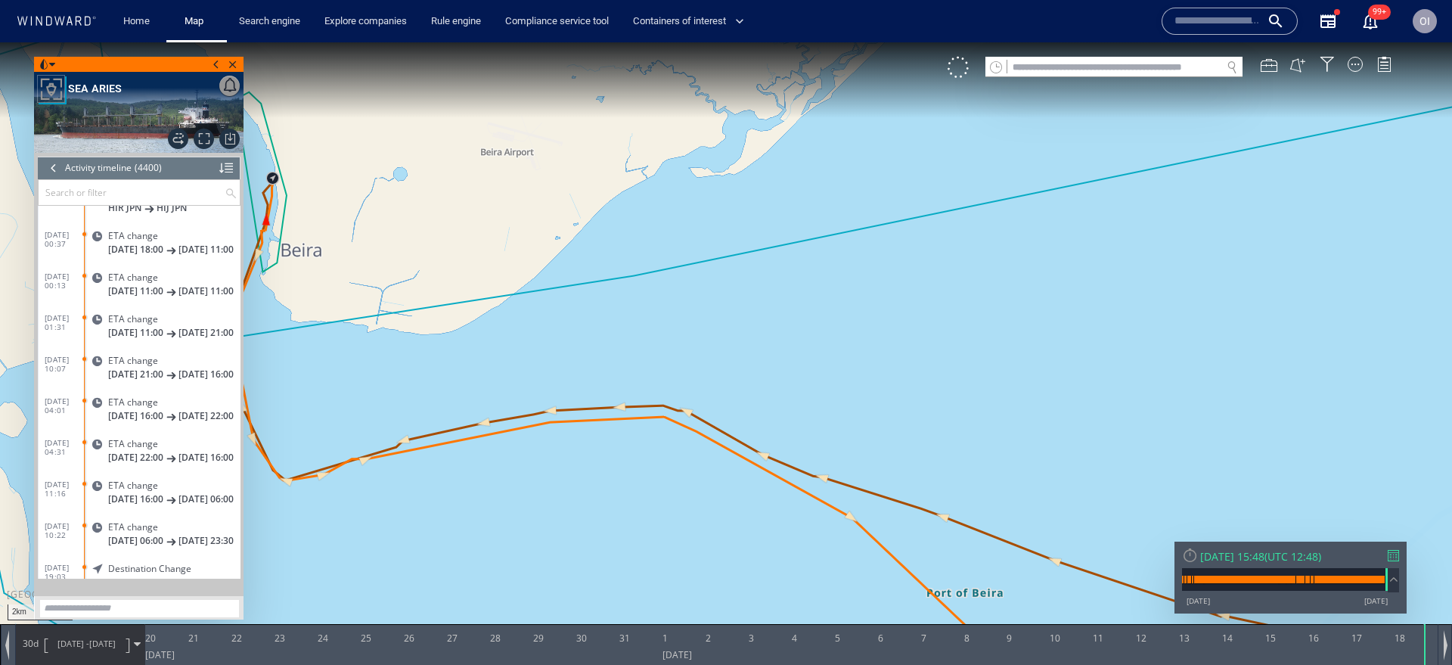
drag, startPoint x: 325, startPoint y: 472, endPoint x: 481, endPoint y: 519, distance: 162.9
click at [481, 519] on canvas "Map" at bounding box center [726, 345] width 1452 height 607
drag, startPoint x: 390, startPoint y: 417, endPoint x: 466, endPoint y: 449, distance: 82.3
click at [466, 449] on canvas "Map" at bounding box center [726, 345] width 1452 height 607
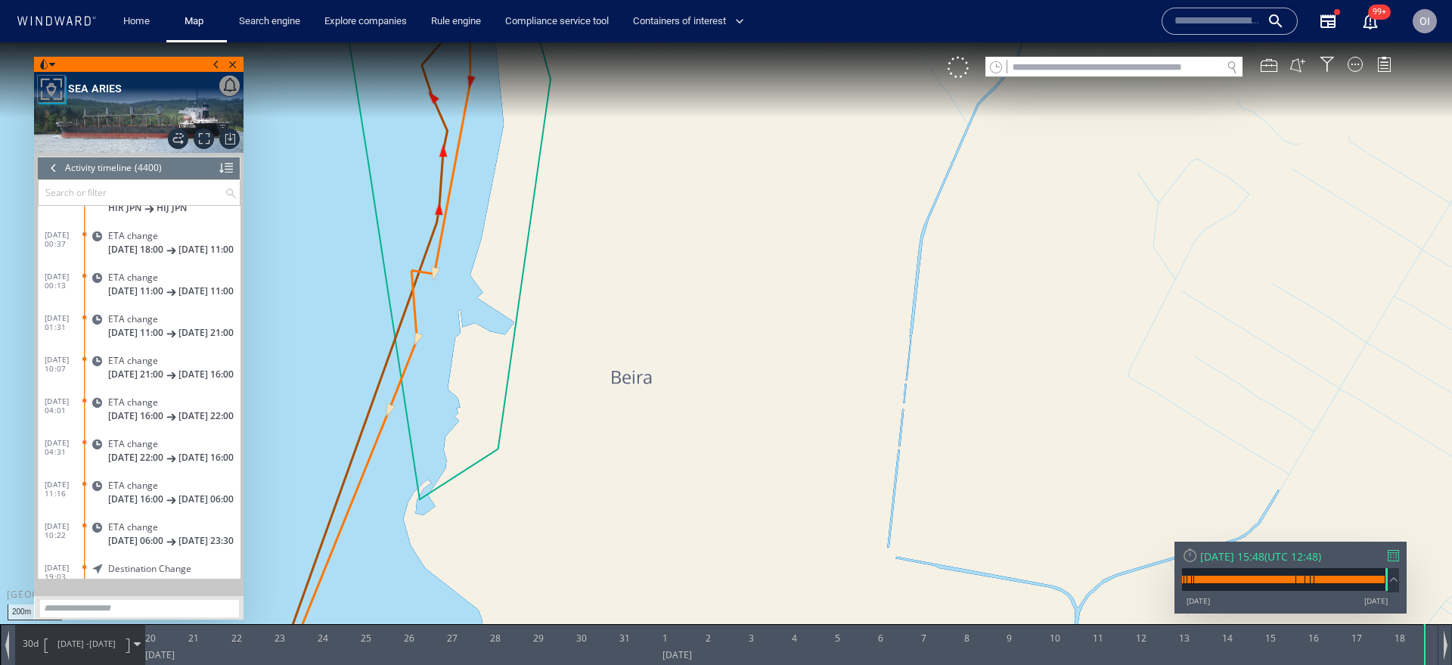
drag, startPoint x: 455, startPoint y: 315, endPoint x: 456, endPoint y: 525, distance: 209.4
click at [456, 523] on canvas "Map" at bounding box center [726, 345] width 1452 height 607
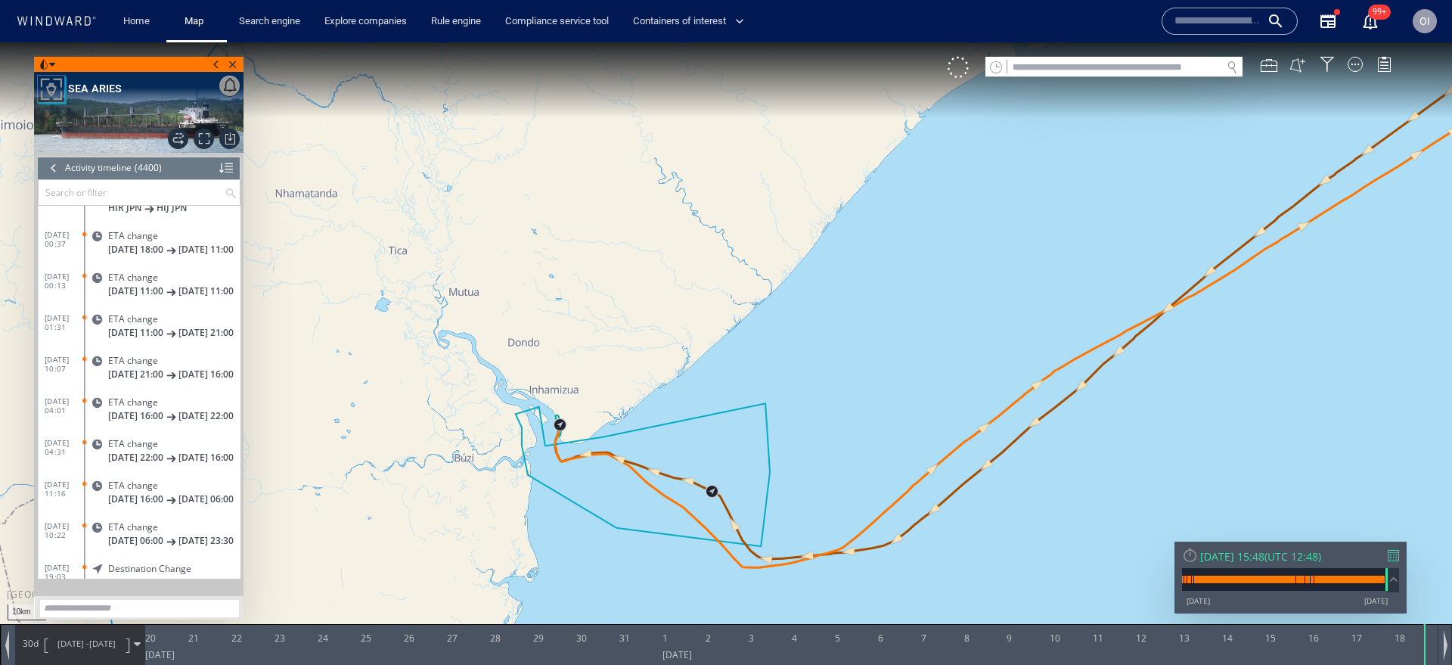
drag, startPoint x: 752, startPoint y: 600, endPoint x: 684, endPoint y: 571, distance: 73.2
click at [685, 571] on canvas "Map" at bounding box center [726, 345] width 1452 height 607
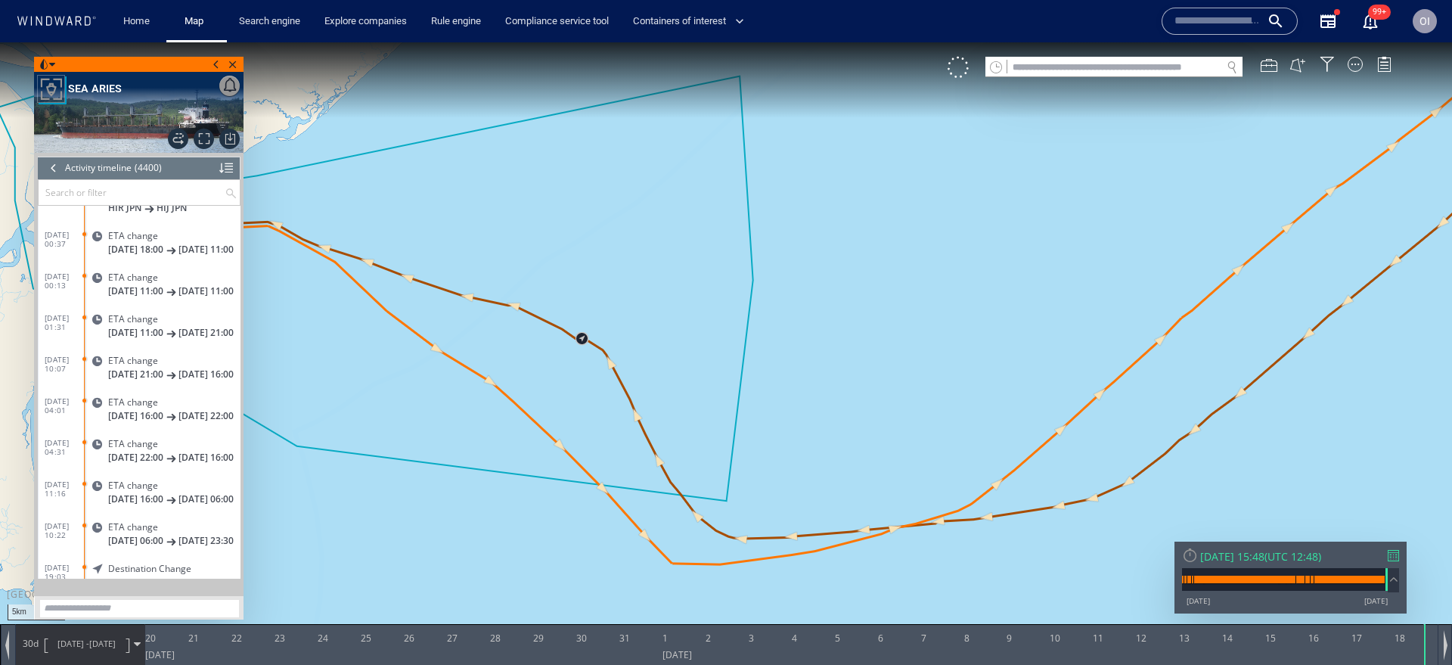
drag, startPoint x: 774, startPoint y: 575, endPoint x: 550, endPoint y: 575, distance: 224.6
click at [550, 575] on canvas "Map" at bounding box center [726, 345] width 1452 height 607
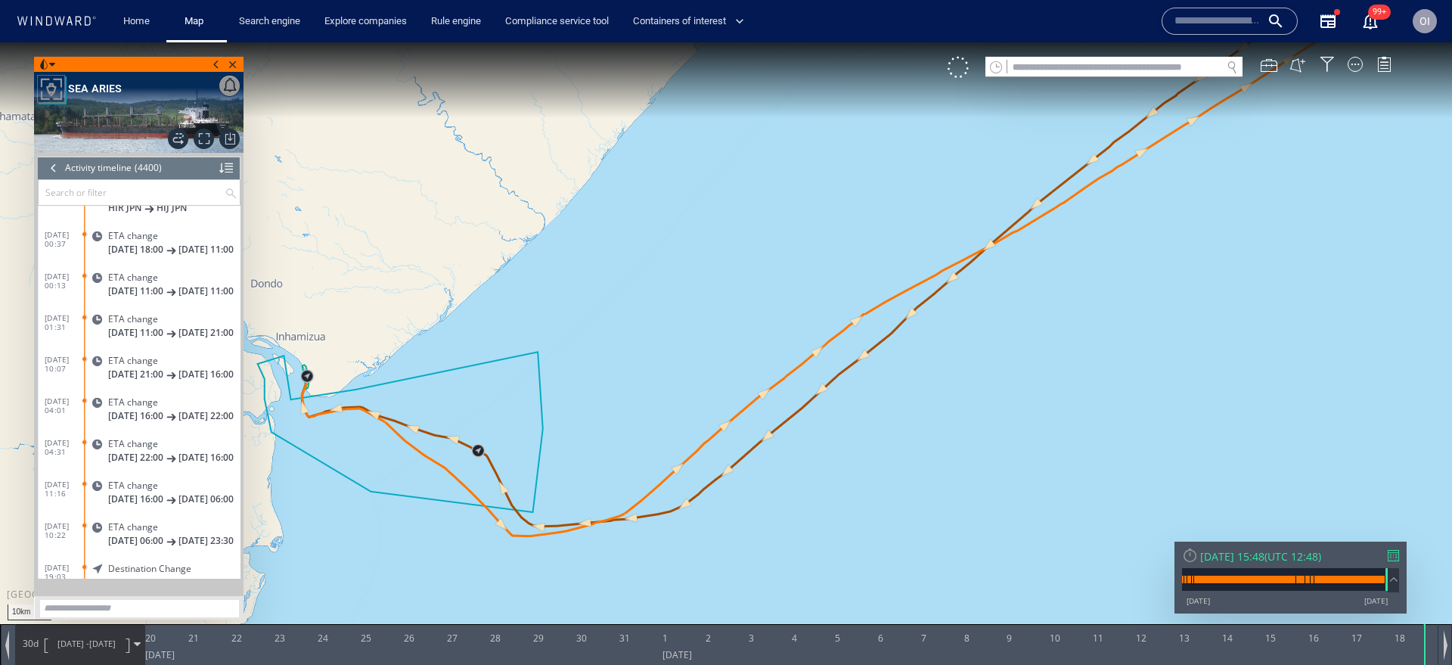
drag, startPoint x: 866, startPoint y: 436, endPoint x: 569, endPoint y: 451, distance: 297.5
click at [569, 451] on canvas "Map" at bounding box center [726, 345] width 1452 height 607
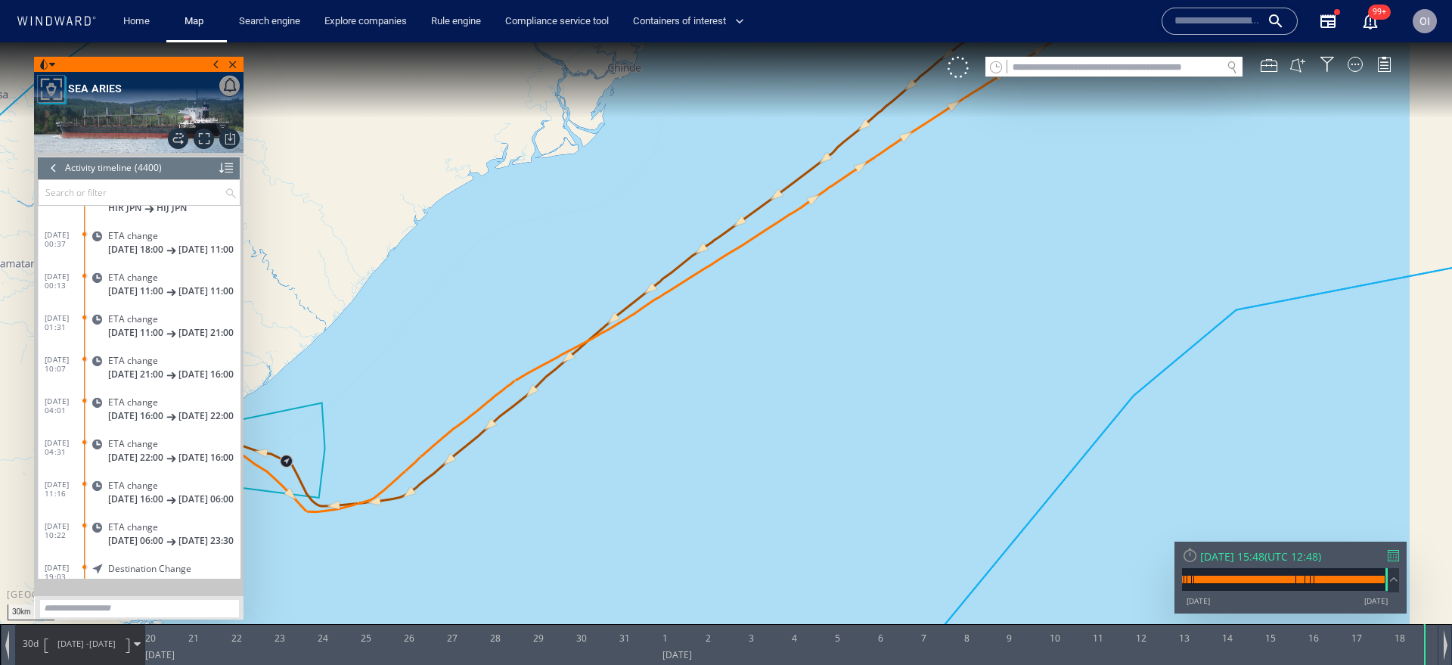
drag, startPoint x: 810, startPoint y: 392, endPoint x: 576, endPoint y: 467, distance: 245.3
click at [576, 467] on canvas "Map" at bounding box center [726, 345] width 1452 height 607
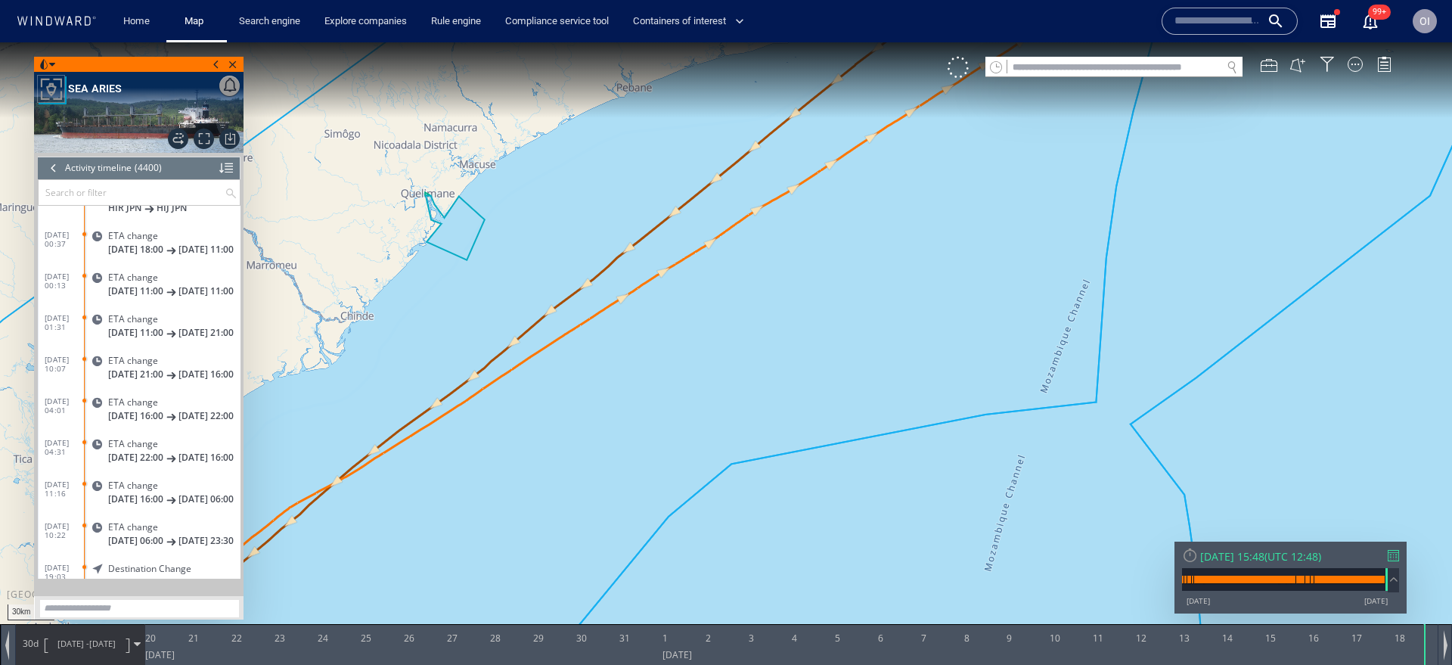
drag, startPoint x: 892, startPoint y: 212, endPoint x: 675, endPoint y: 411, distance: 293.8
click at [675, 409] on canvas "Map" at bounding box center [726, 345] width 1452 height 607
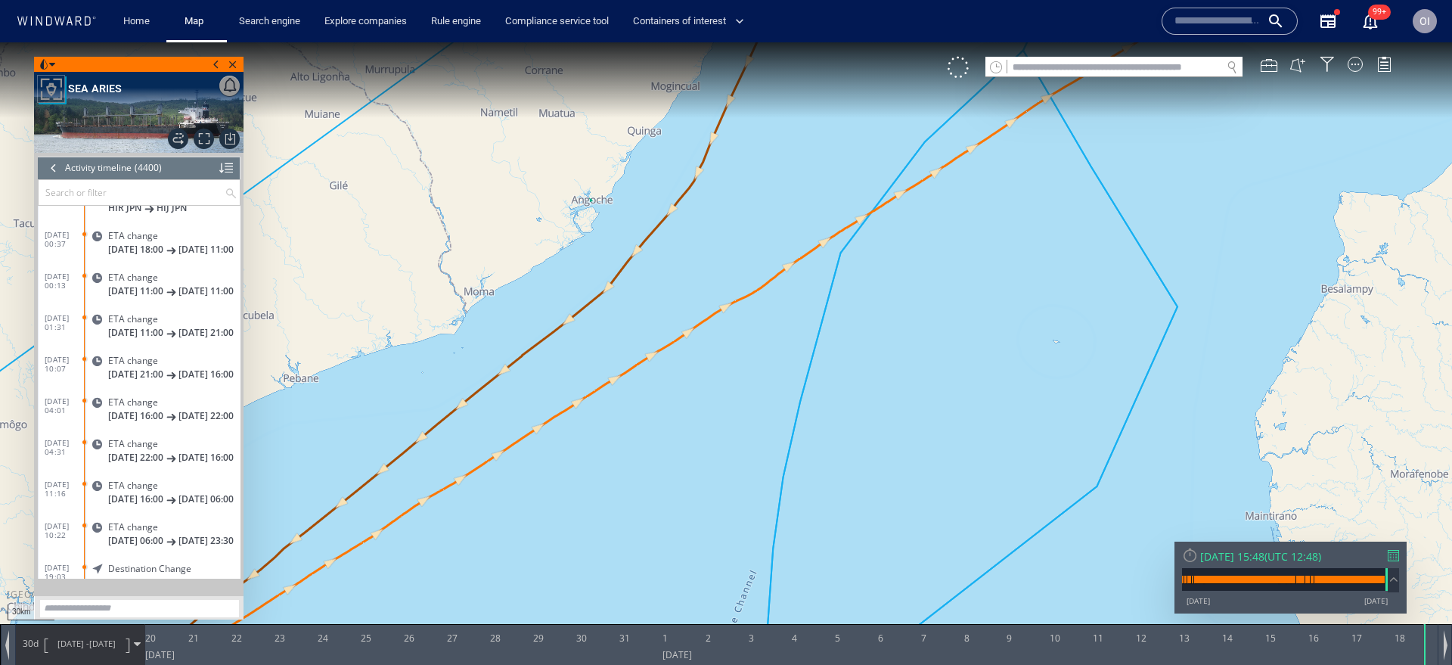
drag, startPoint x: 922, startPoint y: 240, endPoint x: 668, endPoint y: 453, distance: 331.1
click at [672, 449] on canvas "Map" at bounding box center [726, 345] width 1452 height 607
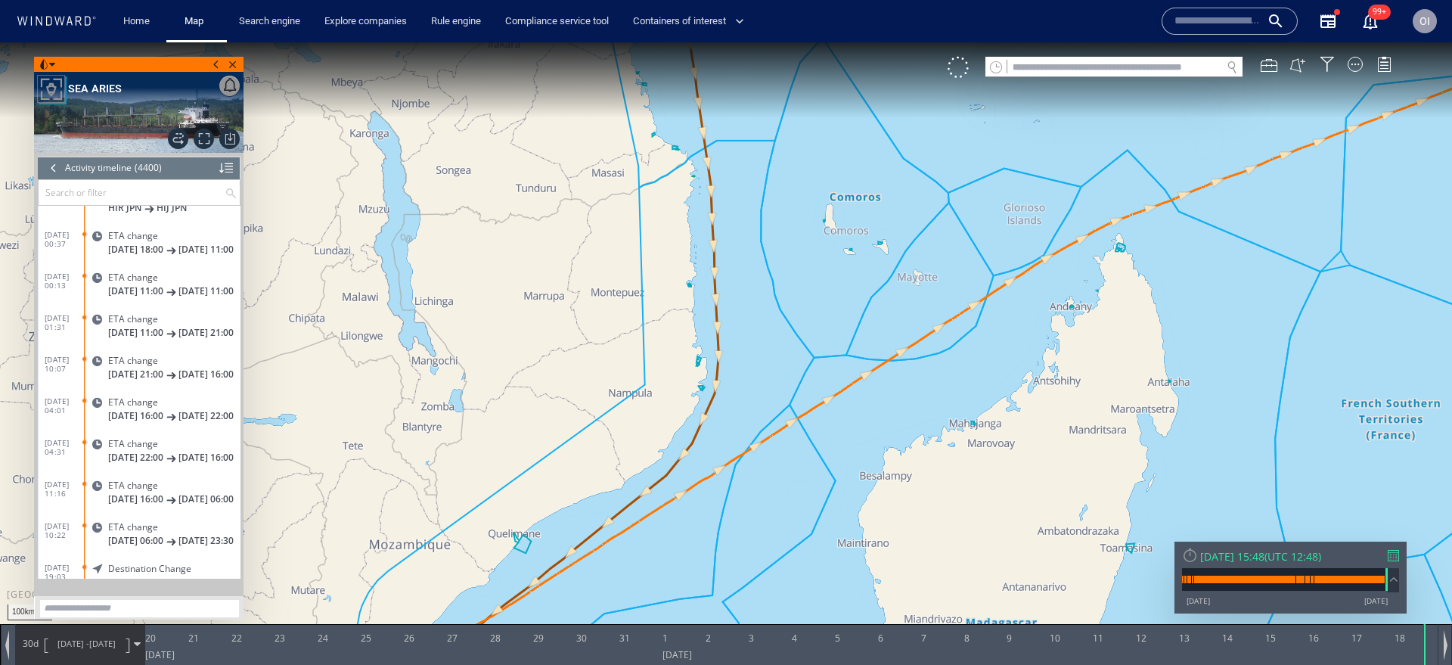
drag, startPoint x: 1117, startPoint y: 302, endPoint x: 863, endPoint y: 468, distance: 303.9
click at [865, 466] on canvas "Map" at bounding box center [726, 345] width 1452 height 607
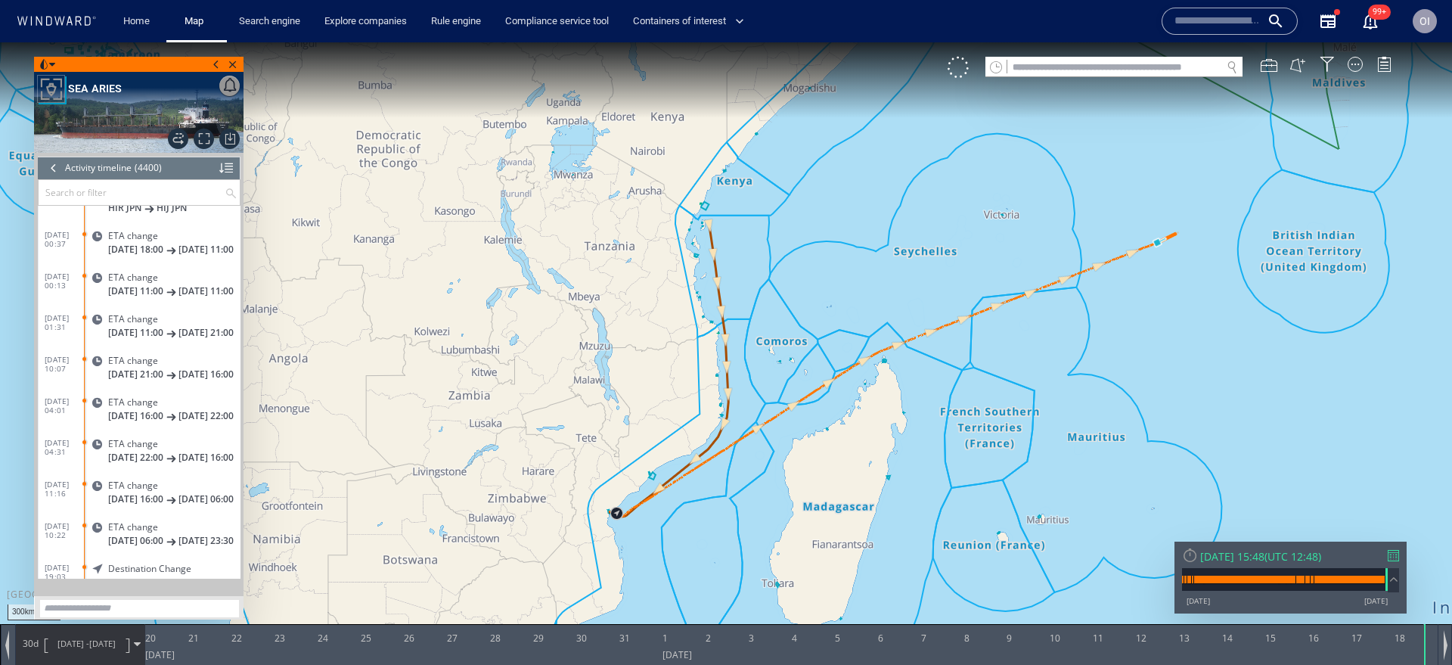
drag, startPoint x: 944, startPoint y: 489, endPoint x: 1064, endPoint y: 318, distance: 209.5
click at [1064, 318] on canvas "Map" at bounding box center [726, 345] width 1452 height 607
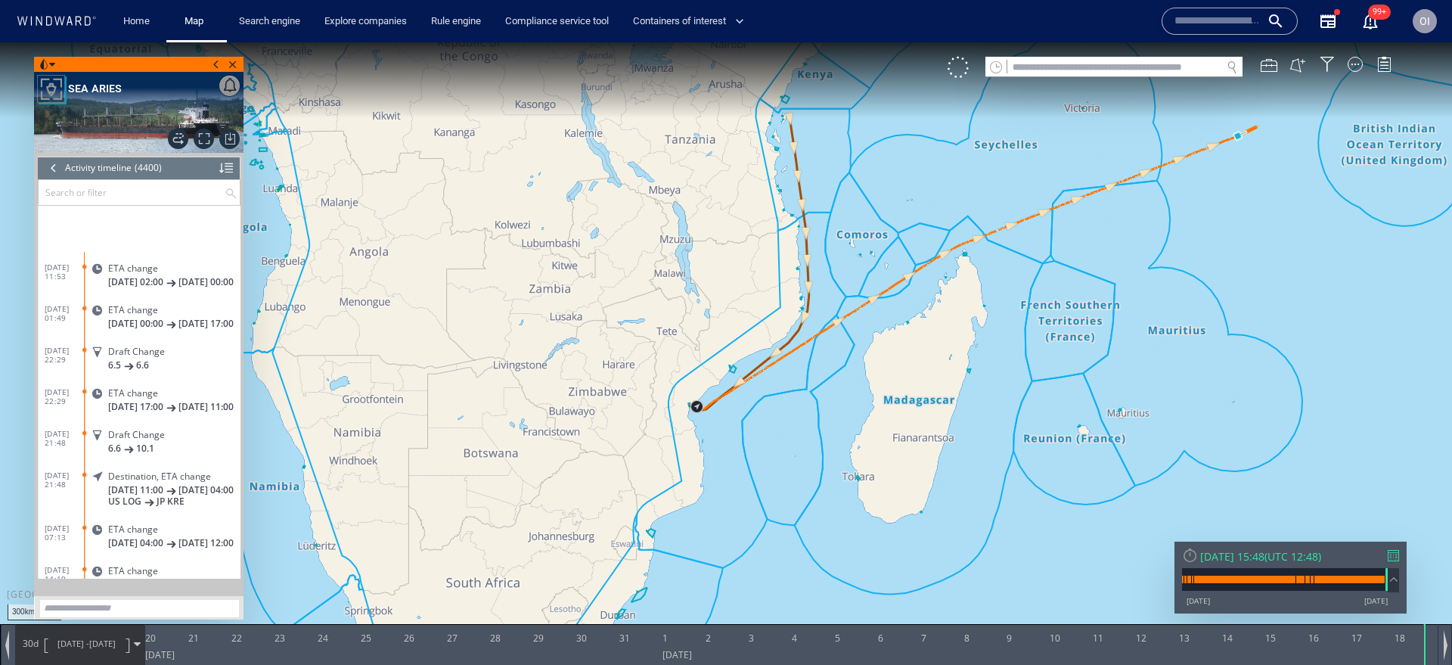
scroll to position [13140, 0]
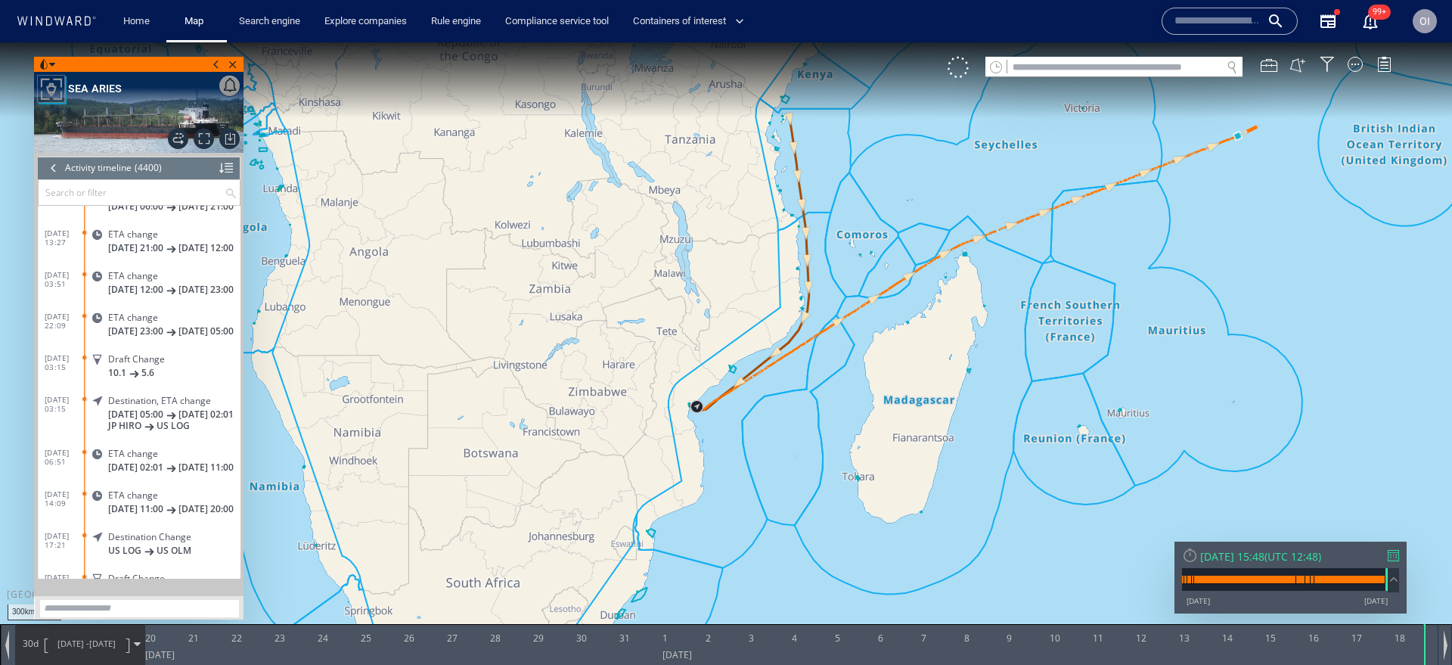
click at [54, 165] on div at bounding box center [53, 168] width 17 height 23
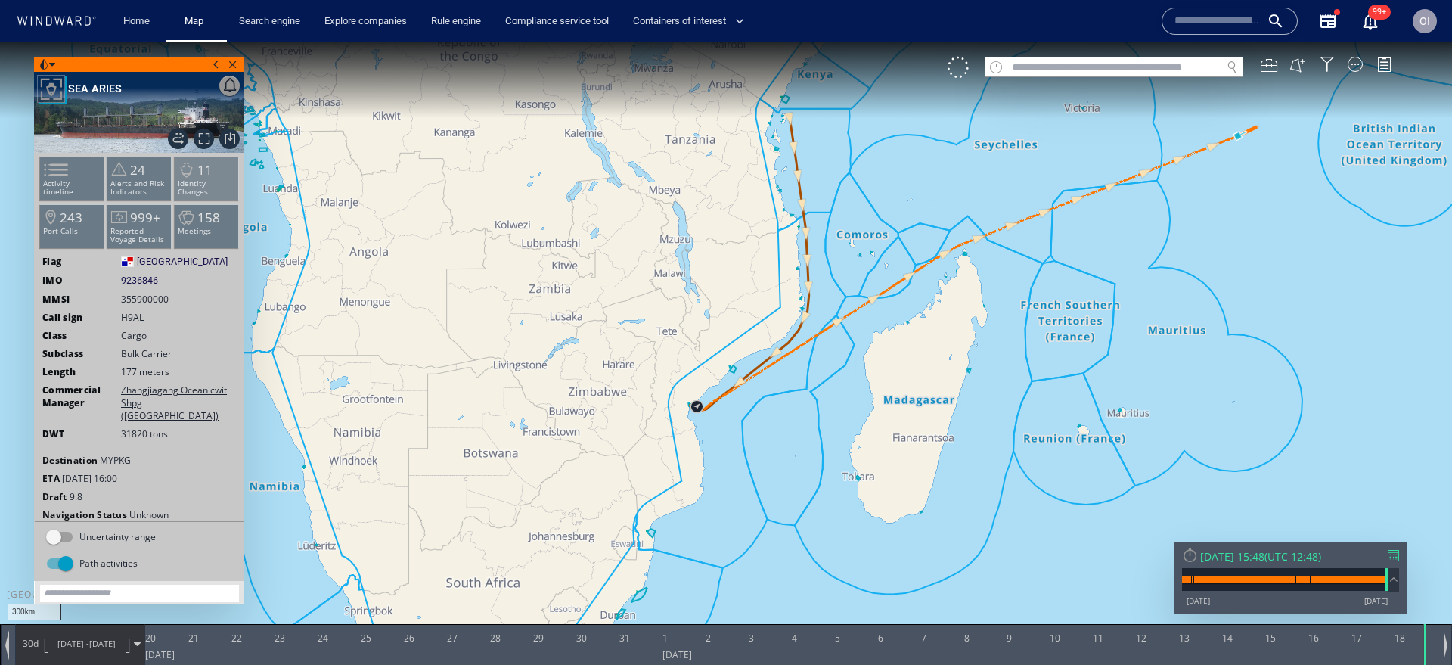
click at [225, 193] on p "Identity Changes" at bounding box center [207, 187] width 64 height 17
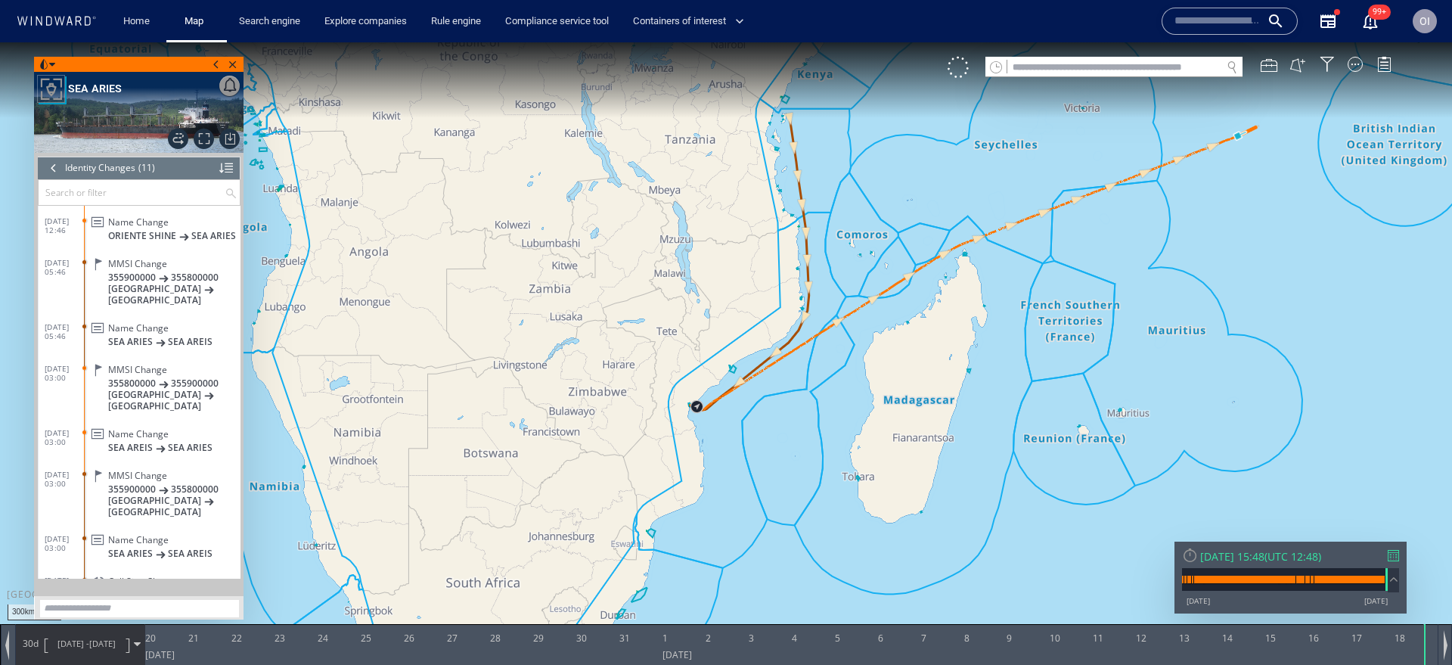
scroll to position [145, 0]
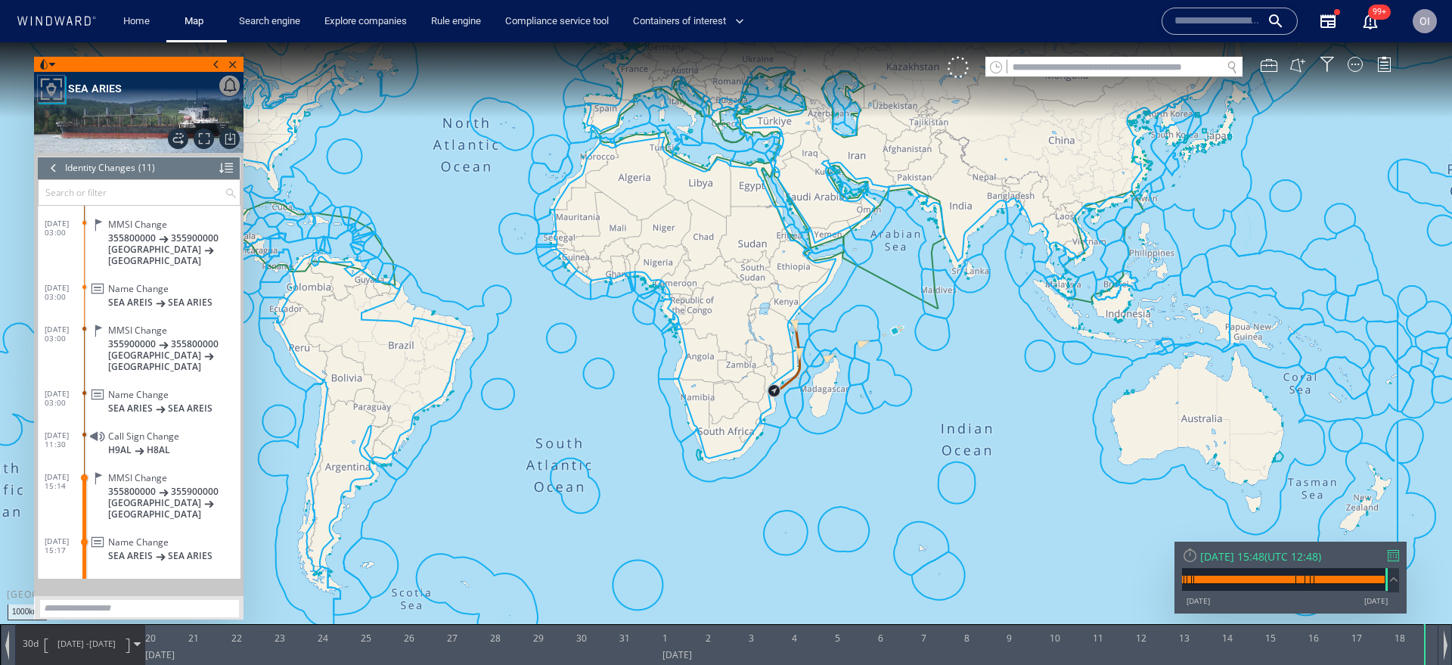
drag, startPoint x: 1035, startPoint y: 445, endPoint x: 938, endPoint y: 446, distance: 96.8
click at [938, 446] on canvas "Map" at bounding box center [726, 345] width 1452 height 607
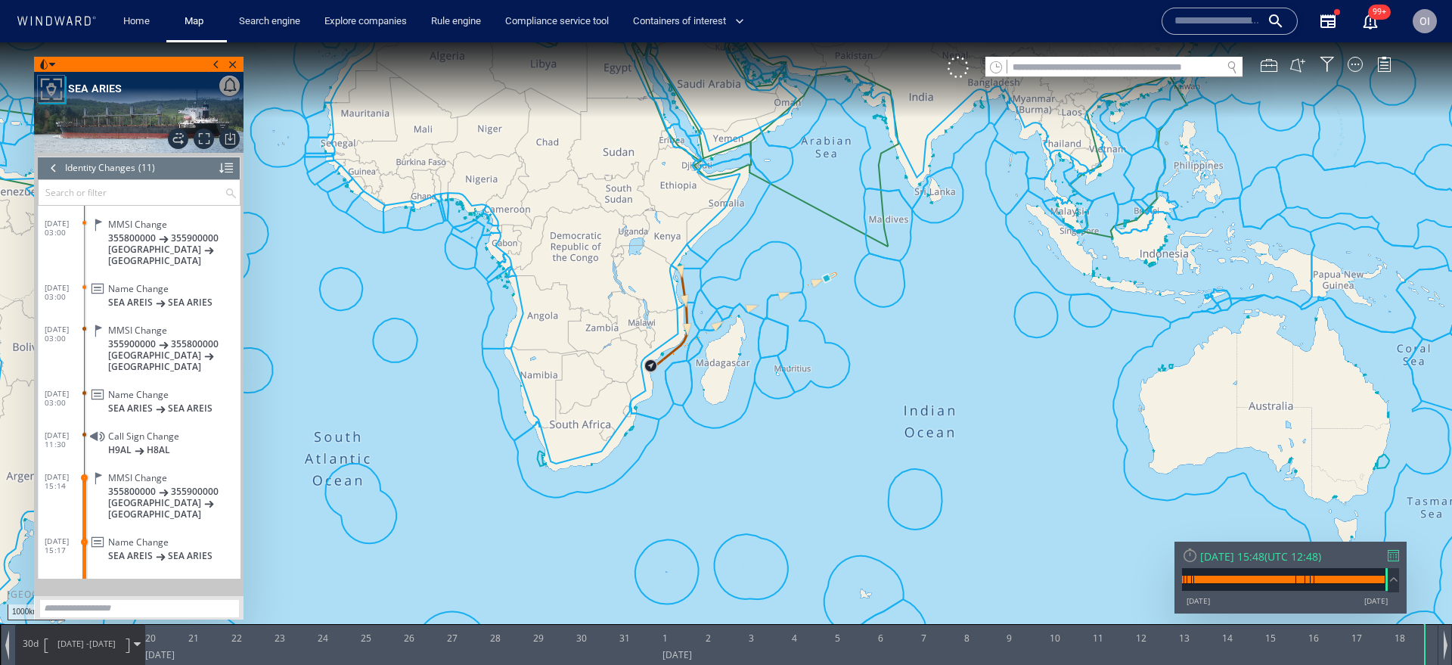
drag, startPoint x: 805, startPoint y: 430, endPoint x: 805, endPoint y: 452, distance: 21.9
click at [805, 452] on canvas "Map" at bounding box center [726, 345] width 1452 height 607
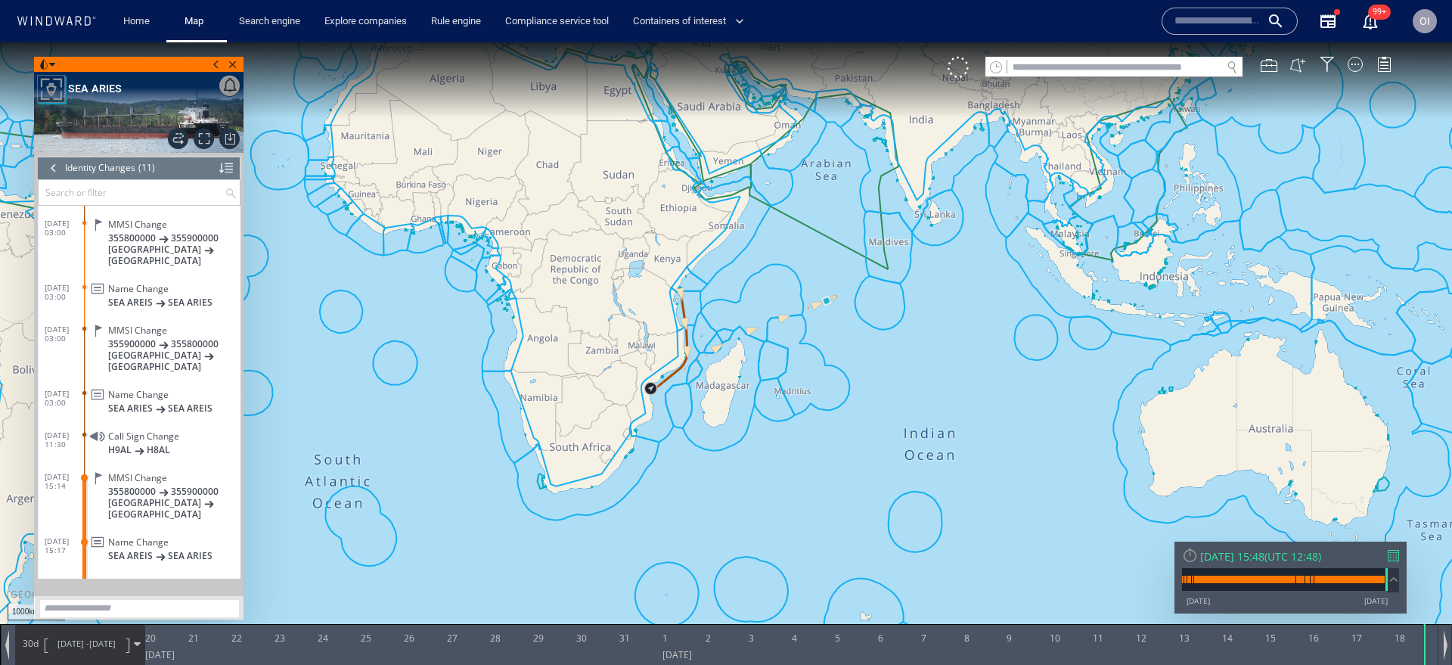
click at [184, 578] on div "Call Sign Change" at bounding box center [171, 583] width 126 height 11
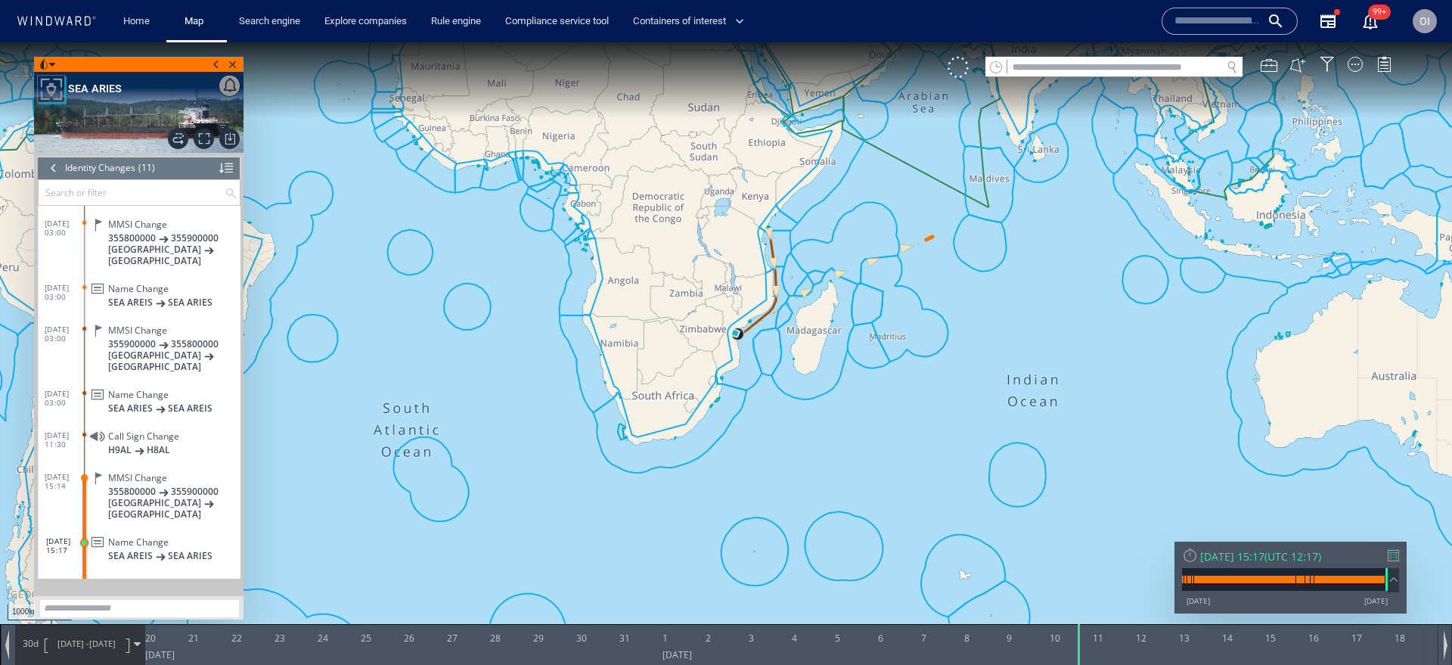
scroll to position [118, 0]
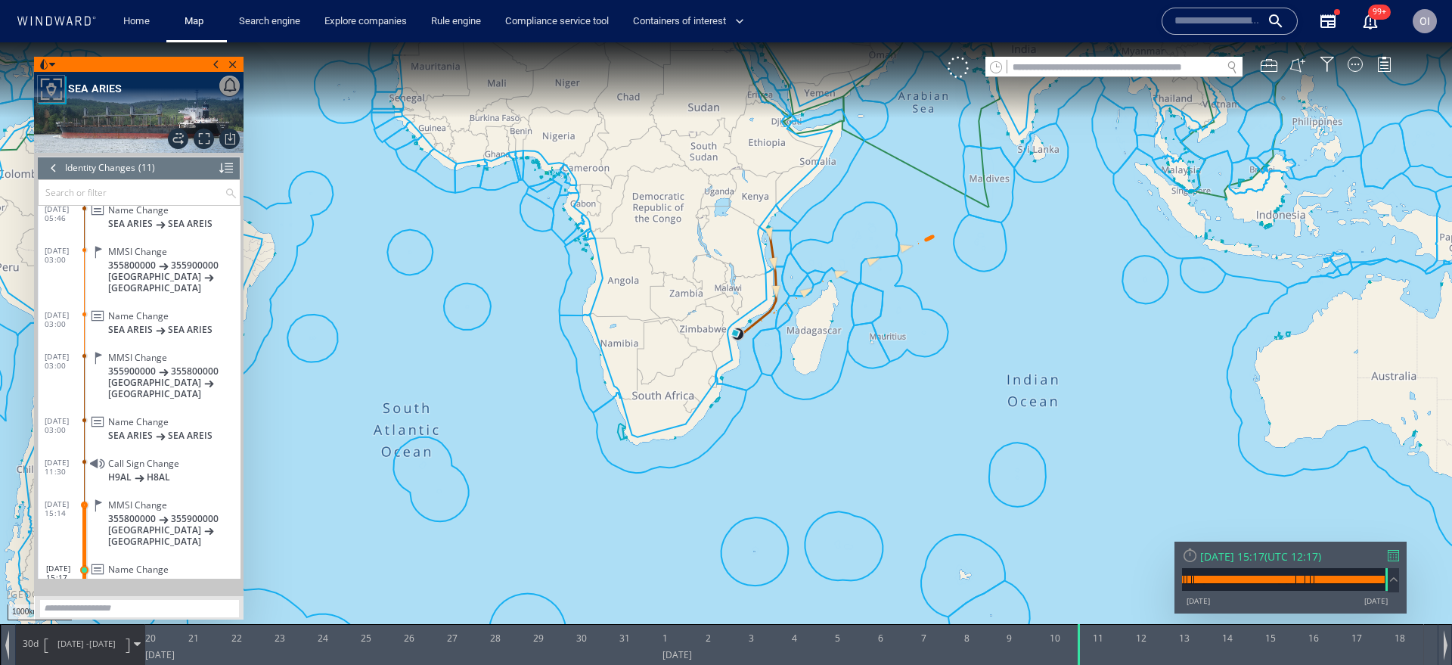
click at [55, 166] on div at bounding box center [53, 168] width 17 height 23
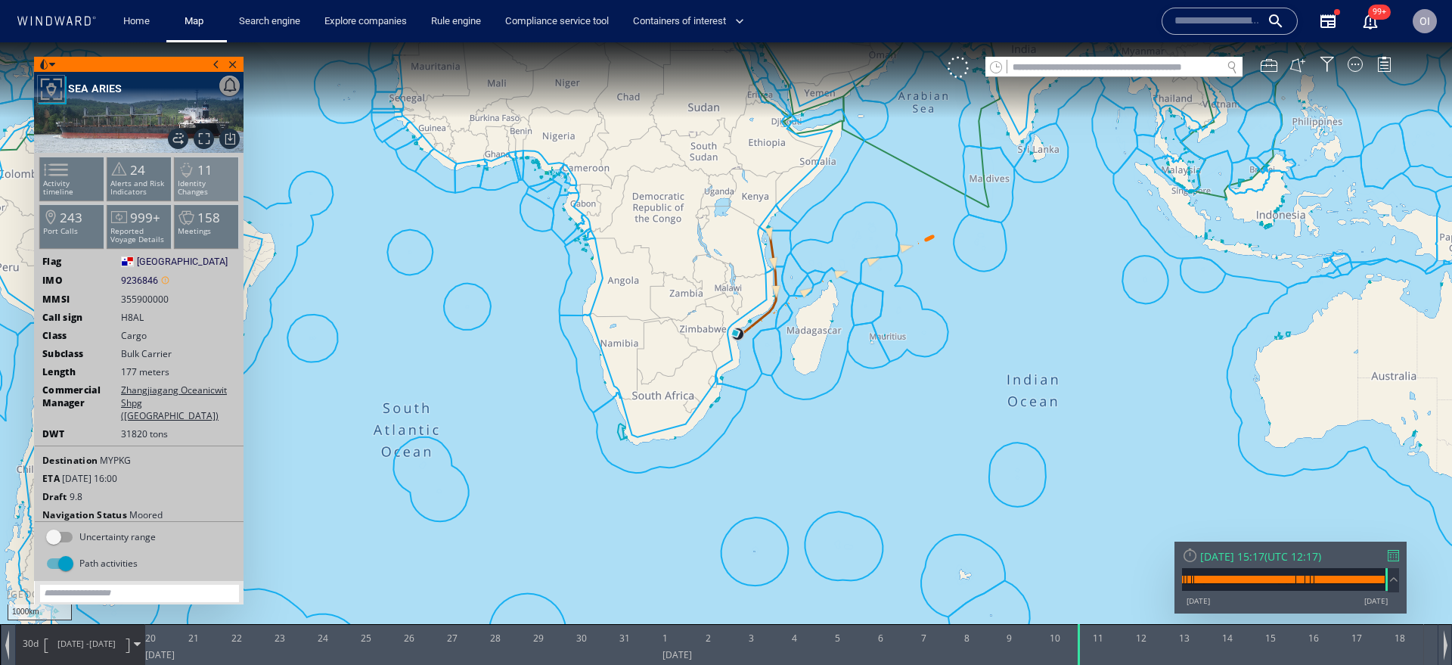
click at [215, 185] on p "Identity Changes" at bounding box center [207, 187] width 64 height 17
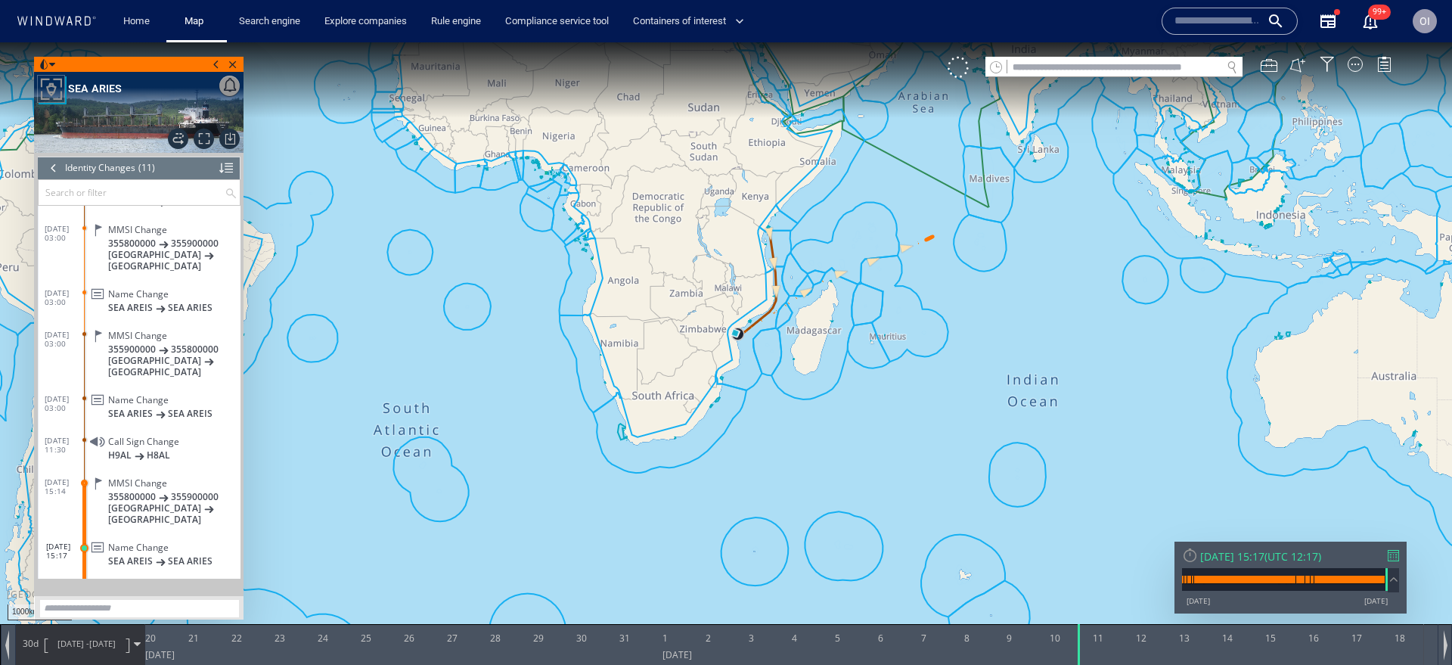
scroll to position [145, 0]
click at [49, 166] on div at bounding box center [53, 168] width 17 height 23
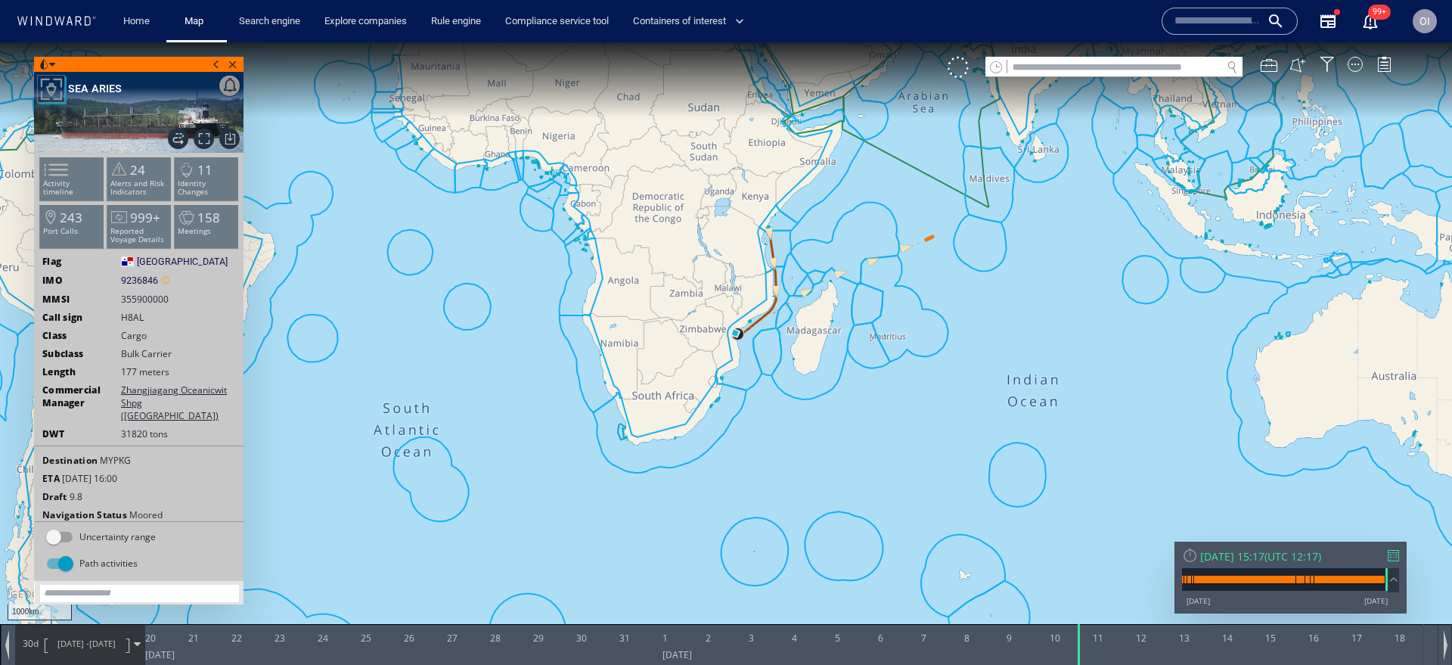
click at [142, 279] on span "9236846" at bounding box center [139, 281] width 37 height 14
click at [144, 281] on span "9236846" at bounding box center [139, 281] width 37 height 14
copy span "9236846"
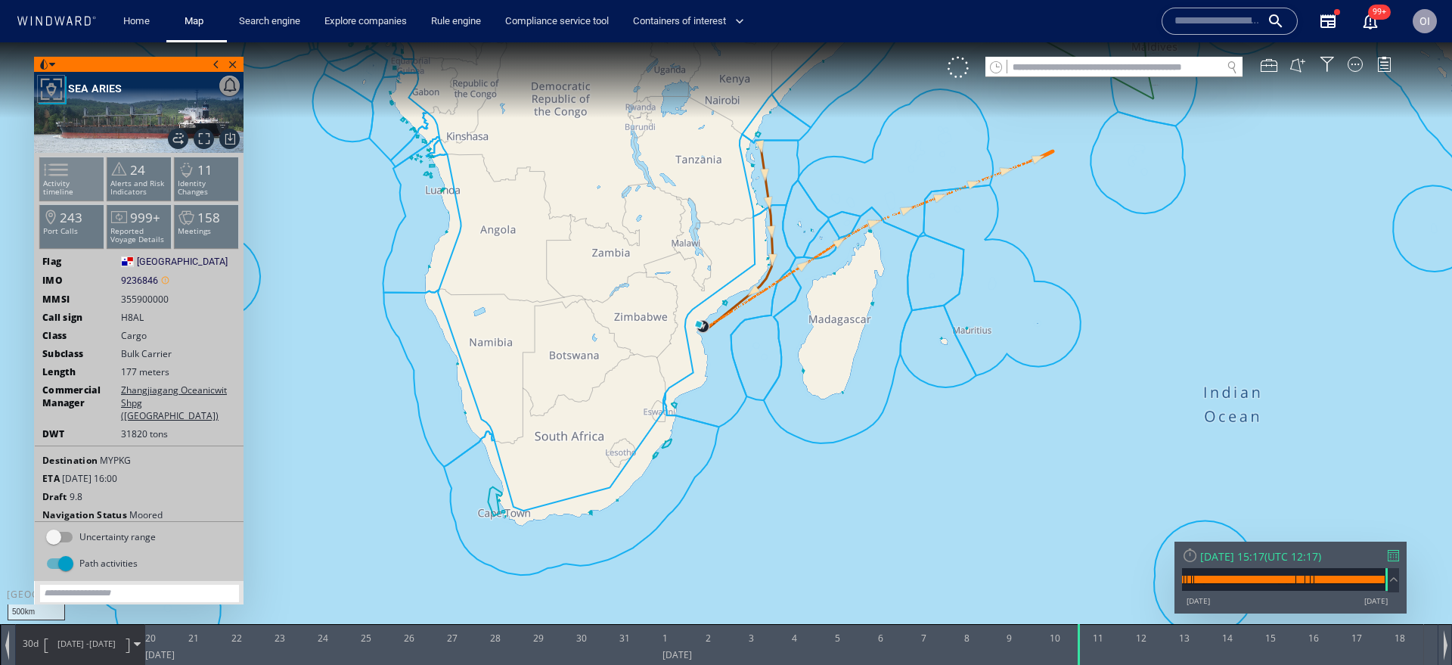
click at [58, 169] on span at bounding box center [47, 170] width 23 height 22
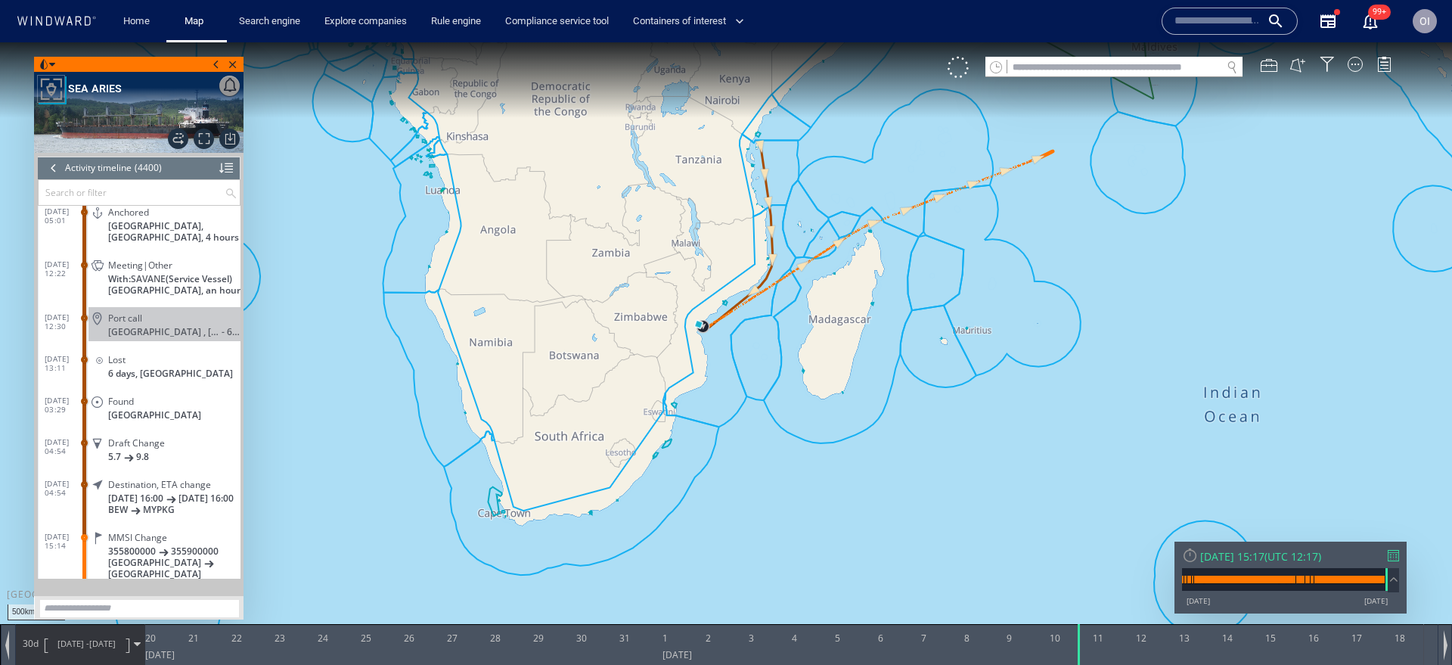
scroll to position [182167, 0]
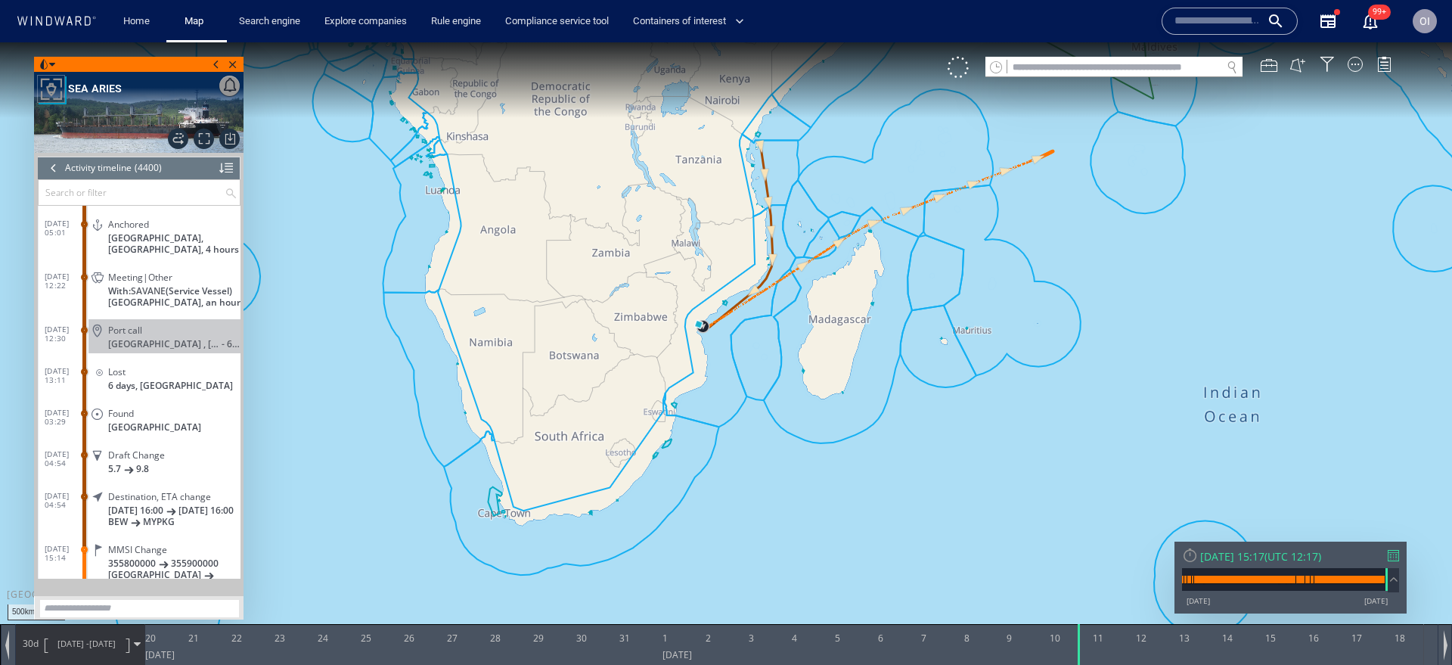
drag, startPoint x: 140, startPoint y: 454, endPoint x: 0, endPoint y: 376, distance: 160.5
click at [0, 42] on div "500km © Mapbox © OpenStreetMap Improve this map 0 0 [DATE] 20 21 22 23 24 25 26…" at bounding box center [726, 42] width 1452 height 0
